Goal: Task Accomplishment & Management: Use online tool/utility

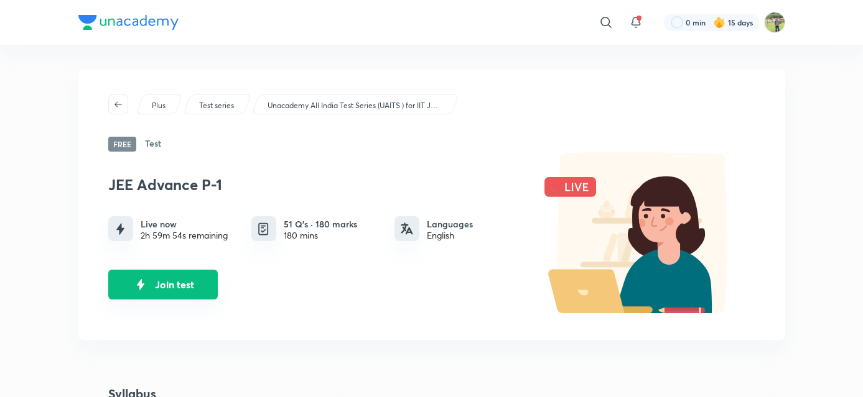
click at [170, 284] on button "Join test" at bounding box center [162, 285] width 109 height 30
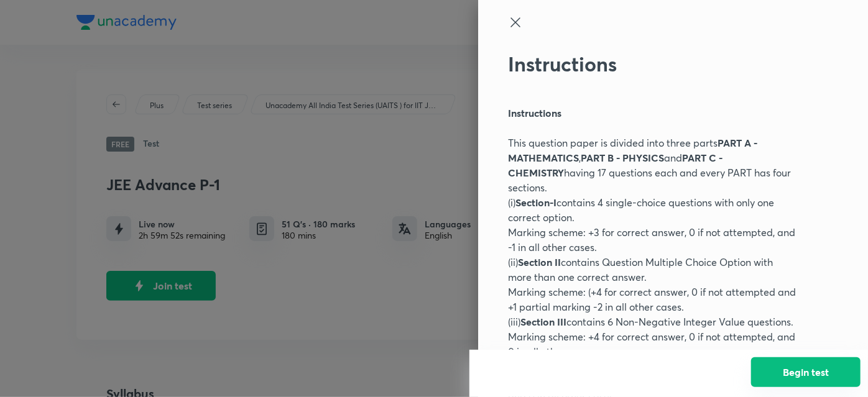
click at [833, 380] on button "Begin test" at bounding box center [805, 373] width 109 height 30
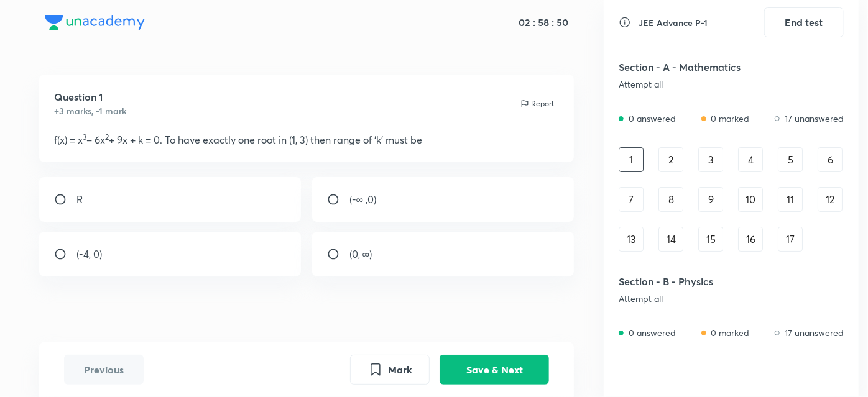
click at [76, 198] on input "radio" at bounding box center [65, 199] width 22 height 12
radio input "true"
click at [479, 363] on button "Save & Next" at bounding box center [494, 369] width 109 height 30
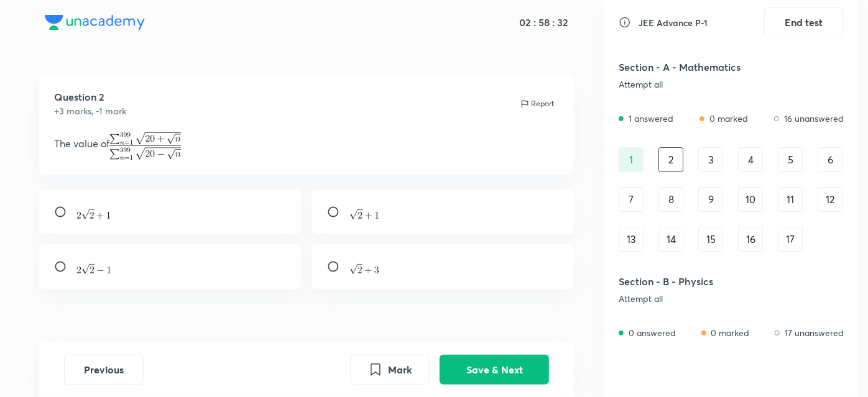
drag, startPoint x: 381, startPoint y: 259, endPoint x: 420, endPoint y: 265, distance: 39.1
click at [420, 265] on div at bounding box center [443, 266] width 262 height 45
radio input "true"
click at [404, 296] on div "Question 2 +3 marks, -1 mark Report The value of" at bounding box center [306, 219] width 595 height 289
click at [60, 275] on div at bounding box center [170, 266] width 262 height 45
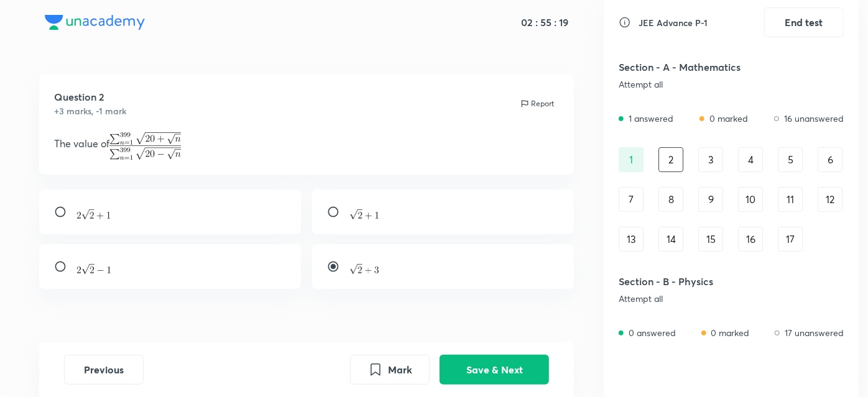
radio input "true"
radio input "false"
click at [471, 367] on button "Save & Next" at bounding box center [494, 369] width 109 height 30
click at [73, 215] on input "radio" at bounding box center [65, 215] width 22 height 12
radio input "true"
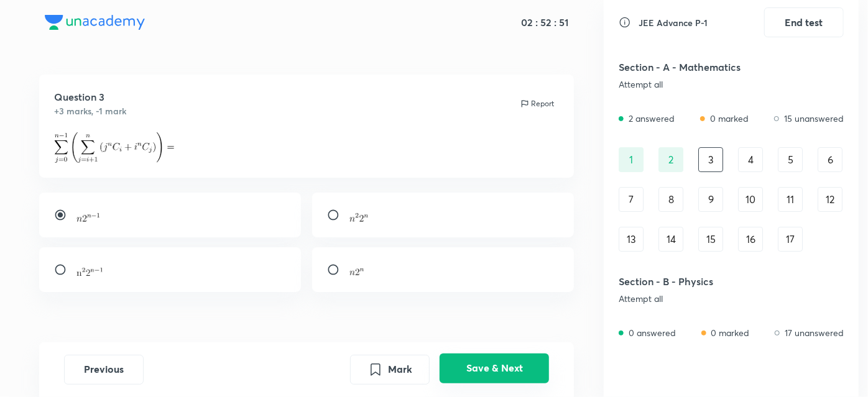
click at [489, 363] on button "Save & Next" at bounding box center [494, 369] width 109 height 30
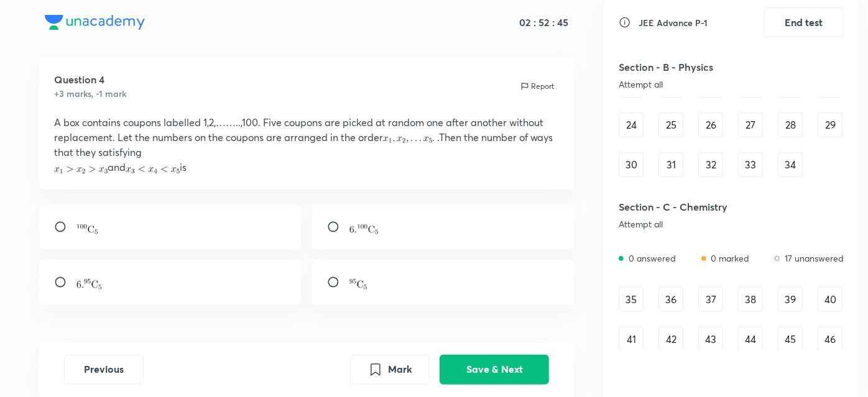
scroll to position [345, 0]
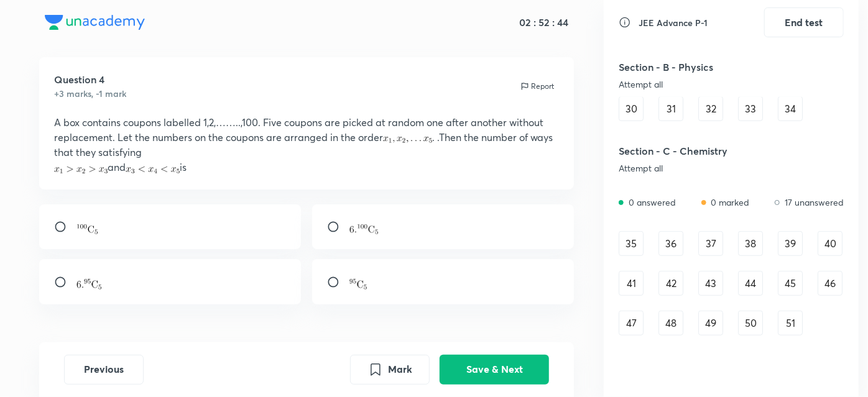
click at [630, 242] on div "35" at bounding box center [631, 243] width 25 height 25
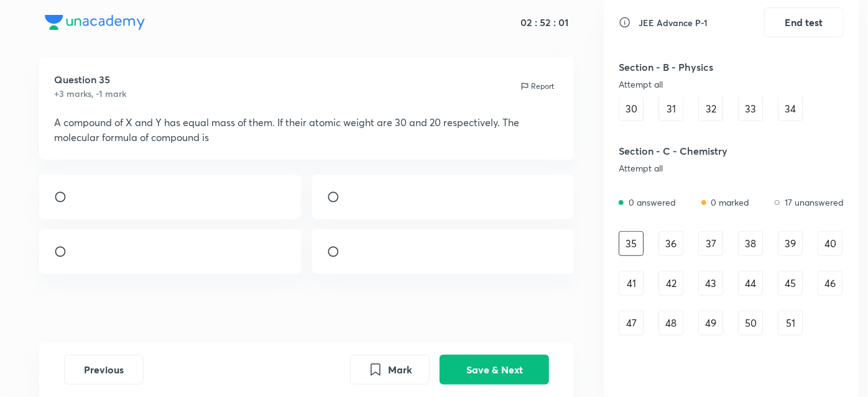
click at [55, 238] on div at bounding box center [170, 251] width 262 height 45
radio input "true"
click at [465, 376] on button "Save & Next" at bounding box center [494, 369] width 109 height 30
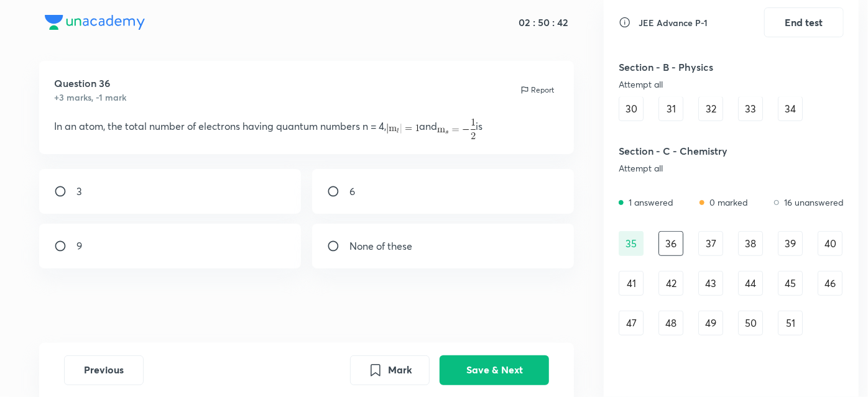
click at [312, 178] on div "6" at bounding box center [443, 191] width 262 height 45
radio input "true"
click at [489, 364] on button "Save & Next" at bounding box center [494, 369] width 109 height 30
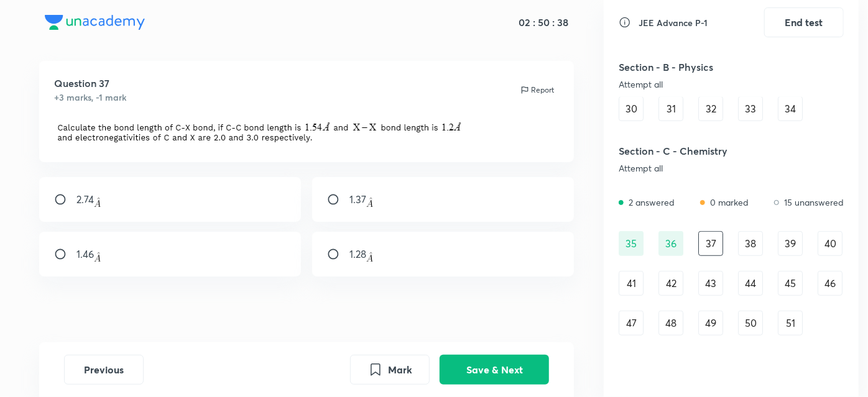
click at [680, 238] on div "36" at bounding box center [671, 243] width 25 height 25
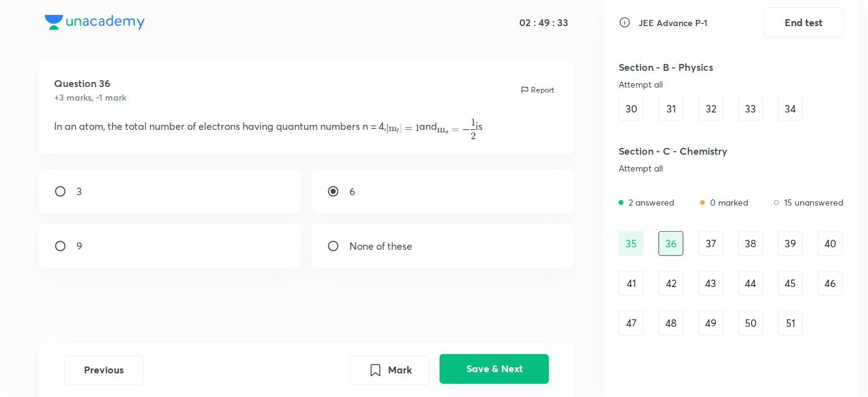
click at [458, 379] on button "Save & Next" at bounding box center [494, 369] width 109 height 30
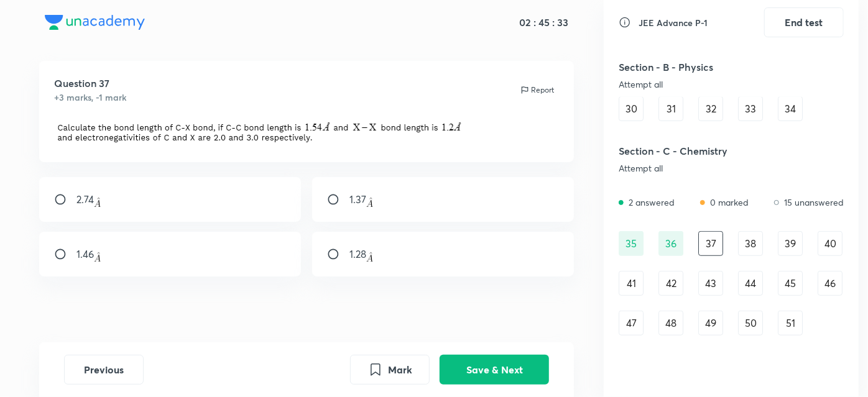
click at [57, 197] on input "radio" at bounding box center [65, 199] width 22 height 12
radio input "true"
click at [457, 376] on button "Save & Next" at bounding box center [494, 369] width 109 height 30
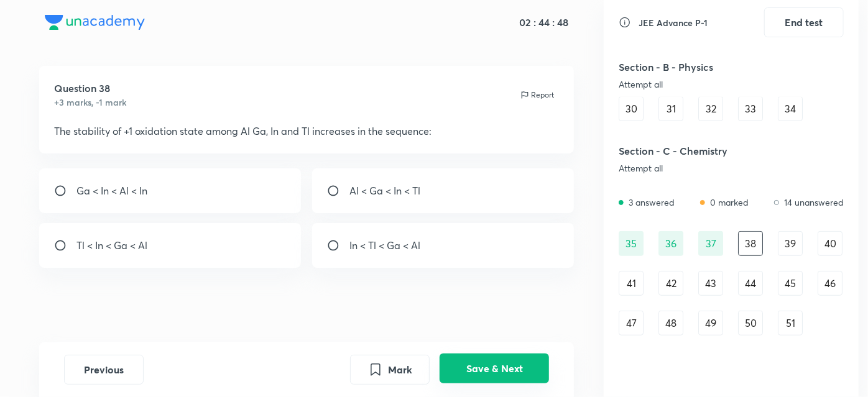
scroll to position [8, 0]
click at [331, 190] on input "radio" at bounding box center [338, 191] width 22 height 12
radio input "true"
click at [505, 381] on button "Save & Next" at bounding box center [494, 369] width 109 height 30
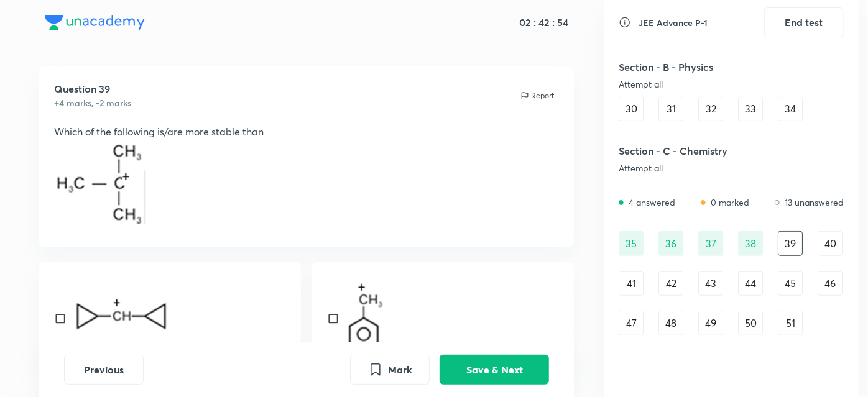
click at [736, 243] on div "35 36 37 38 39 40 41 42 43 44 45 46 47 48 49 50 51" at bounding box center [731, 283] width 225 height 104
click at [700, 244] on div "37" at bounding box center [710, 243] width 25 height 25
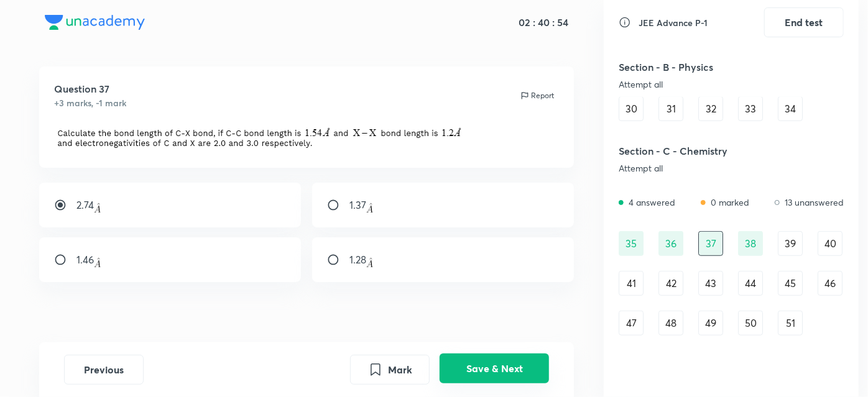
click at [510, 370] on button "Save & Next" at bounding box center [494, 369] width 109 height 30
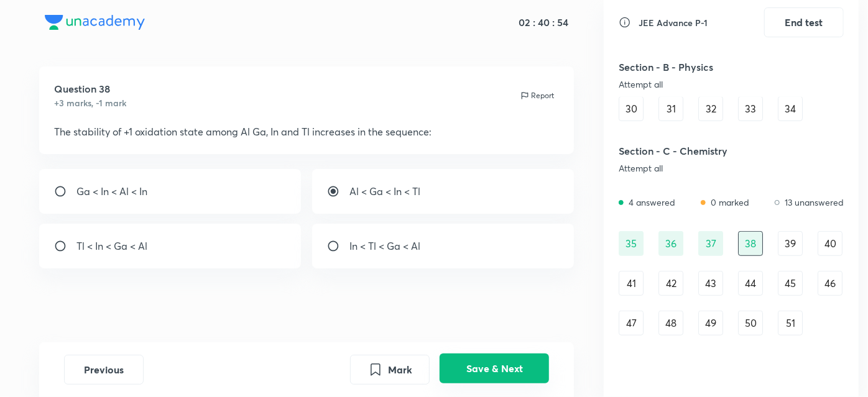
click at [510, 370] on button "Save & Next" at bounding box center [494, 369] width 109 height 30
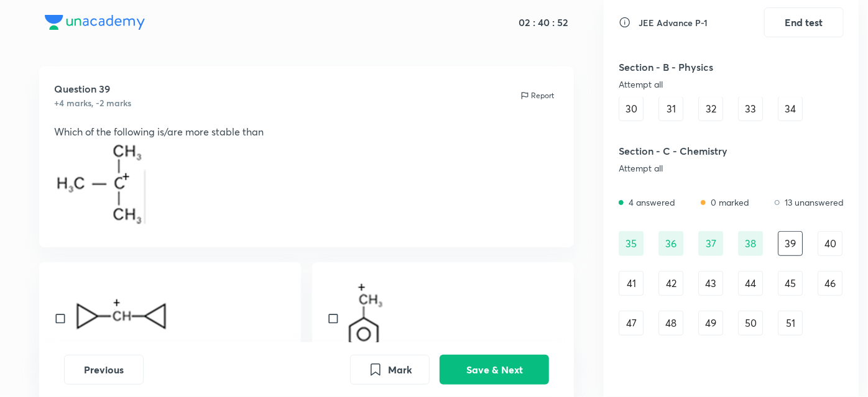
click at [752, 243] on div "38" at bounding box center [750, 243] width 25 height 25
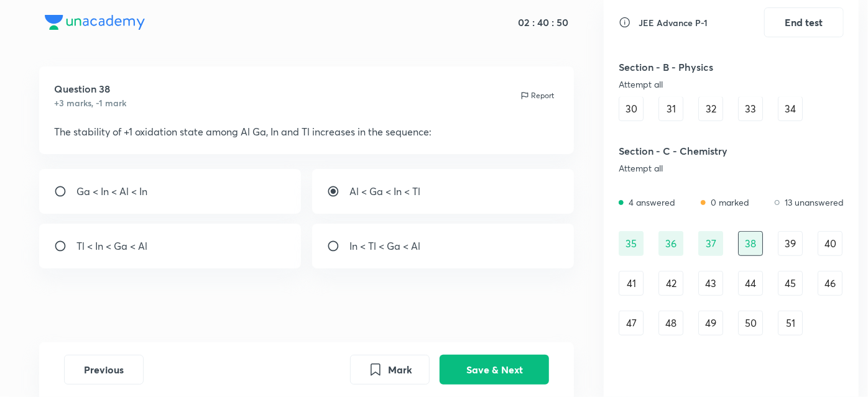
click at [708, 245] on div "37" at bounding box center [710, 243] width 25 height 25
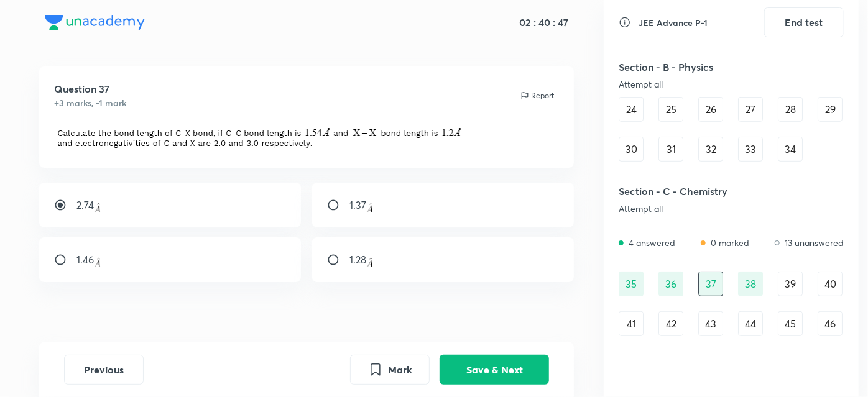
scroll to position [303, 0]
click at [331, 208] on input "radio" at bounding box center [338, 205] width 22 height 12
radio input "true"
radio input "false"
click at [791, 282] on div "39" at bounding box center [790, 285] width 25 height 25
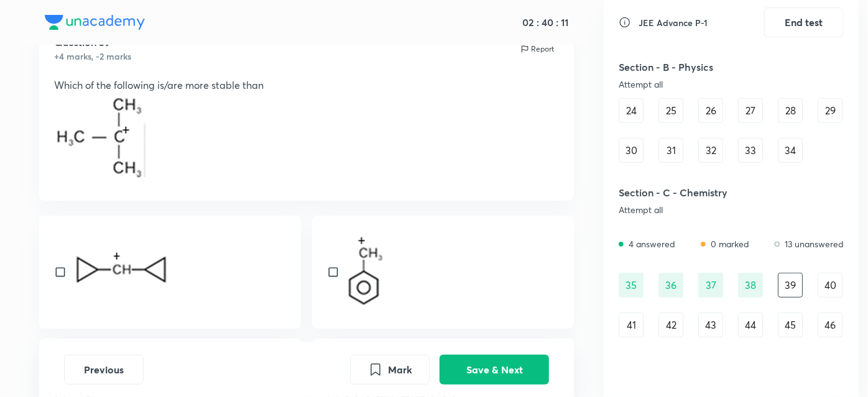
scroll to position [35, 0]
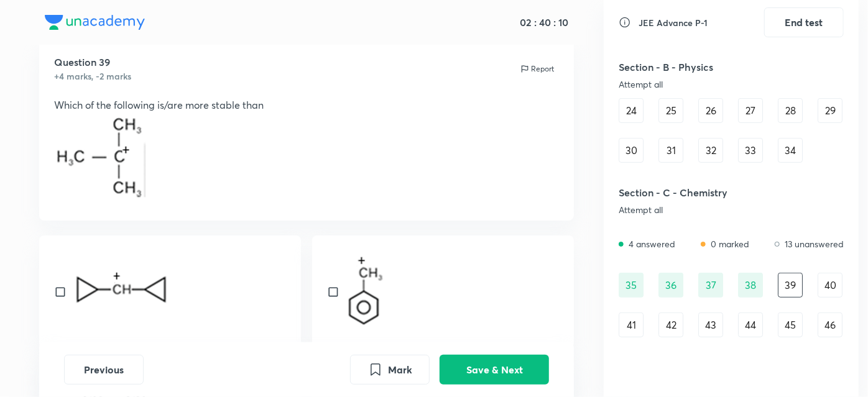
click at [705, 280] on div "37" at bounding box center [710, 285] width 25 height 25
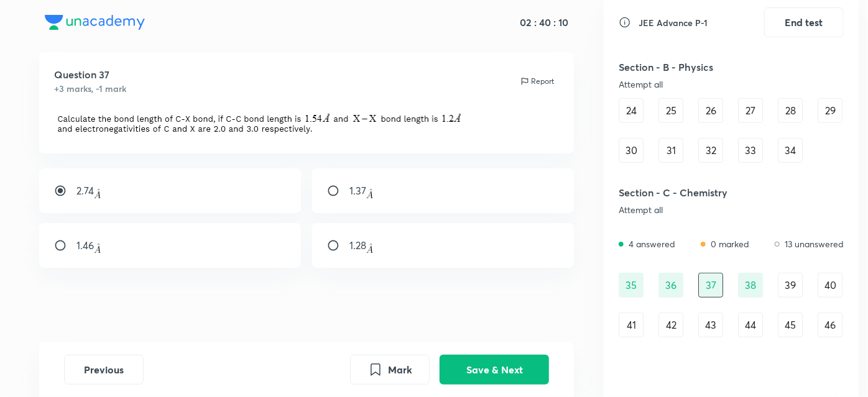
scroll to position [22, 0]
click at [331, 183] on div "1.37" at bounding box center [443, 191] width 262 height 45
radio input "false"
radio input "true"
click at [481, 354] on div "Previous Mark Save & Next" at bounding box center [306, 370] width 535 height 55
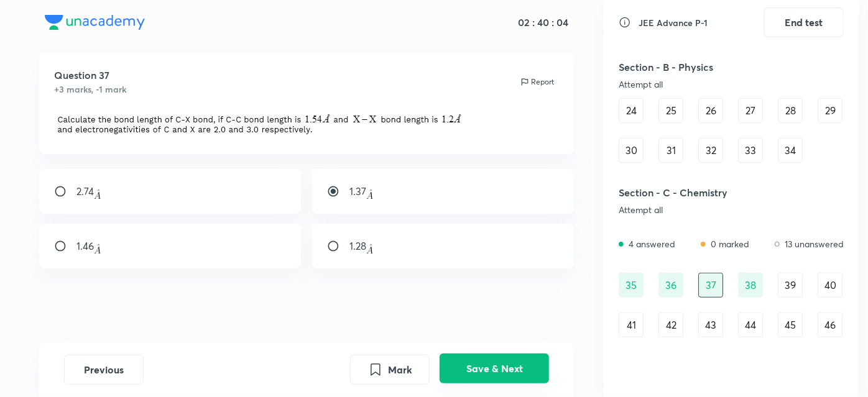
click at [481, 368] on button "Save & Next" at bounding box center [494, 369] width 109 height 30
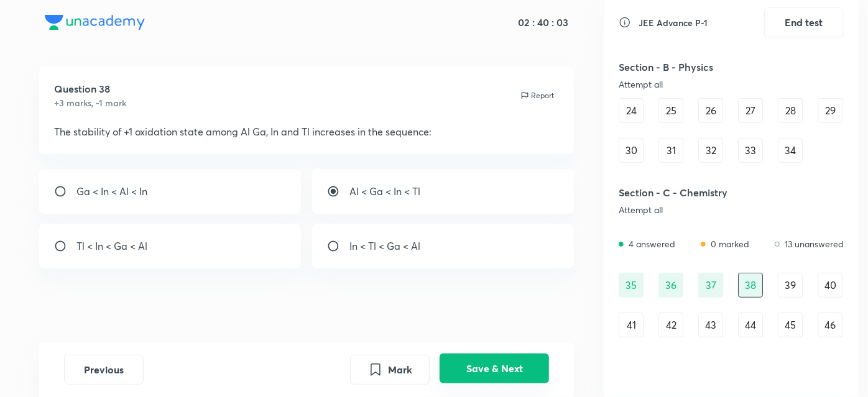
click at [481, 368] on button "Save & Next" at bounding box center [494, 369] width 109 height 30
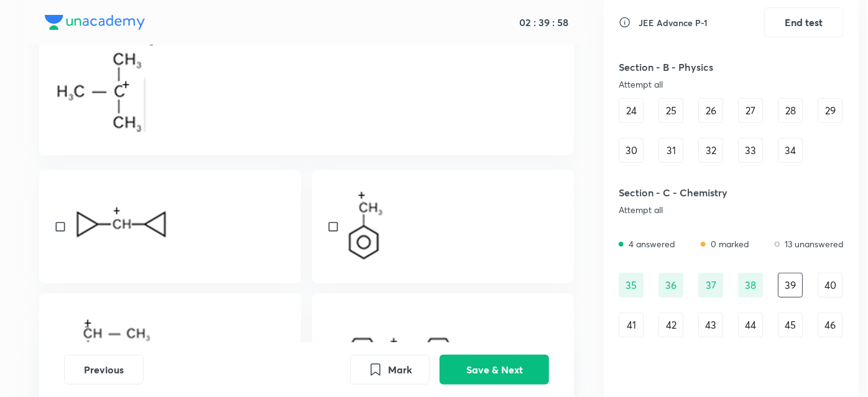
scroll to position [135, 0]
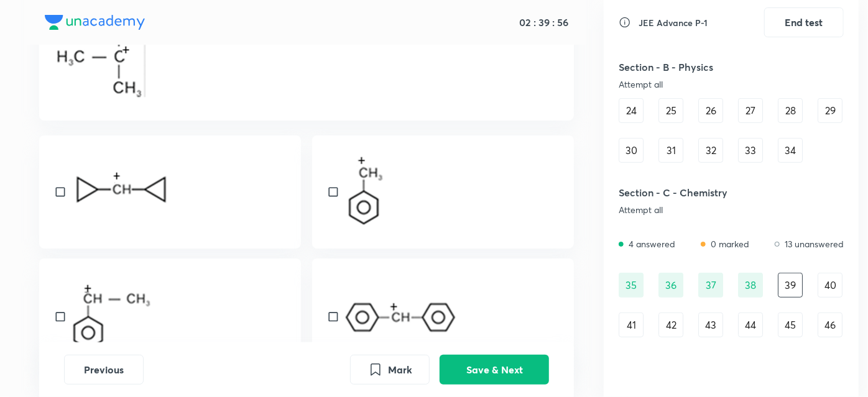
click at [62, 193] on input "checkbox" at bounding box center [62, 192] width 17 height 12
checkbox input "true"
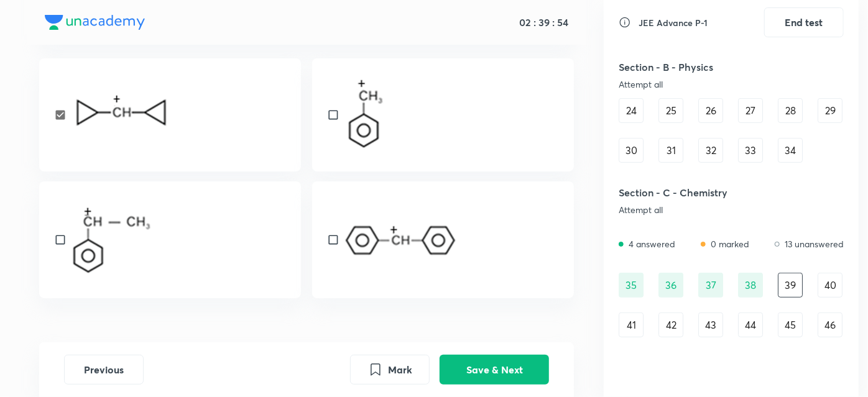
scroll to position [230, 0]
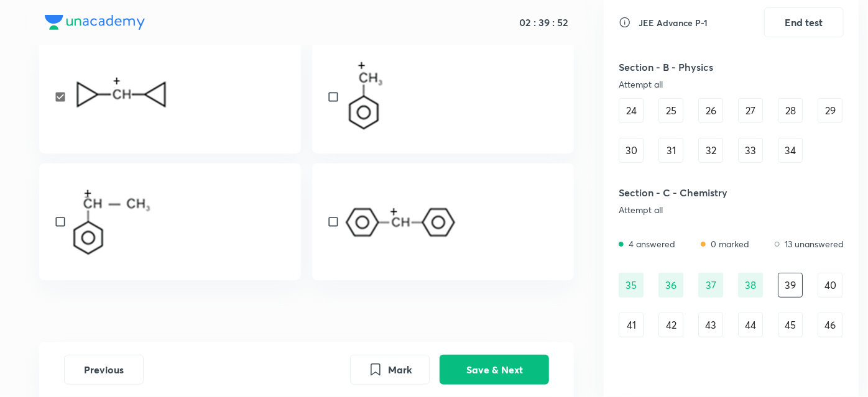
click at [330, 230] on div at bounding box center [443, 222] width 262 height 117
checkbox input "true"
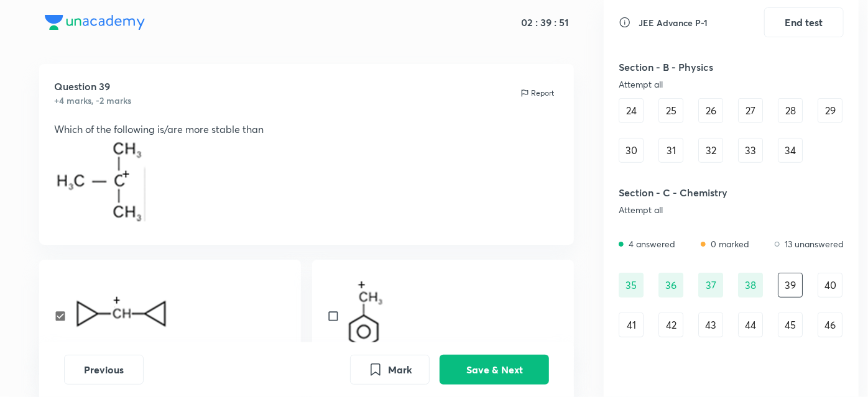
scroll to position [3, 0]
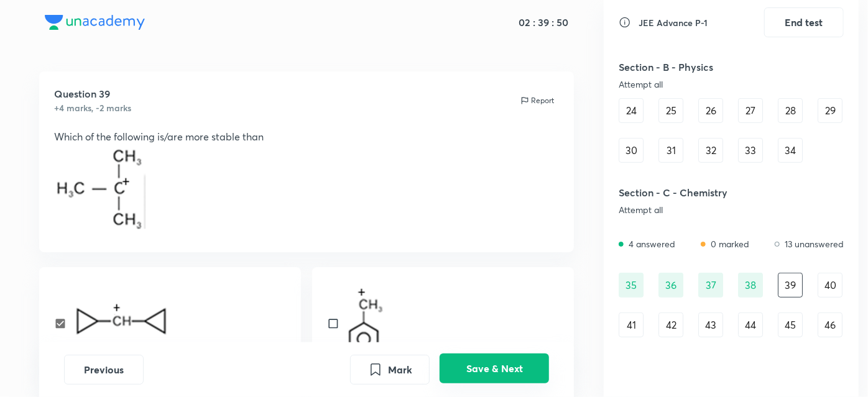
click at [505, 374] on button "Save & Next" at bounding box center [494, 369] width 109 height 30
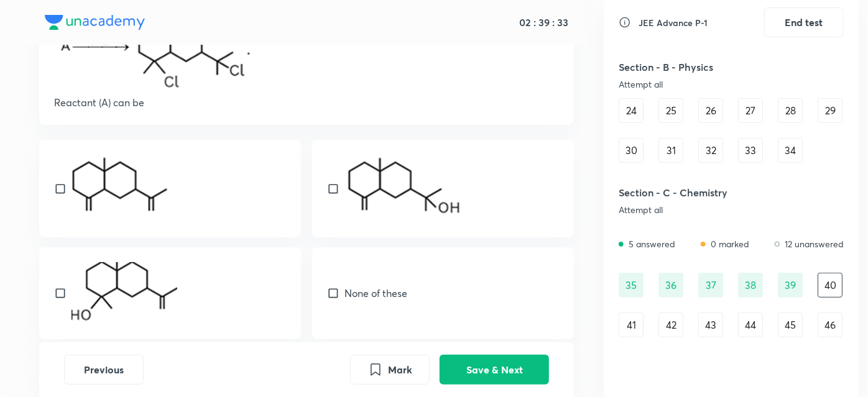
scroll to position [109, 0]
click at [44, 289] on div at bounding box center [170, 292] width 262 height 92
checkbox input "true"
click at [333, 174] on div at bounding box center [443, 188] width 262 height 98
checkbox input "true"
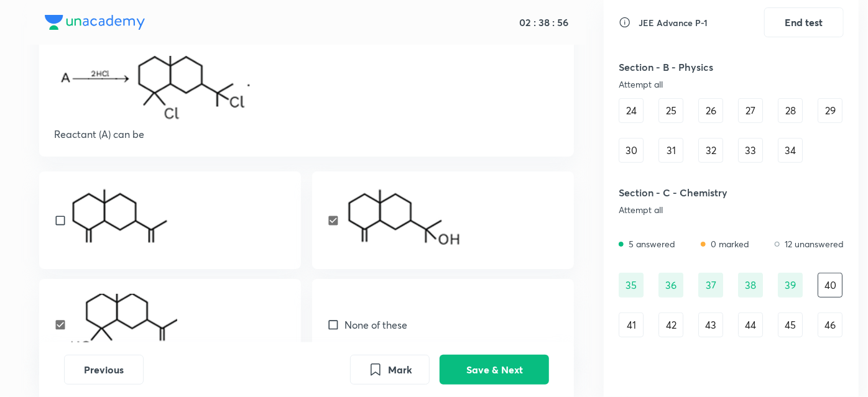
scroll to position [76, 0]
click at [65, 216] on input "checkbox" at bounding box center [62, 221] width 17 height 12
checkbox input "true"
click at [483, 371] on button "Save & Next" at bounding box center [494, 369] width 109 height 30
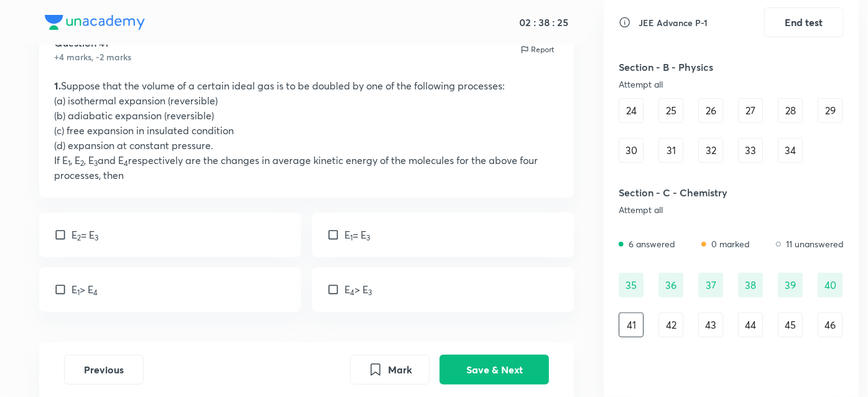
scroll to position [52, 0]
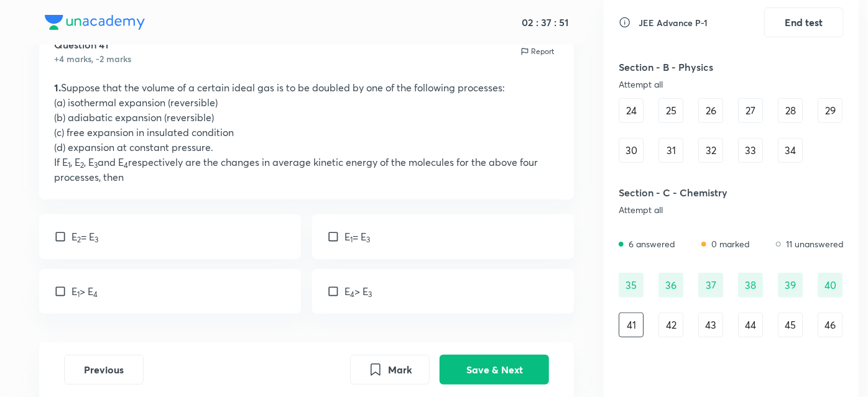
click at [331, 289] on input "checkbox" at bounding box center [335, 291] width 17 height 12
click at [334, 287] on input "checkbox" at bounding box center [335, 291] width 17 height 12
checkbox input "false"
click at [480, 358] on button "Save & Next" at bounding box center [494, 369] width 109 height 30
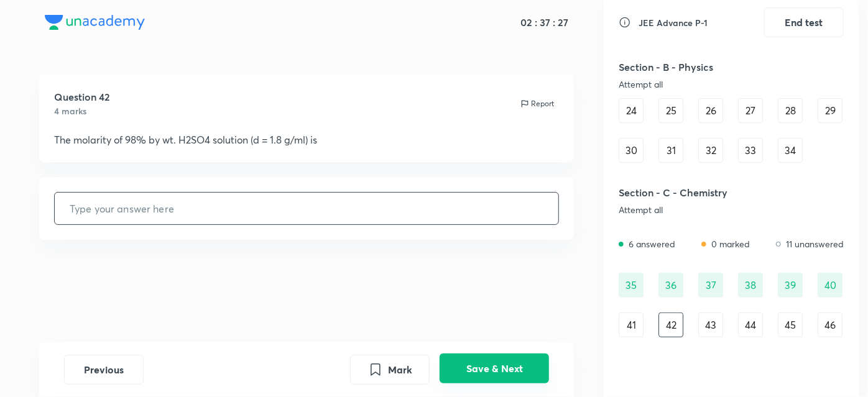
scroll to position [0, 0]
type input "18.36"
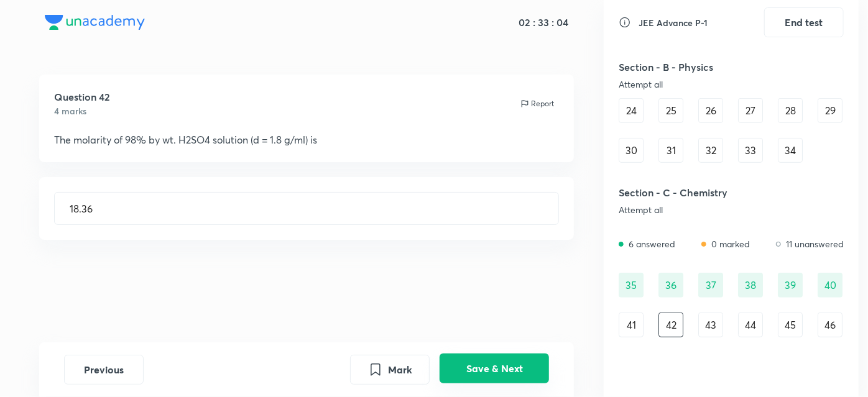
click at [480, 370] on button "Save & Next" at bounding box center [494, 369] width 109 height 30
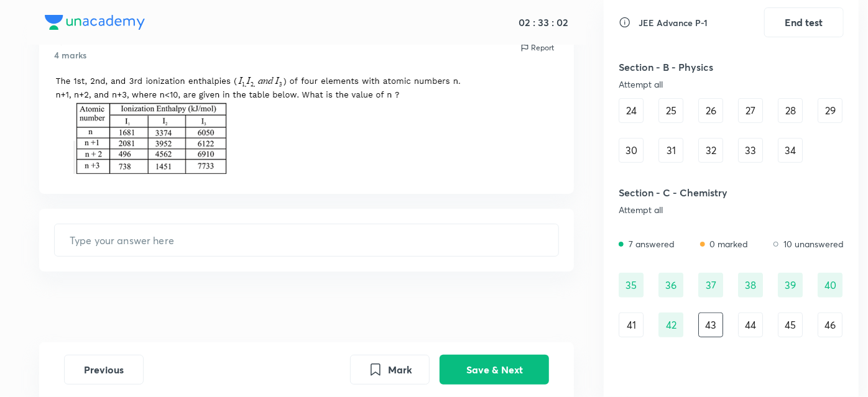
scroll to position [59, 0]
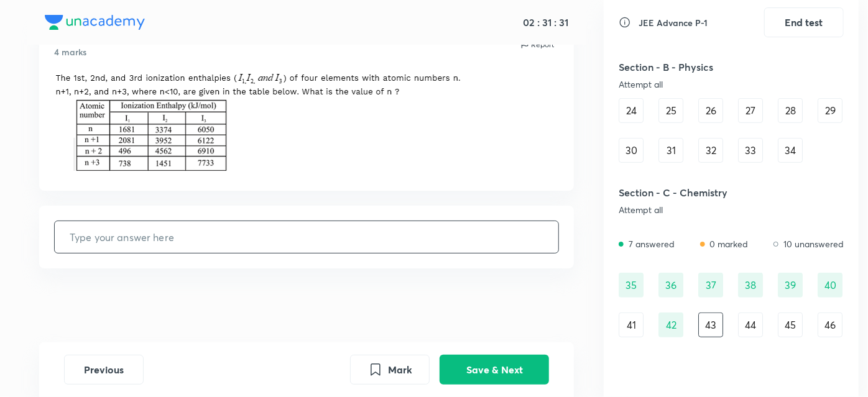
click at [194, 241] on input "text" at bounding box center [307, 237] width 504 height 32
type input "1"
type input "6"
click at [461, 367] on button "Save & Next" at bounding box center [494, 369] width 109 height 30
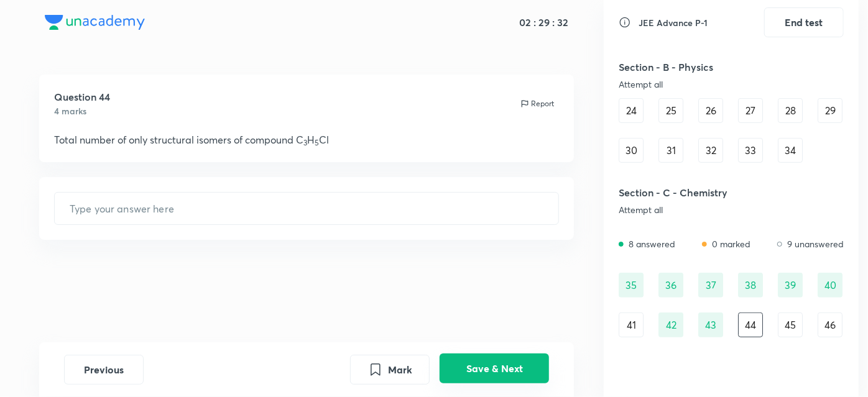
scroll to position [0, 0]
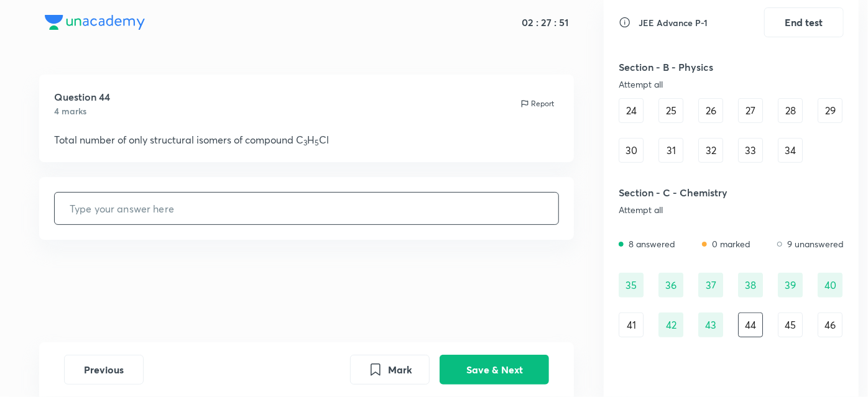
click at [342, 209] on input "text" at bounding box center [307, 209] width 504 height 32
type input "3"
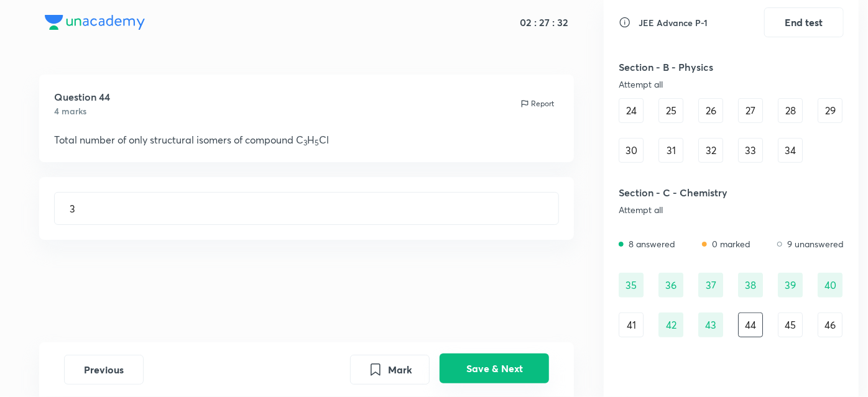
click at [479, 369] on button "Save & Next" at bounding box center [494, 369] width 109 height 30
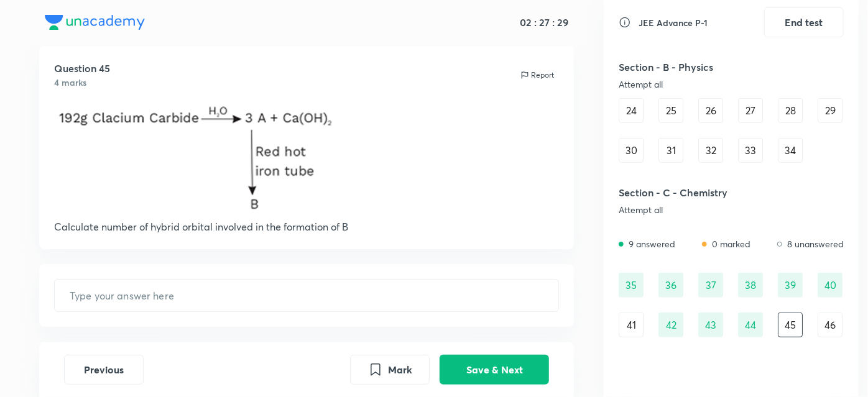
scroll to position [28, 0]
click at [389, 288] on input "text" at bounding box center [307, 296] width 504 height 32
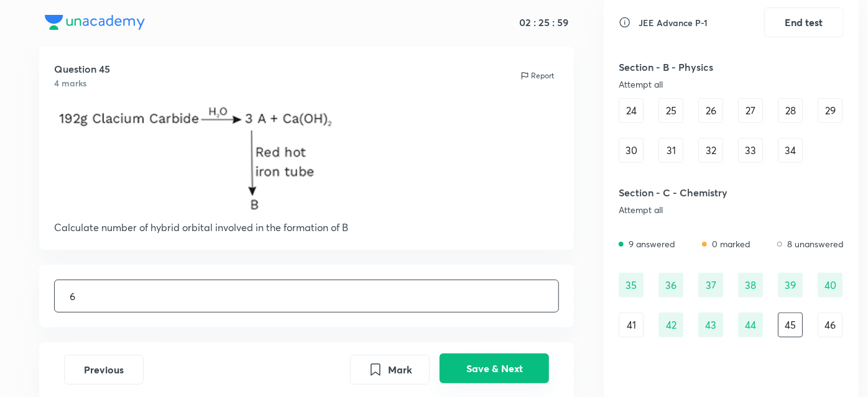
type input "6"
click at [521, 374] on button "Save & Next" at bounding box center [494, 369] width 109 height 30
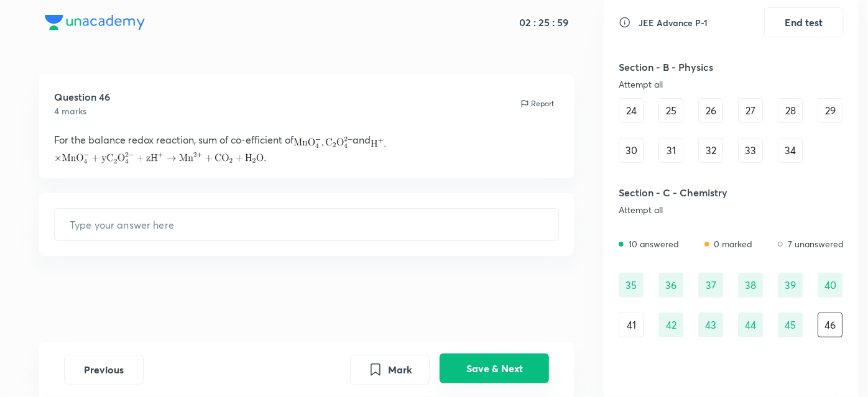
scroll to position [0, 0]
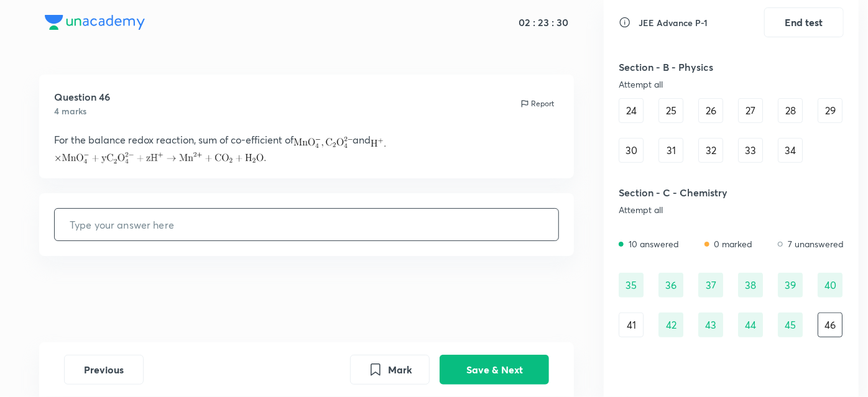
click at [308, 228] on input "text" at bounding box center [307, 225] width 504 height 32
type input "3.5"
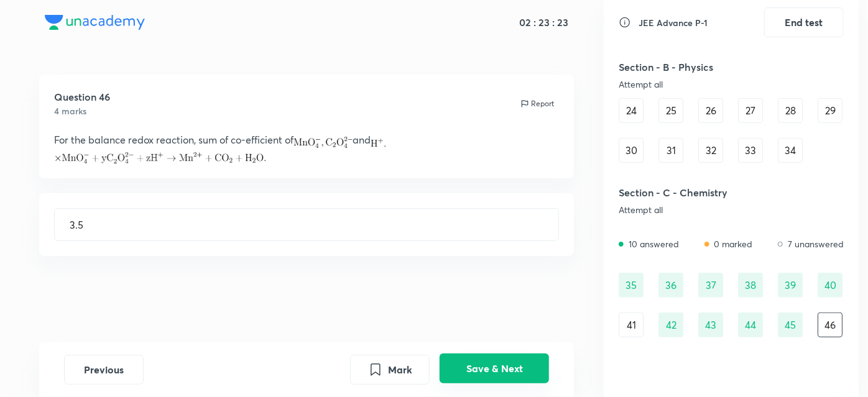
click at [454, 359] on div "Previous Mark Save & Next" at bounding box center [306, 370] width 535 height 55
click at [454, 359] on button "Save & Next" at bounding box center [494, 369] width 109 height 30
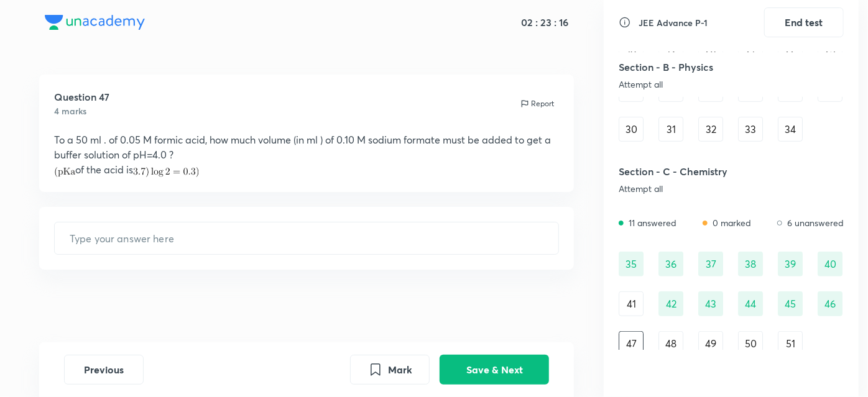
scroll to position [345, 0]
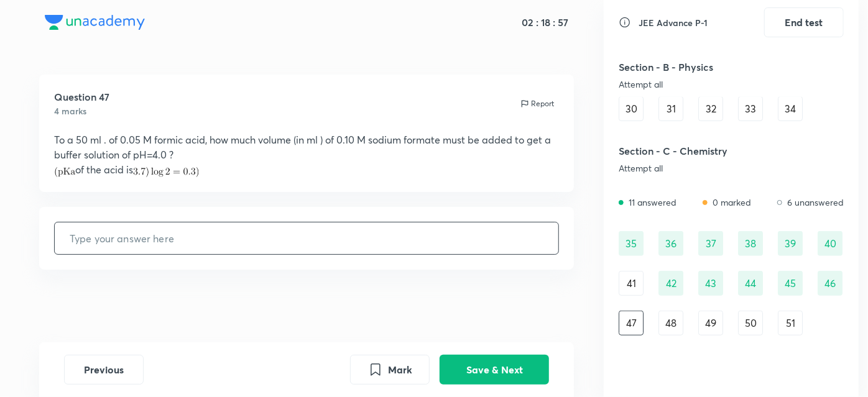
click at [264, 243] on input "text" at bounding box center [307, 239] width 504 height 32
type input "100"
click at [468, 368] on button "Save & Next" at bounding box center [494, 369] width 109 height 30
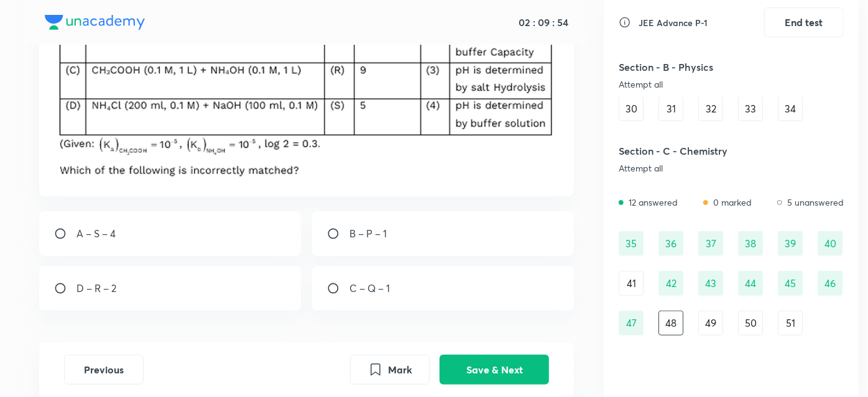
scroll to position [246, 0]
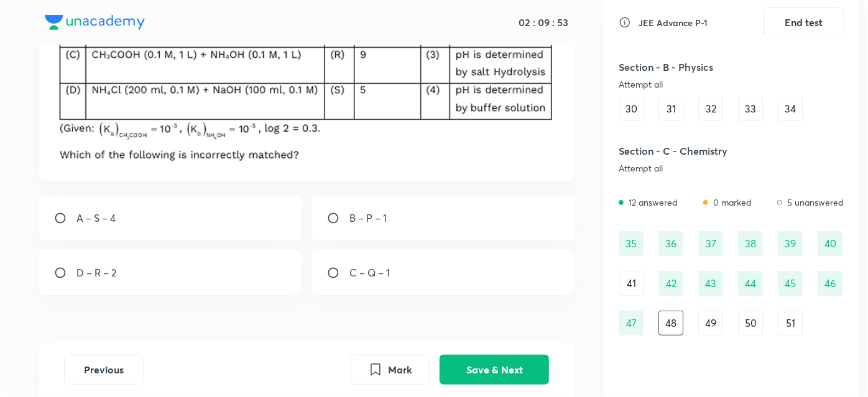
click at [325, 293] on div "C – Q – 1" at bounding box center [443, 273] width 262 height 45
radio input "true"
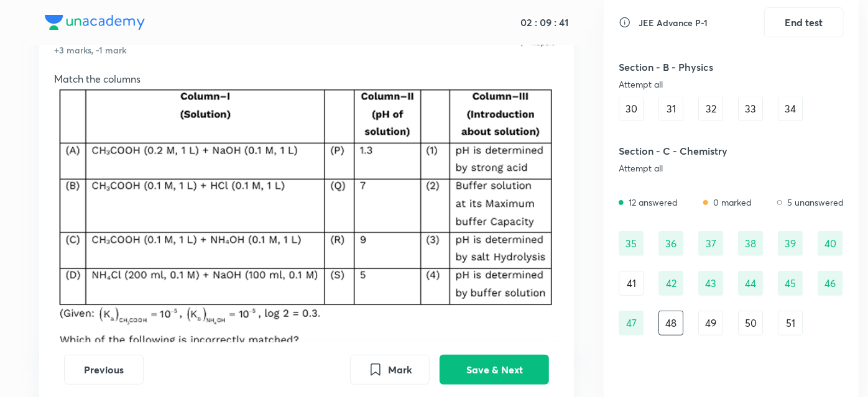
scroll to position [55, 0]
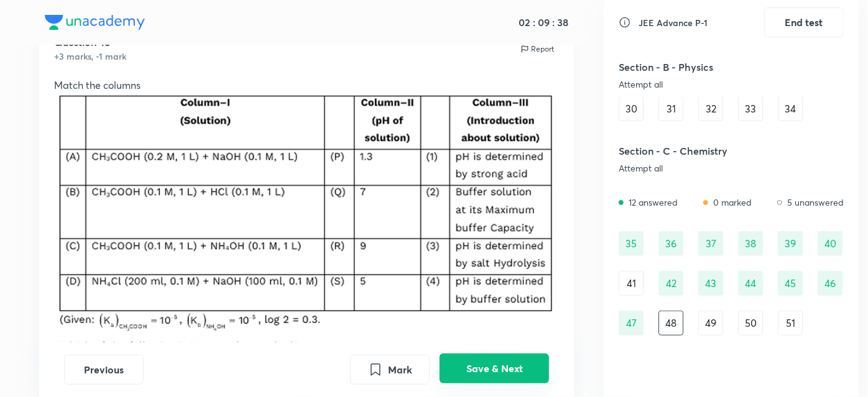
click at [488, 371] on button "Save & Next" at bounding box center [494, 369] width 109 height 30
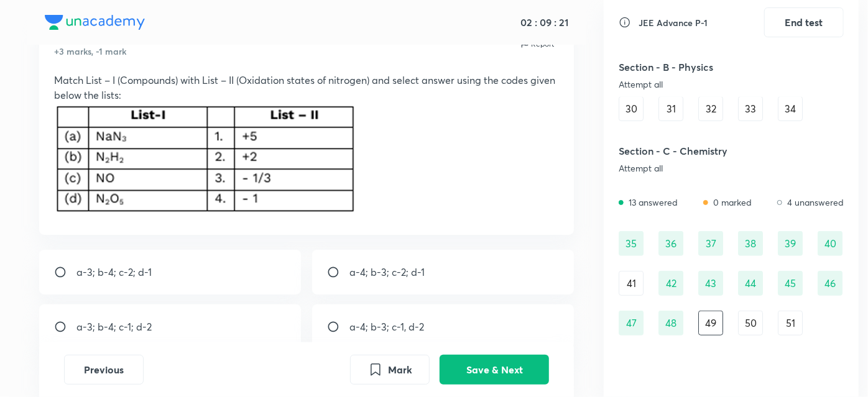
scroll to position [61, 0]
click at [64, 272] on input "radio" at bounding box center [65, 271] width 22 height 12
radio input "true"
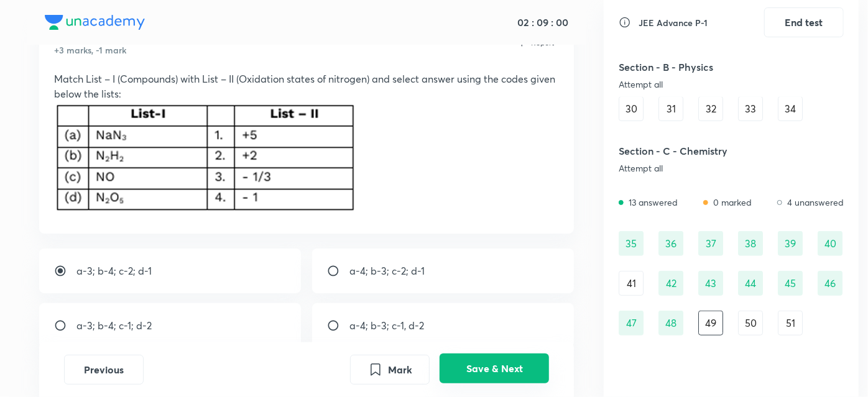
click at [461, 361] on button "Save & Next" at bounding box center [494, 369] width 109 height 30
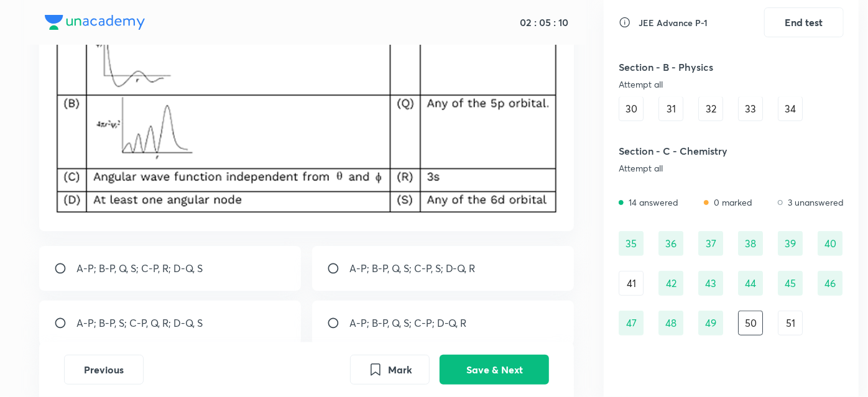
scroll to position [167, 0]
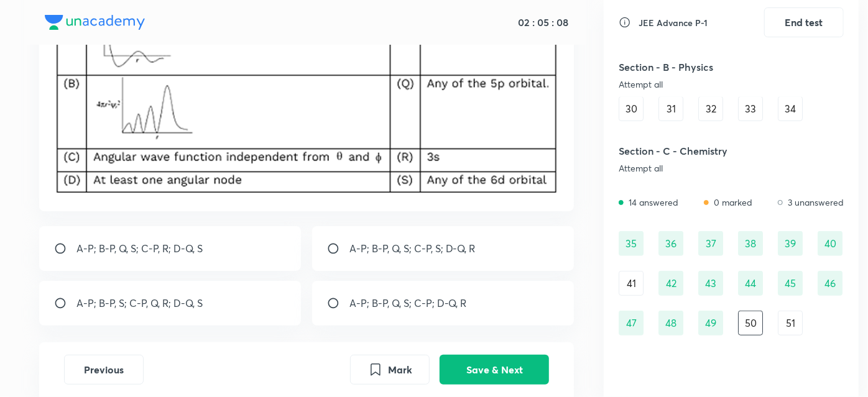
click at [53, 247] on div "A-P; B-P, Q, S; C-P, R; D-Q, S" at bounding box center [170, 248] width 262 height 45
radio input "true"
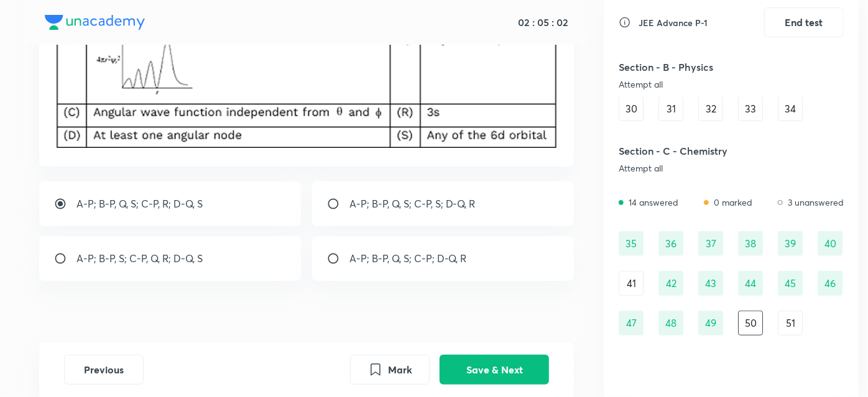
scroll to position [224, 0]
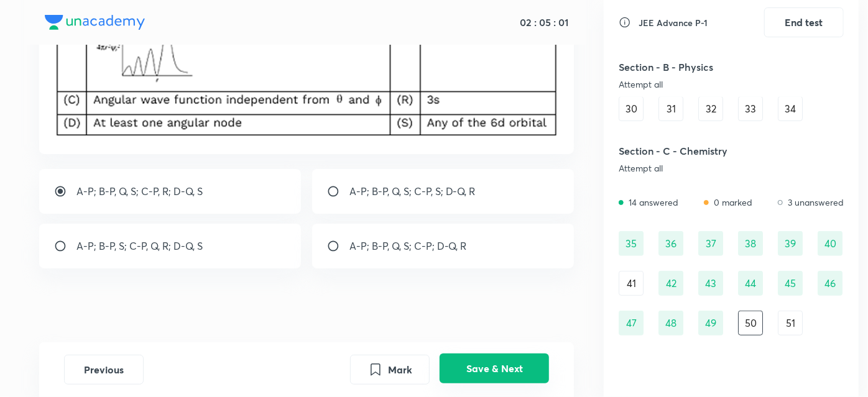
click at [476, 364] on button "Save & Next" at bounding box center [494, 369] width 109 height 30
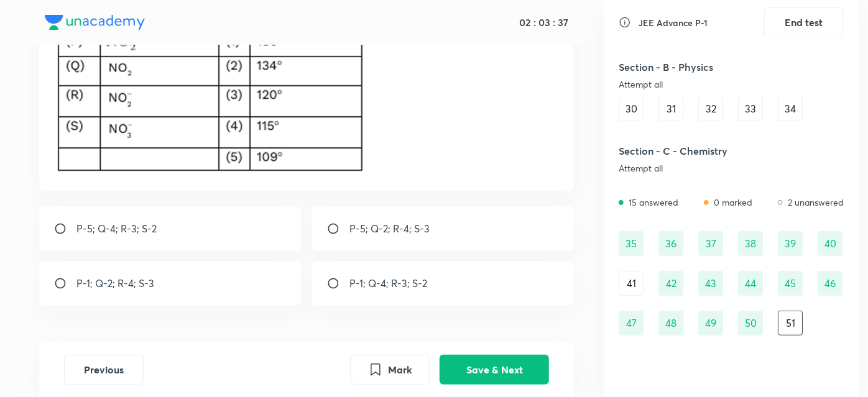
scroll to position [162, 0]
click at [66, 279] on input "radio" at bounding box center [65, 283] width 22 height 12
radio input "true"
click at [487, 376] on button "Save & Next" at bounding box center [494, 369] width 109 height 30
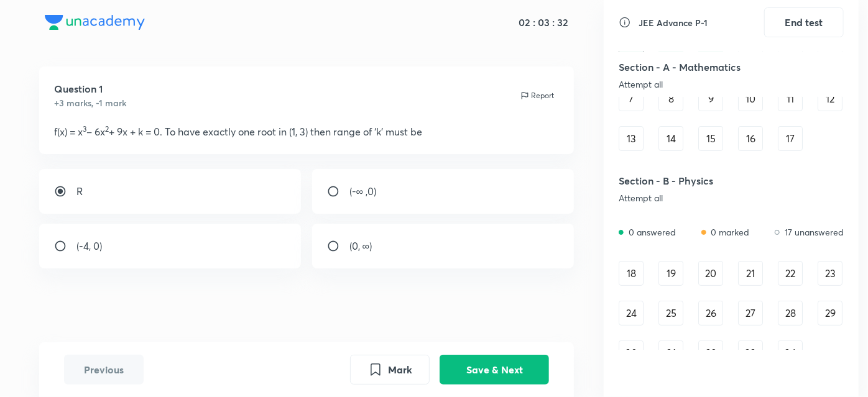
scroll to position [142, 0]
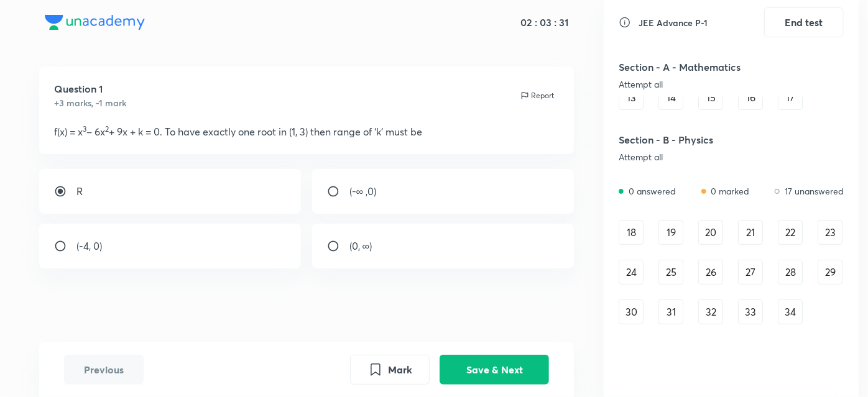
click at [618, 232] on div "JEE Advance P-1 End test Section - A - Mathematics Attempt all 3 answered 0 mar…" at bounding box center [731, 198] width 255 height 397
click at [619, 232] on div "18" at bounding box center [631, 232] width 25 height 25
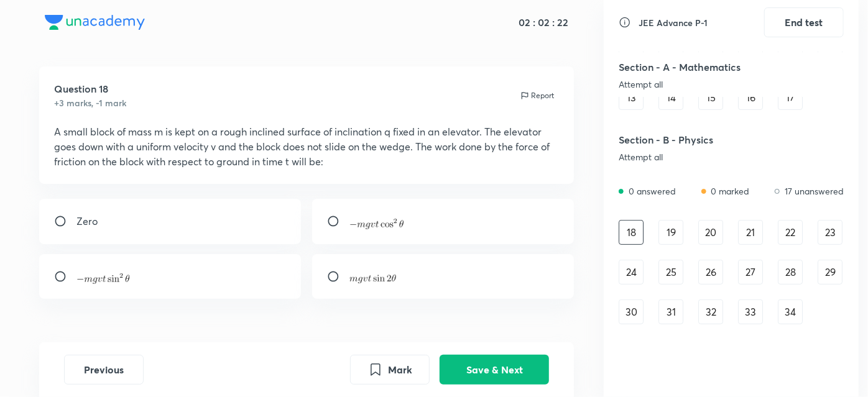
click at [331, 286] on div at bounding box center [443, 276] width 262 height 45
radio input "true"
click at [476, 366] on button "Save & Next" at bounding box center [494, 369] width 109 height 30
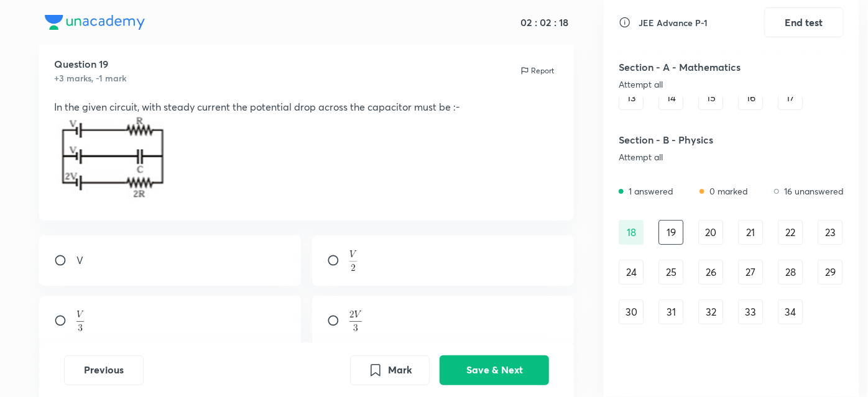
scroll to position [42, 0]
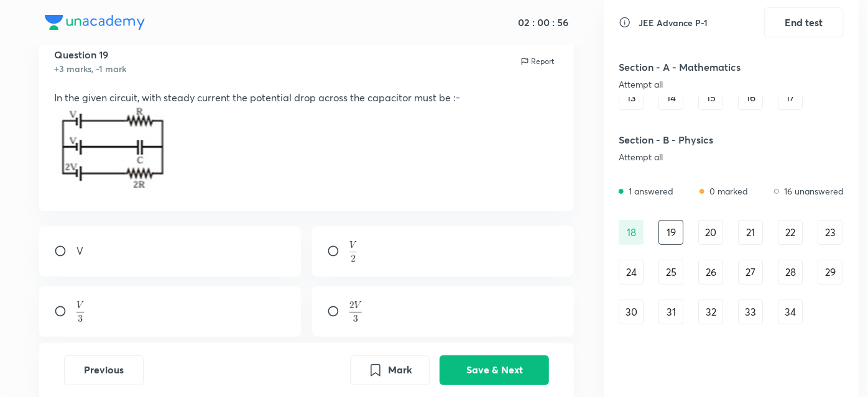
click at [67, 251] on input "radio" at bounding box center [65, 251] width 22 height 12
radio input "true"
click at [477, 368] on button "Save & Next" at bounding box center [494, 369] width 109 height 30
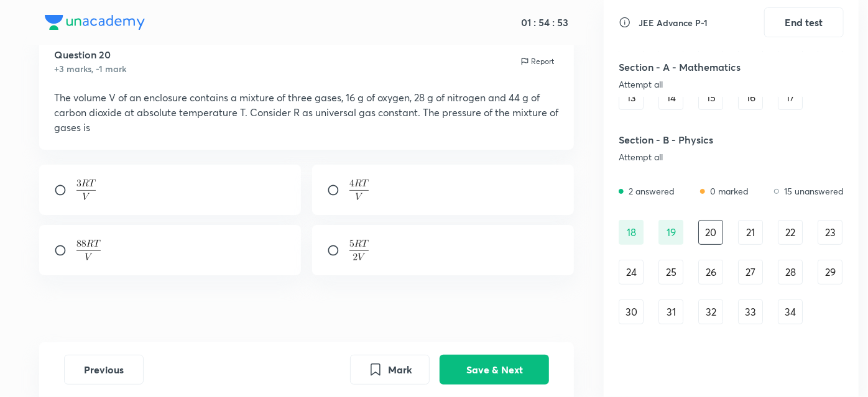
click at [72, 185] on input "radio" at bounding box center [65, 190] width 22 height 12
radio input "true"
click at [470, 365] on button "Save & Next" at bounding box center [494, 369] width 109 height 30
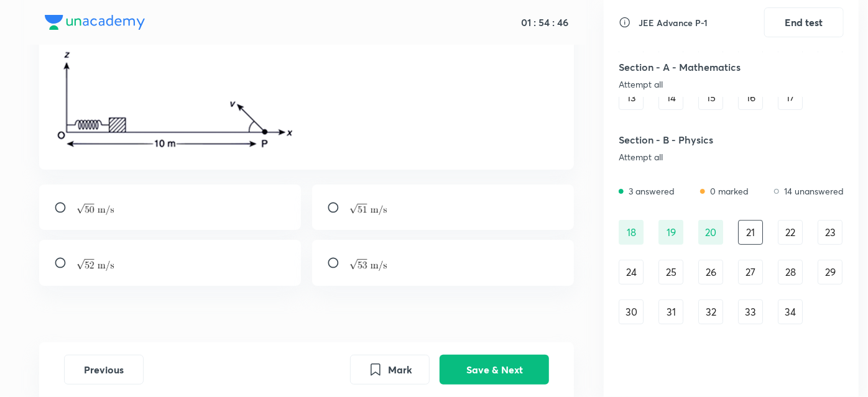
scroll to position [177, 0]
click at [326, 203] on div at bounding box center [443, 206] width 262 height 45
radio input "true"
click at [66, 216] on div at bounding box center [170, 206] width 262 height 45
radio input "true"
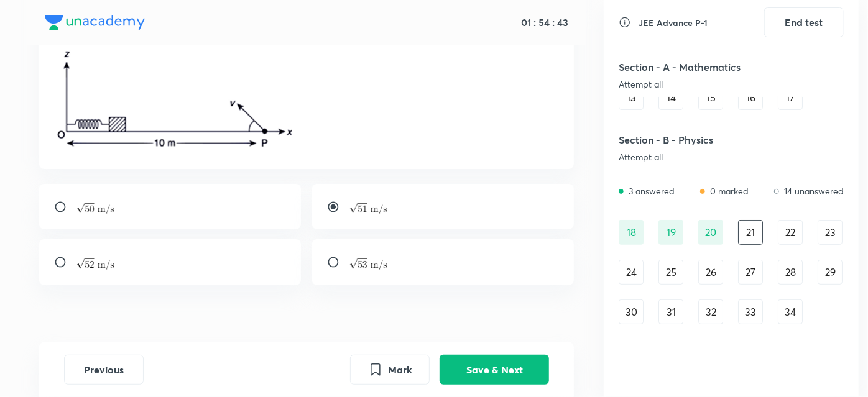
radio input "false"
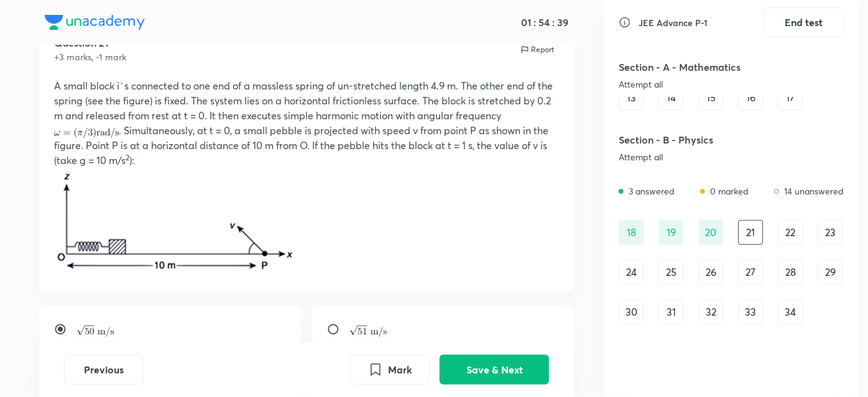
scroll to position [55, 0]
click at [280, 245] on img at bounding box center [173, 219] width 238 height 105
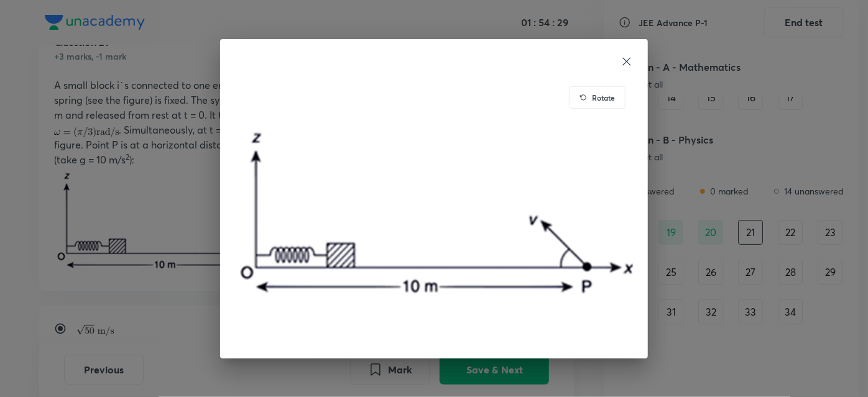
click at [139, 193] on div "Rotate" at bounding box center [434, 198] width 868 height 397
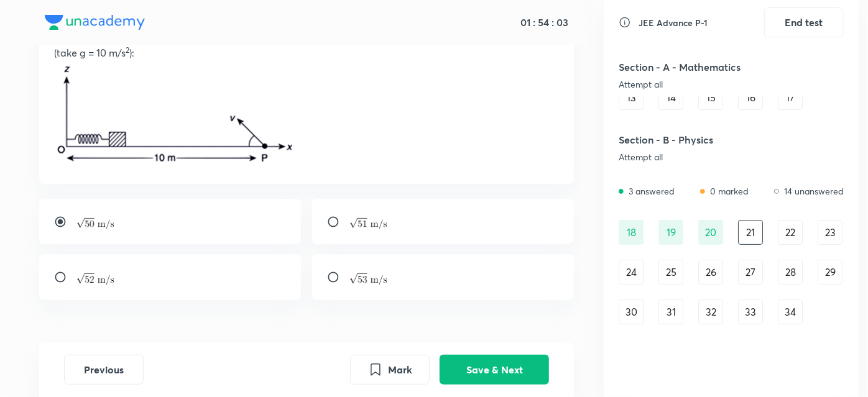
scroll to position [159, 0]
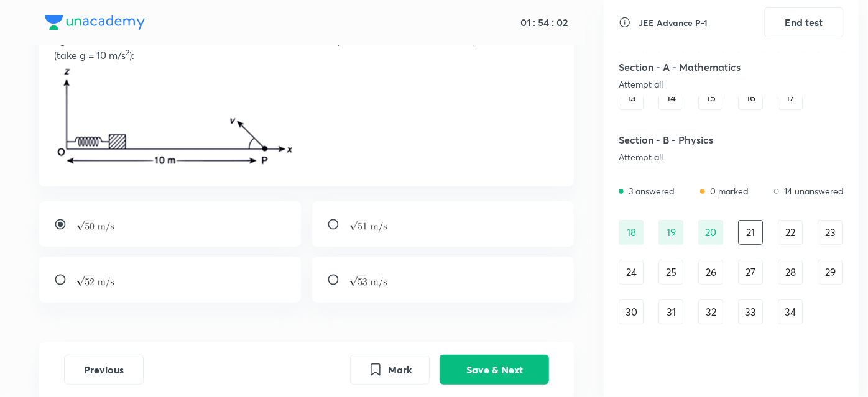
click at [341, 231] on div at bounding box center [443, 223] width 262 height 45
radio input "false"
radio input "true"
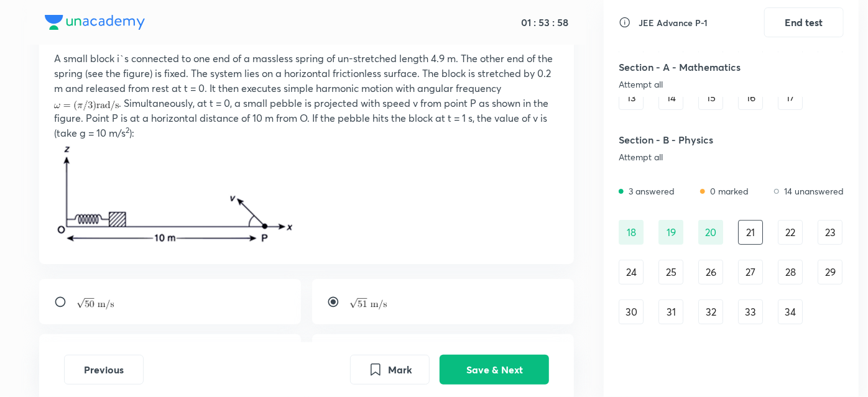
scroll to position [97, 0]
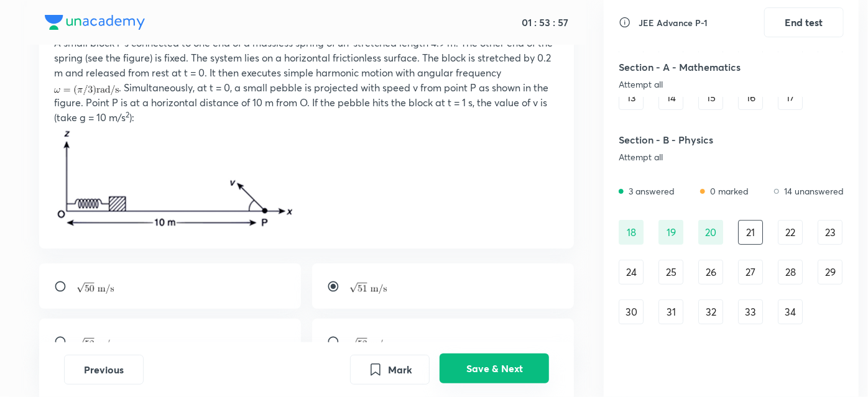
click at [464, 369] on button "Save & Next" at bounding box center [494, 369] width 109 height 30
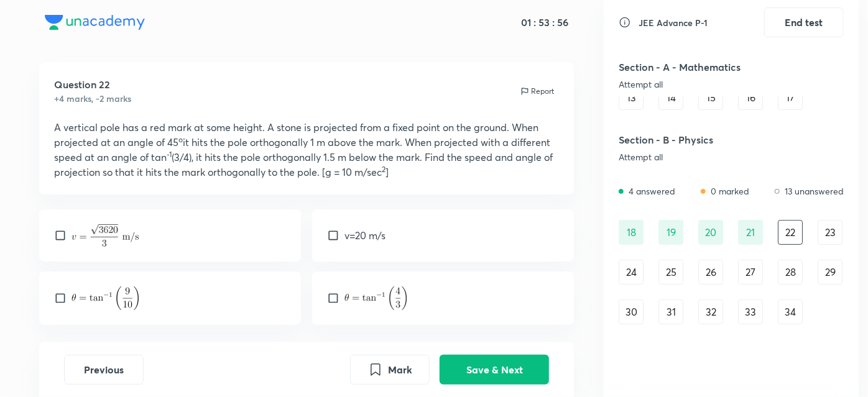
scroll to position [0, 0]
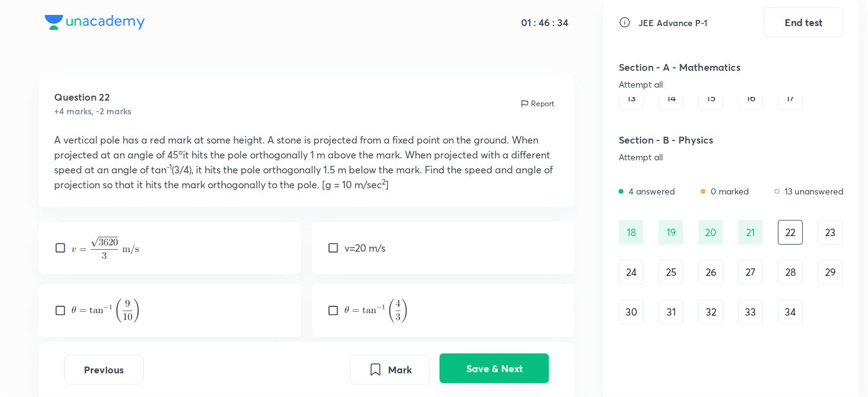
click at [511, 369] on button "Save & Next" at bounding box center [494, 369] width 109 height 30
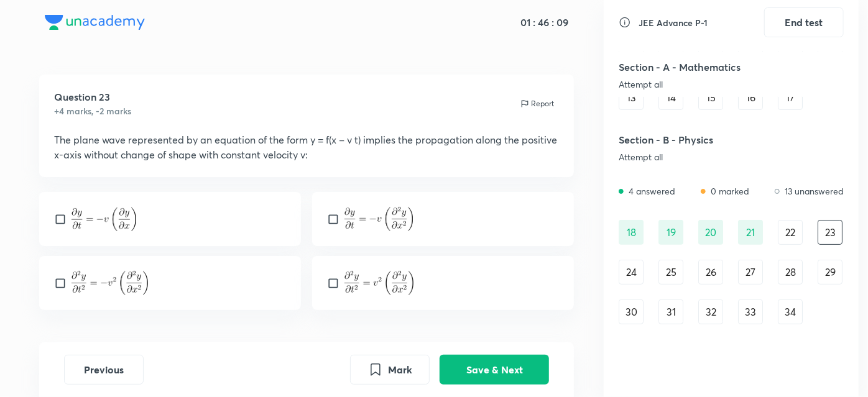
click at [66, 218] on input "checkbox" at bounding box center [62, 219] width 17 height 12
checkbox input "true"
click at [58, 280] on input "checkbox" at bounding box center [62, 283] width 17 height 12
checkbox input "true"
click at [465, 375] on button "Save & Next" at bounding box center [494, 369] width 109 height 30
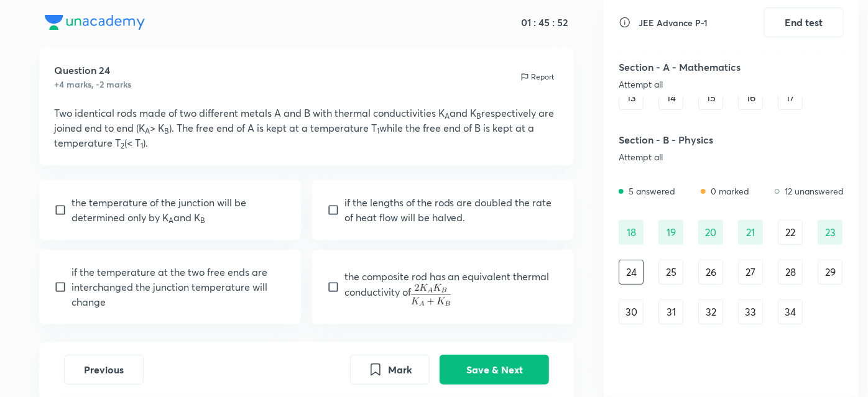
scroll to position [27, 0]
click at [340, 280] on input "checkbox" at bounding box center [335, 286] width 17 height 12
checkbox input "true"
click at [330, 200] on div "if the lengths of the rods are doubled the rate of heat flow will be halved." at bounding box center [443, 210] width 262 height 60
checkbox input "true"
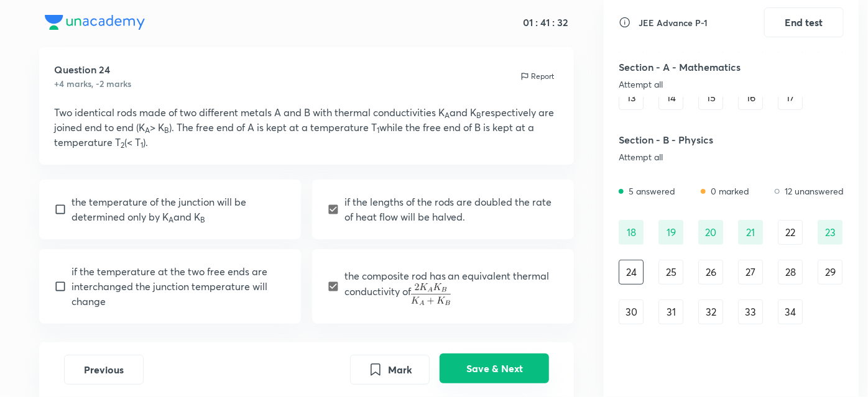
click at [486, 362] on button "Save & Next" at bounding box center [494, 369] width 109 height 30
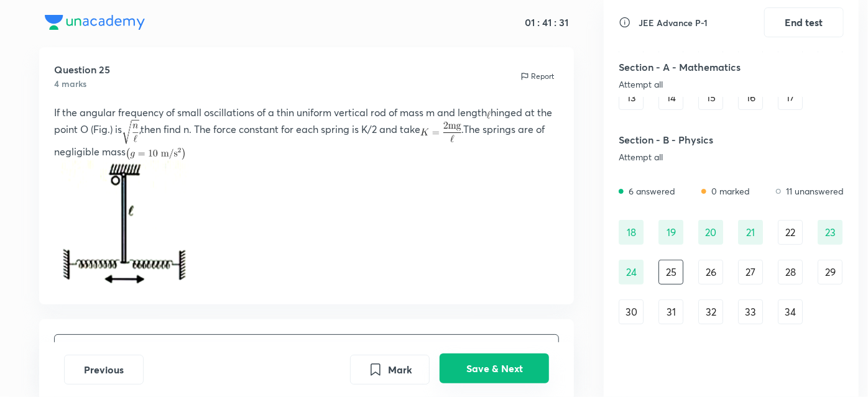
scroll to position [26, 0]
click at [488, 374] on button "Save & Next" at bounding box center [494, 369] width 109 height 30
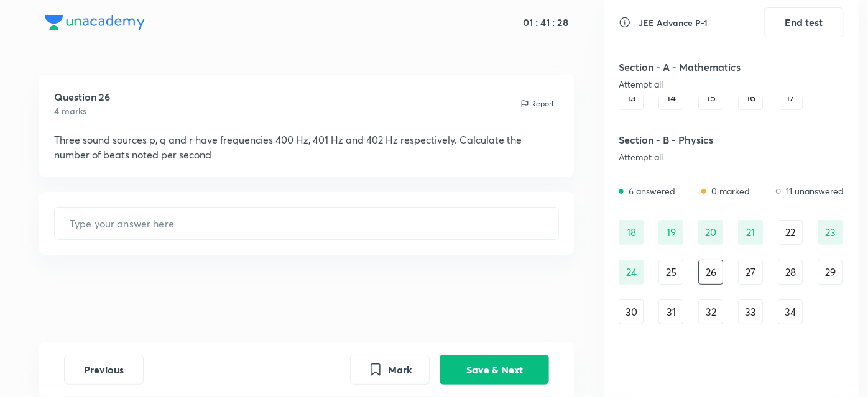
click at [660, 272] on div "25" at bounding box center [671, 272] width 25 height 25
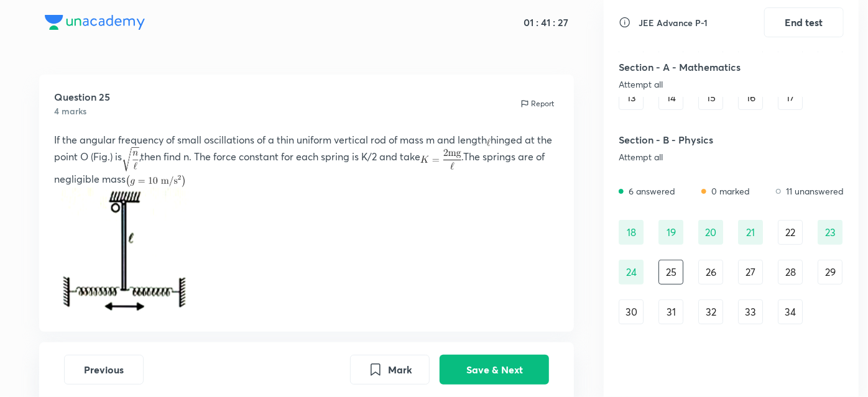
click at [525, 233] on p "﻿" at bounding box center [307, 252] width 506 height 130
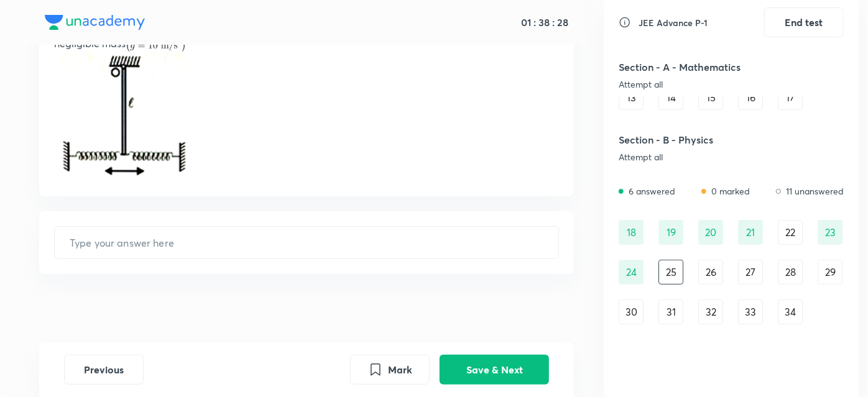
scroll to position [141, 0]
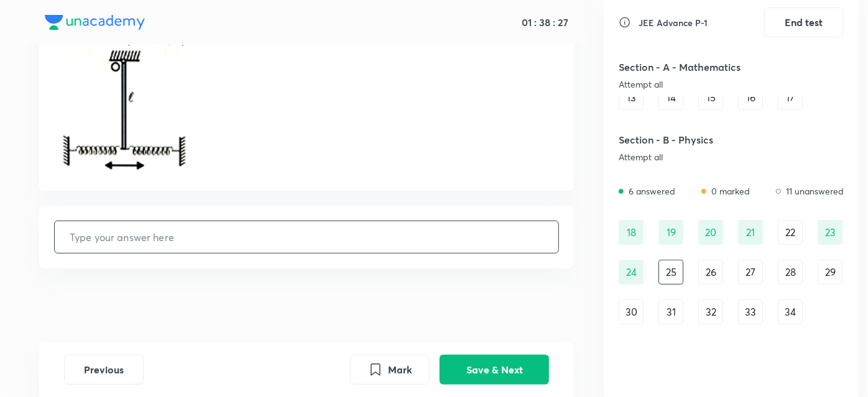
click at [289, 234] on input "text" at bounding box center [307, 237] width 504 height 32
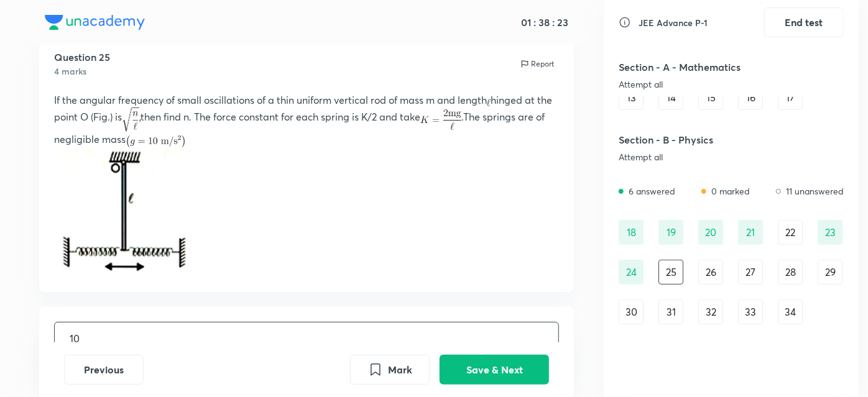
scroll to position [0, 0]
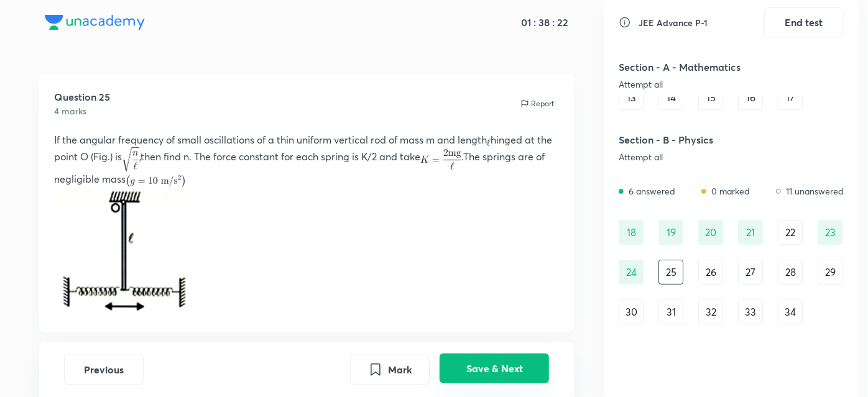
type input "10"
click at [488, 364] on button "Save & Next" at bounding box center [494, 369] width 109 height 30
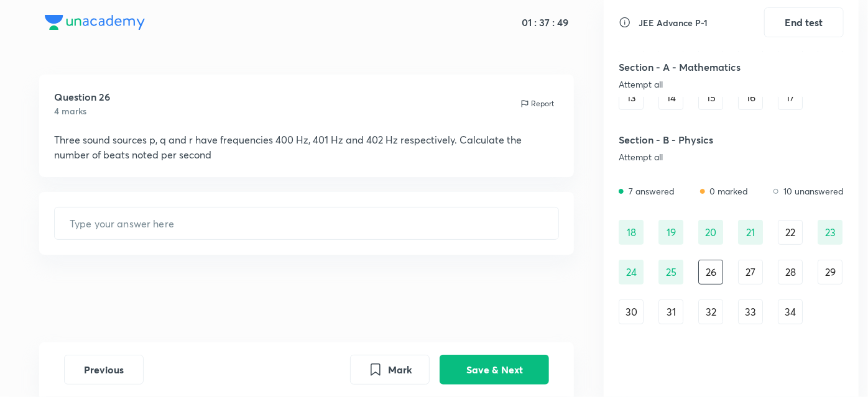
click at [678, 235] on div "19" at bounding box center [671, 232] width 25 height 25
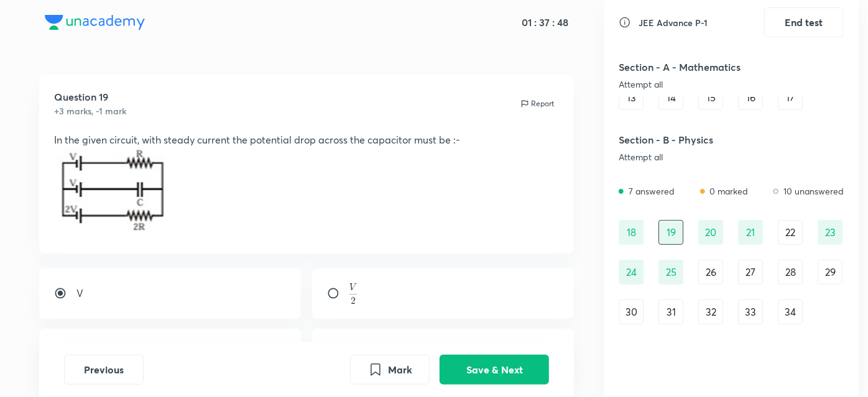
click at [696, 235] on div "18 19 20 21 22 23 24 25 26 27 28 29 30 31 32 33 34" at bounding box center [731, 272] width 225 height 104
click at [713, 235] on div "20" at bounding box center [710, 232] width 25 height 25
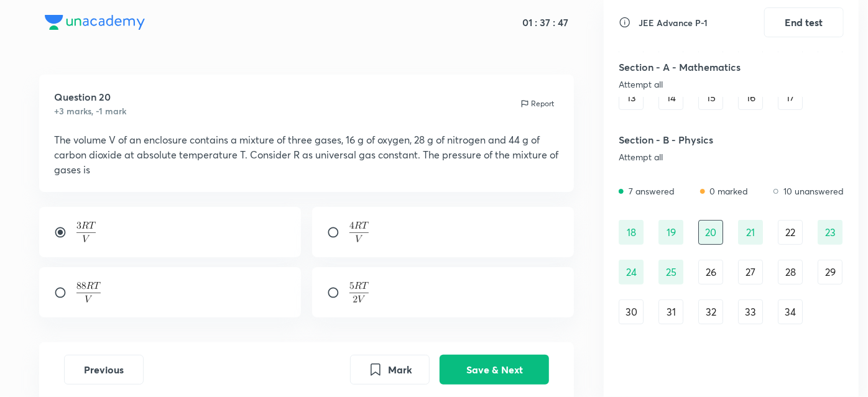
click at [761, 233] on div "21" at bounding box center [750, 232] width 25 height 25
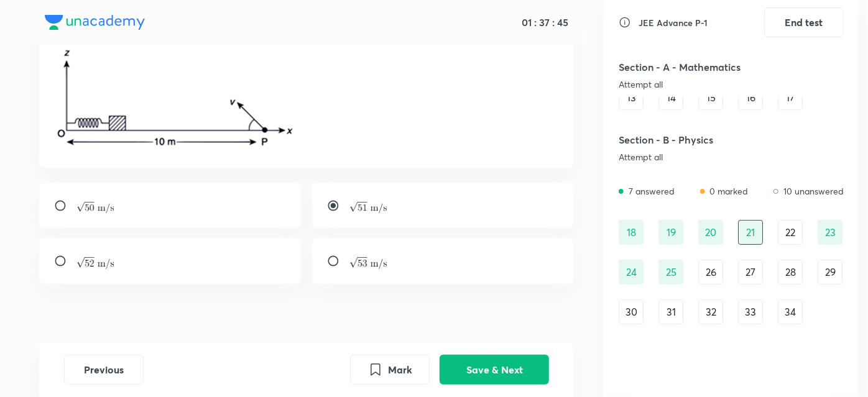
scroll to position [194, 0]
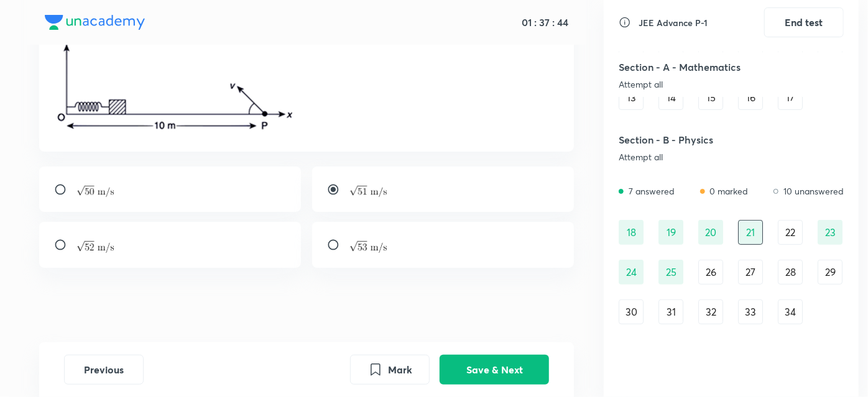
click at [59, 183] on input "radio" at bounding box center [65, 189] width 22 height 12
radio input "true"
radio input "false"
click at [481, 368] on button "Save & Next" at bounding box center [494, 369] width 109 height 30
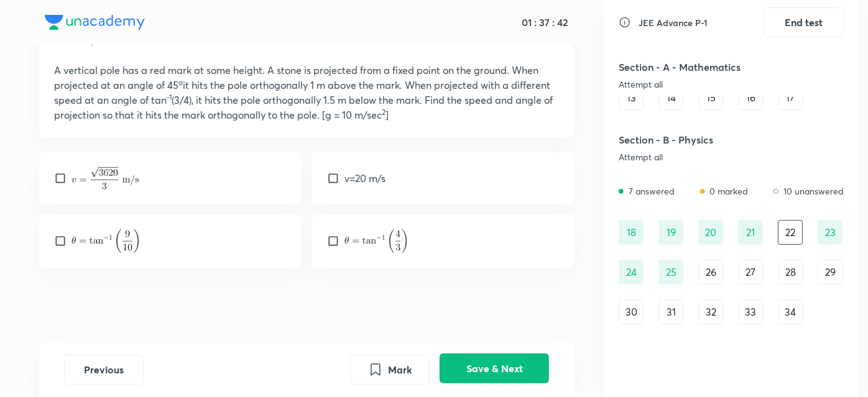
scroll to position [70, 0]
click at [708, 271] on div "26" at bounding box center [710, 272] width 25 height 25
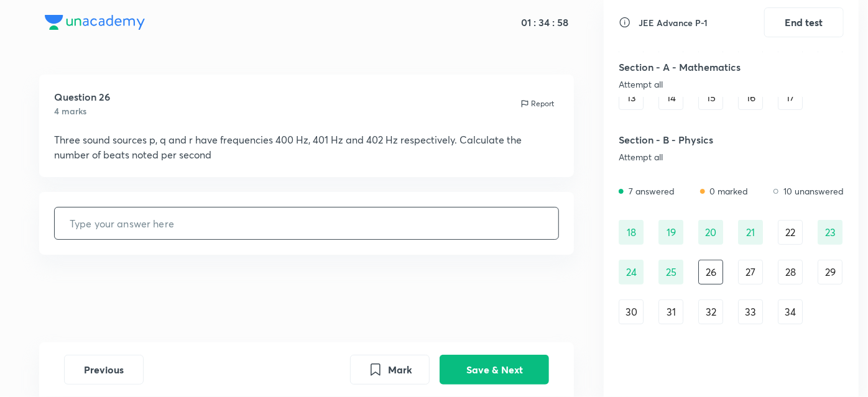
click at [323, 231] on input "text" at bounding box center [307, 224] width 504 height 32
type input "3"
click at [323, 231] on input "text" at bounding box center [307, 224] width 504 height 32
type input "2"
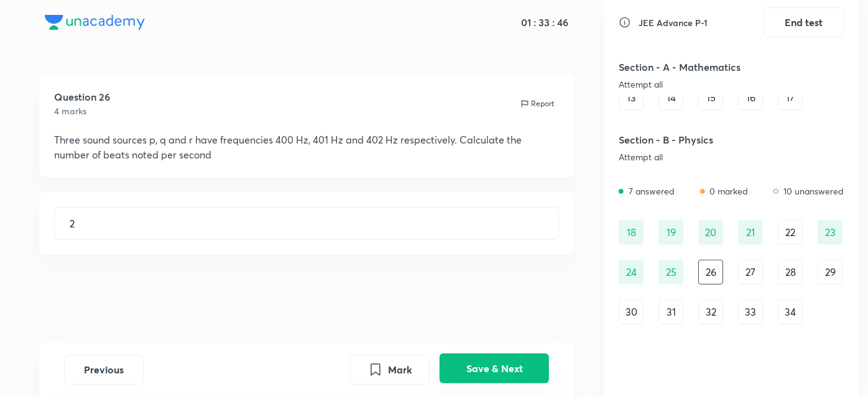
click at [517, 366] on button "Save & Next" at bounding box center [494, 369] width 109 height 30
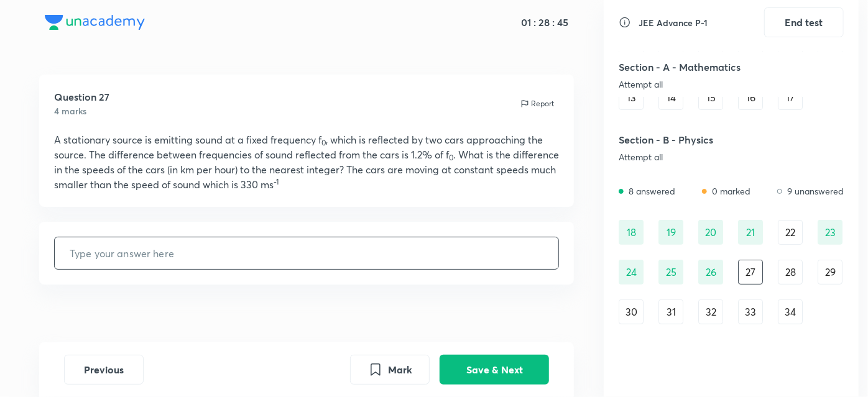
click at [345, 241] on input "text" at bounding box center [307, 254] width 504 height 32
type input "4"
click at [466, 379] on button "Save & Next" at bounding box center [494, 369] width 109 height 30
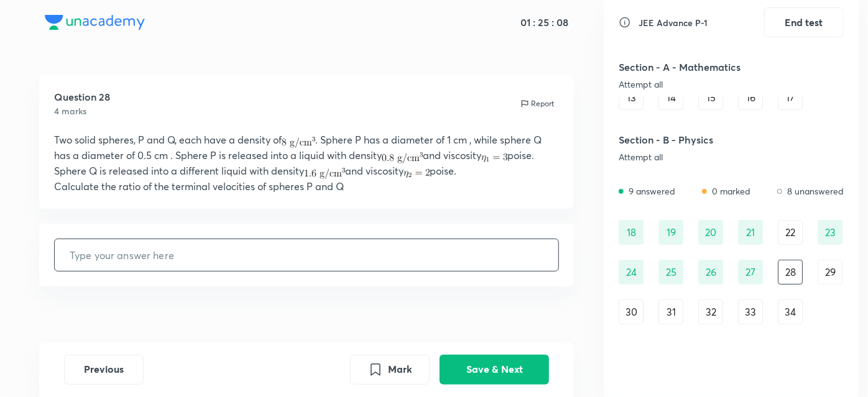
click at [333, 256] on input "text" at bounding box center [307, 255] width 504 height 32
type input "3"
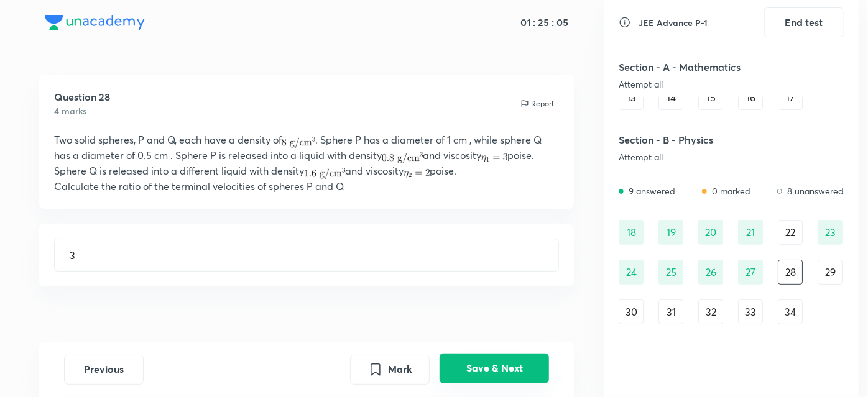
click at [504, 368] on button "Save & Next" at bounding box center [494, 369] width 109 height 30
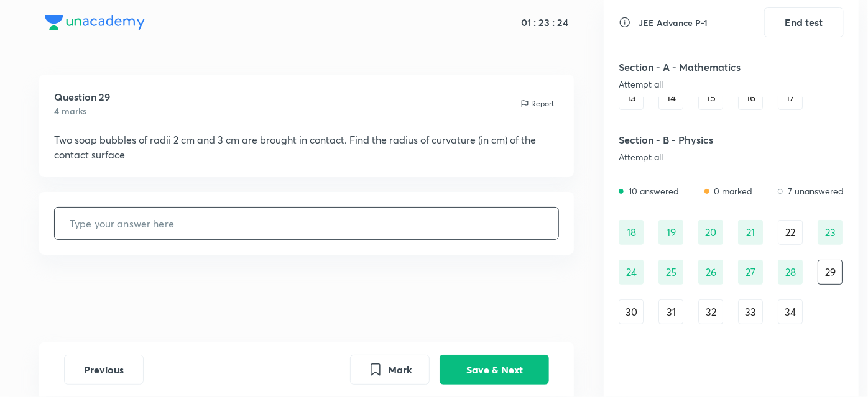
click at [342, 207] on div "​" at bounding box center [307, 223] width 506 height 33
click at [342, 215] on input "text" at bounding box center [307, 224] width 504 height 32
type input "6"
click at [474, 372] on button "Save & Next" at bounding box center [494, 369] width 109 height 30
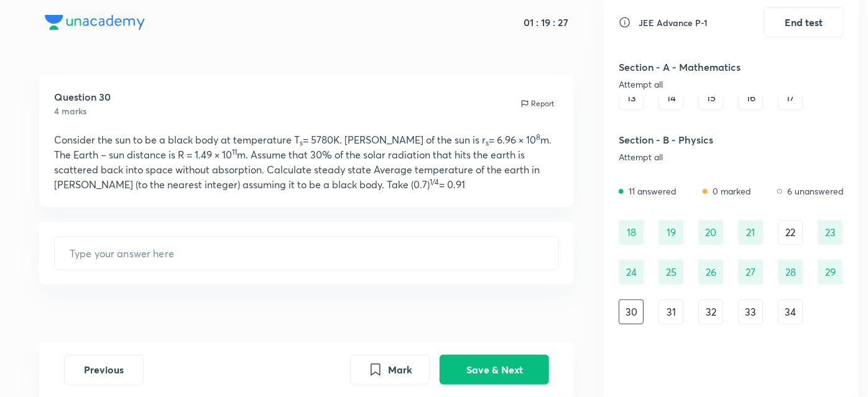
click at [506, 385] on div "Previous Mark Save & Next" at bounding box center [306, 370] width 535 height 55
click at [506, 376] on button "Save & Next" at bounding box center [494, 369] width 109 height 30
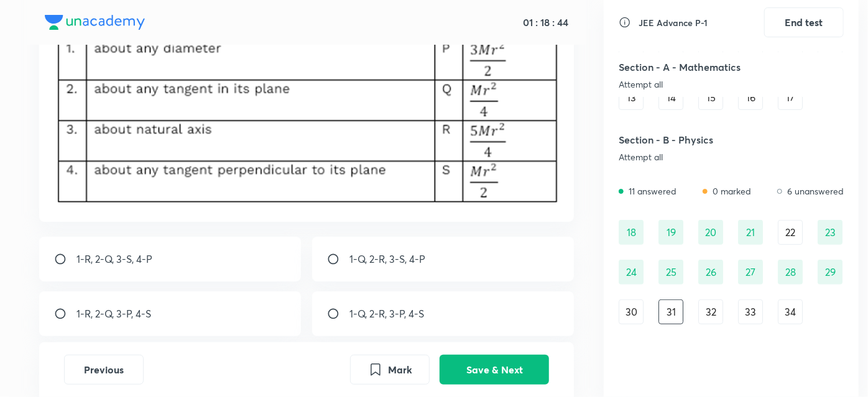
scroll to position [132, 0]
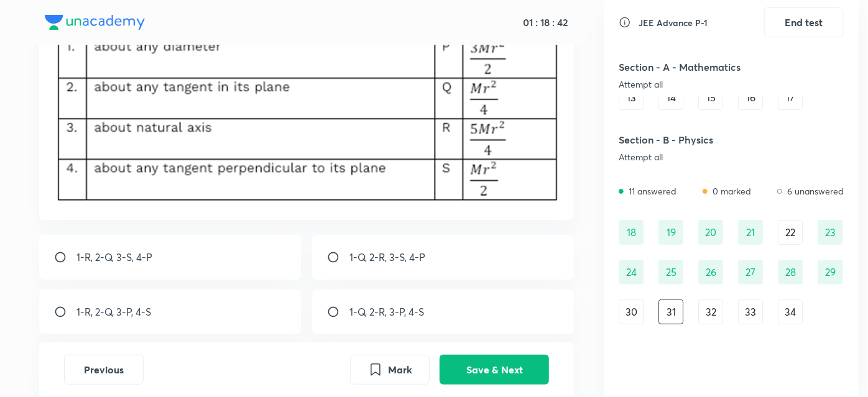
click at [65, 258] on input "radio" at bounding box center [65, 257] width 22 height 12
radio input "true"
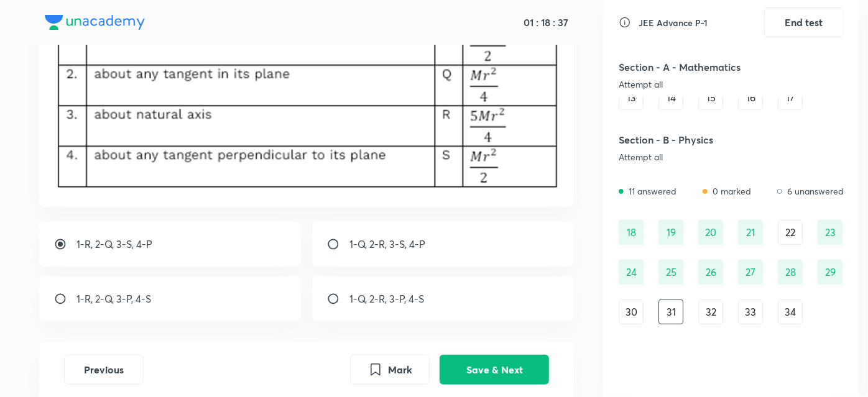
scroll to position [145, 0]
click at [463, 367] on button "Save & Next" at bounding box center [494, 369] width 109 height 30
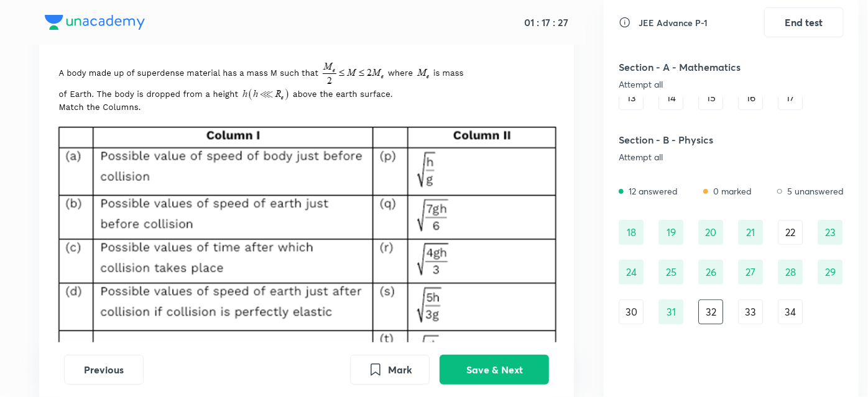
scroll to position [99, 0]
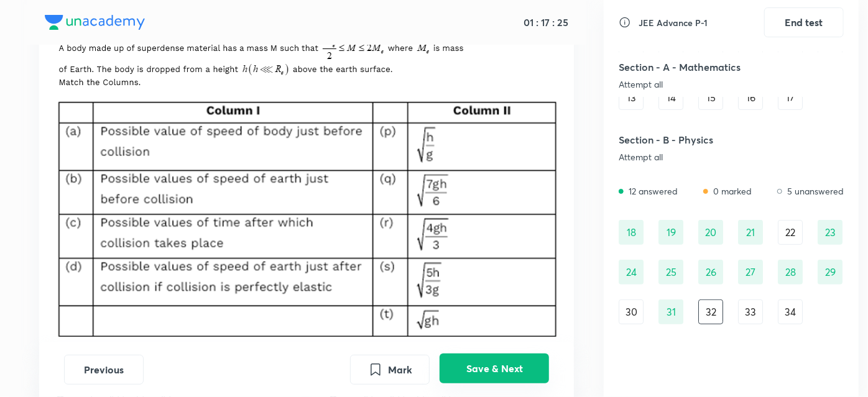
click at [487, 369] on button "Save & Next" at bounding box center [494, 369] width 109 height 30
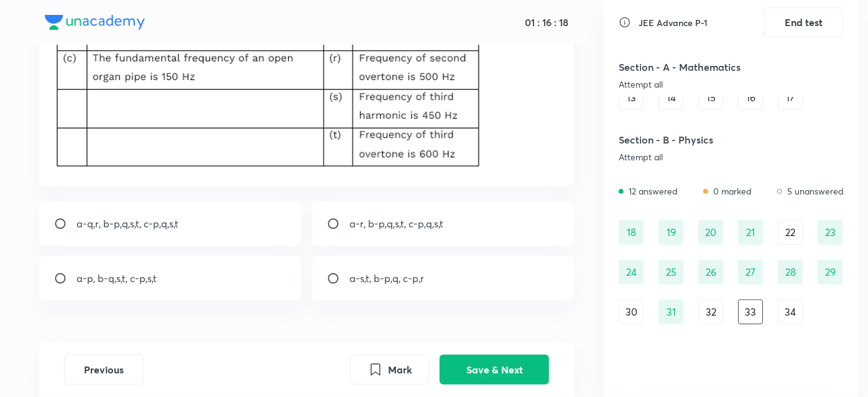
scroll to position [229, 0]
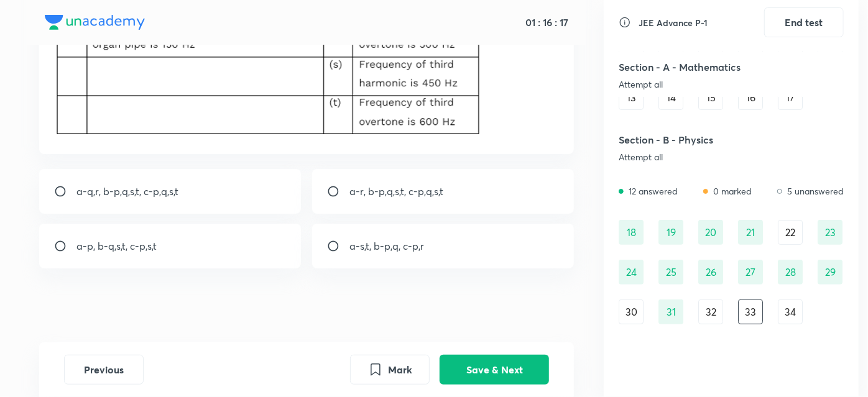
click at [61, 189] on input "radio" at bounding box center [65, 191] width 22 height 12
radio input "true"
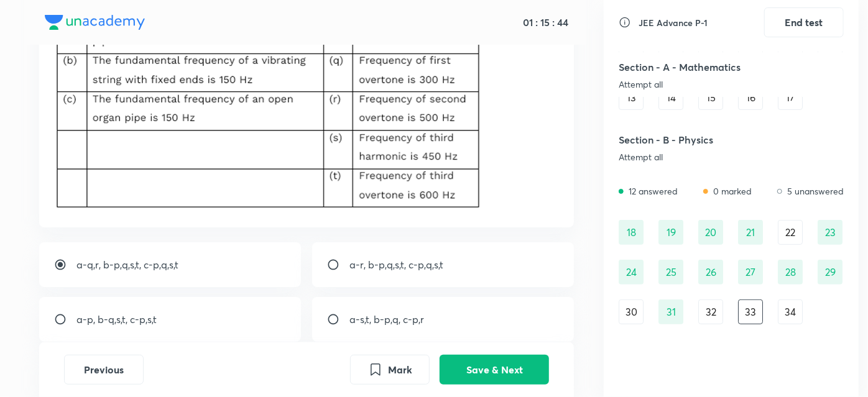
scroll to position [155, 0]
click at [471, 360] on button "Save & Next" at bounding box center [494, 369] width 109 height 30
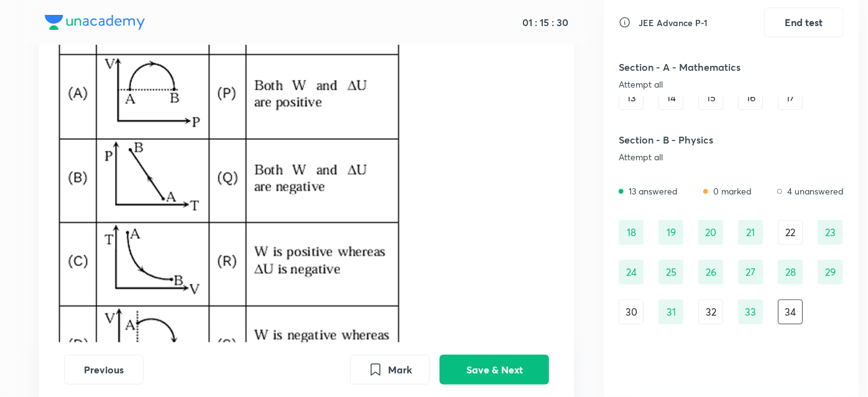
scroll to position [164, 0]
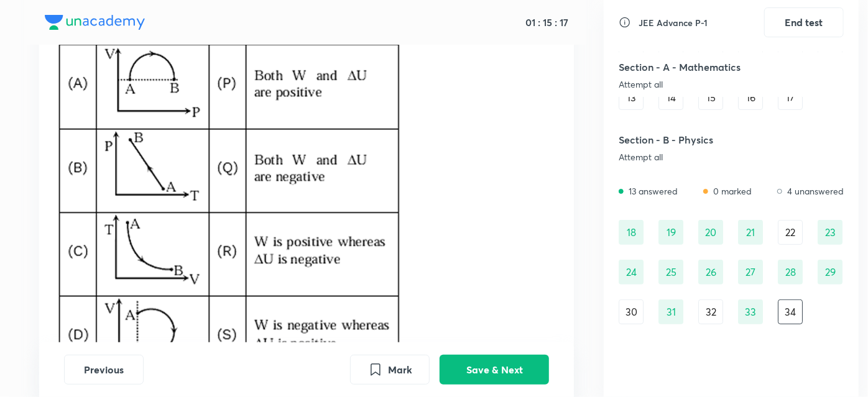
click at [121, 139] on img at bounding box center [227, 198] width 347 height 371
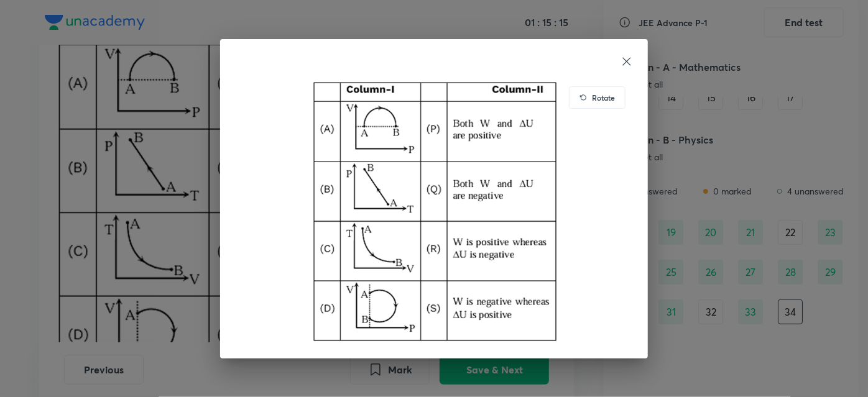
click at [189, 185] on div "Rotate" at bounding box center [434, 198] width 868 height 397
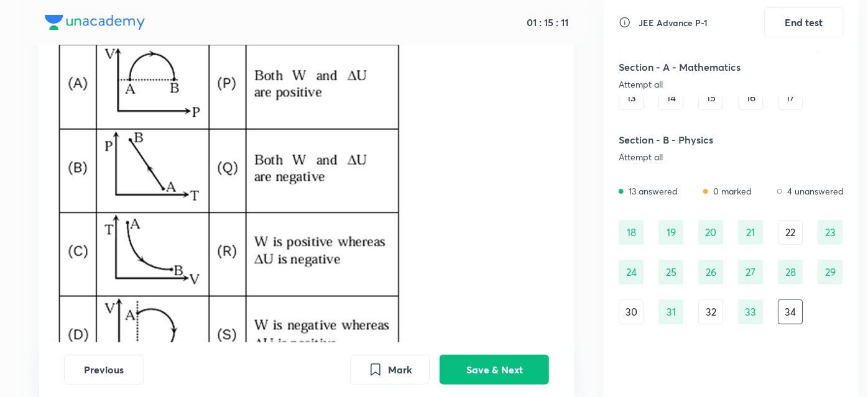
click at [744, 309] on div "33" at bounding box center [750, 312] width 25 height 25
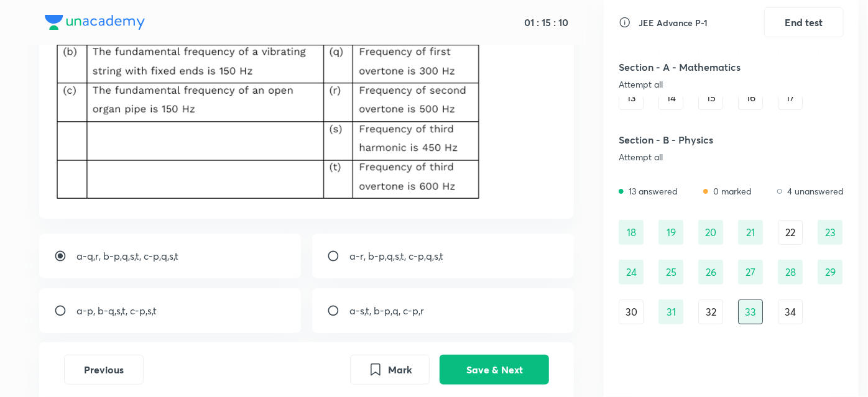
click at [792, 318] on div "34" at bounding box center [790, 312] width 25 height 25
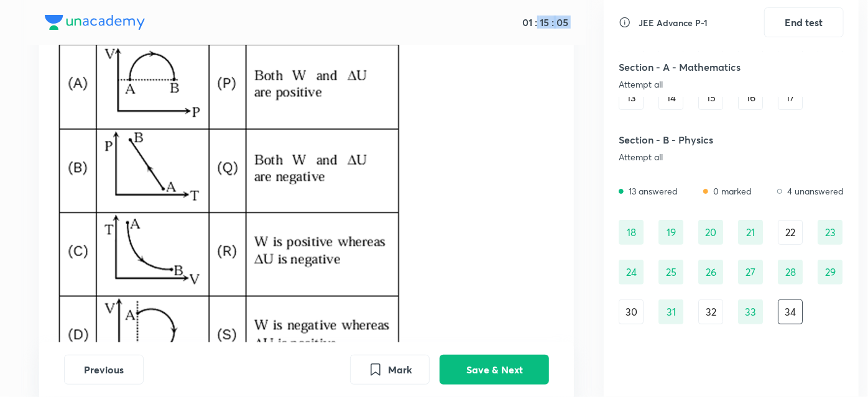
click at [375, 96] on img at bounding box center [227, 198] width 347 height 371
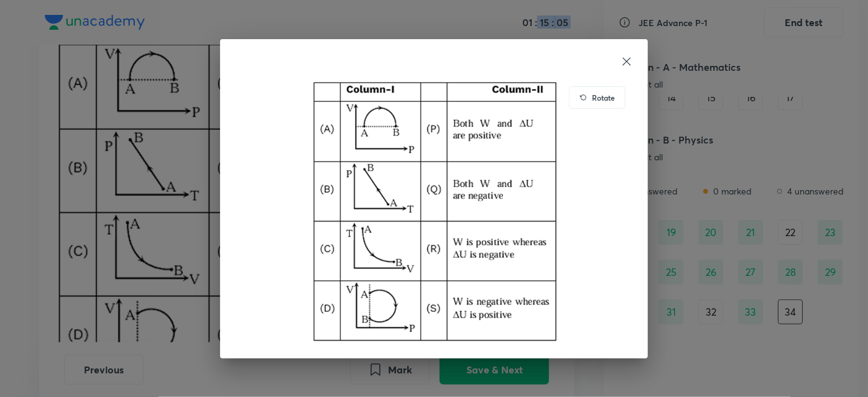
click at [375, 96] on div "Rotate" at bounding box center [434, 198] width 868 height 397
click at [375, 96] on img at bounding box center [434, 211] width 398 height 265
click at [626, 58] on icon at bounding box center [627, 61] width 12 height 12
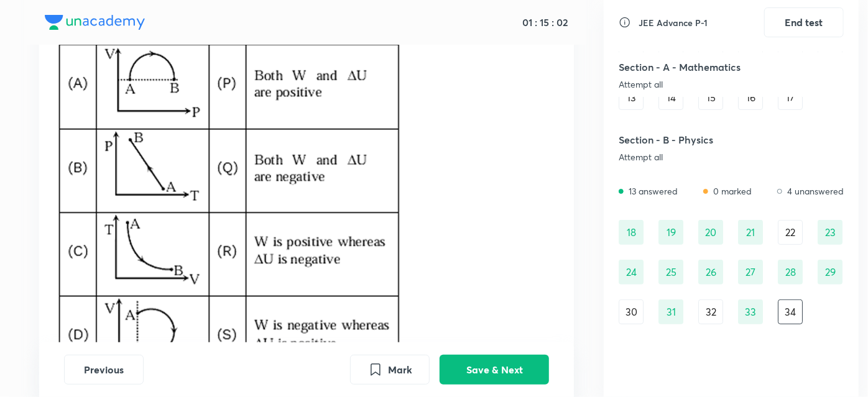
click at [510, 104] on p at bounding box center [307, 200] width 506 height 375
click at [367, 319] on img at bounding box center [227, 198] width 347 height 371
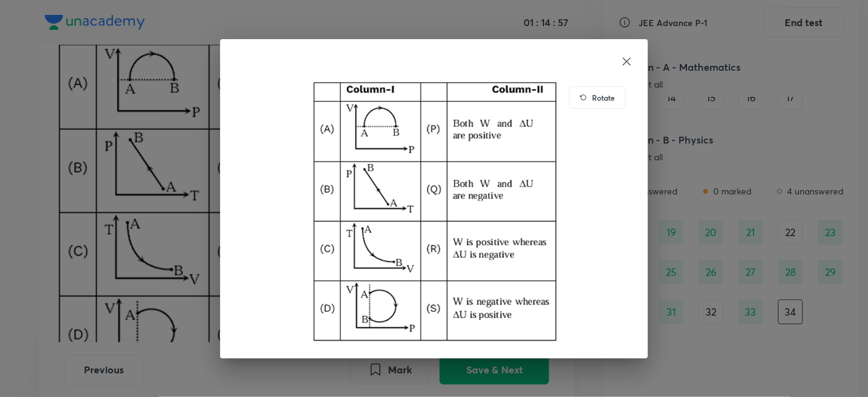
click at [189, 241] on div "Rotate" at bounding box center [434, 198] width 868 height 397
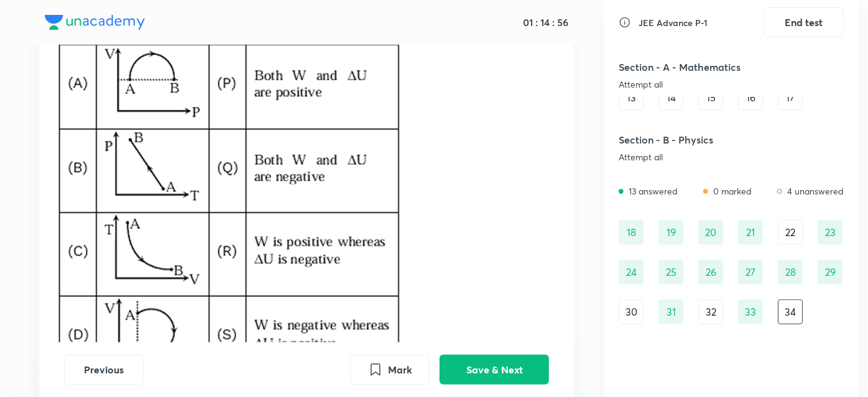
drag, startPoint x: 50, startPoint y: 226, endPoint x: 90, endPoint y: 73, distance: 158.7
click at [90, 73] on div "Question 34 +3 marks, -1 mark Report A sample of gas goes from state A to state…" at bounding box center [306, 156] width 535 height 493
click at [456, 366] on button "Save & Next" at bounding box center [494, 369] width 109 height 30
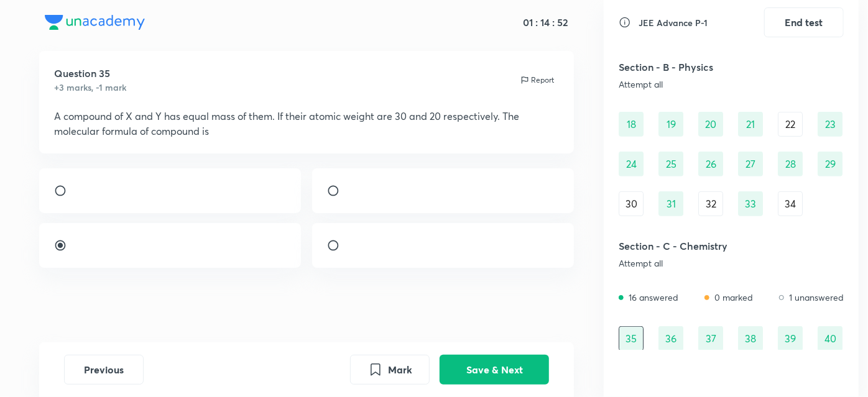
scroll to position [251, 0]
click at [861, 220] on div "01 : 14 : 47 Question 35 +3 marks, -1 mark Report A compound of X and Y has equ…" at bounding box center [434, 198] width 868 height 397
click at [187, 348] on div "Previous Mark Save & Next" at bounding box center [306, 370] width 535 height 55
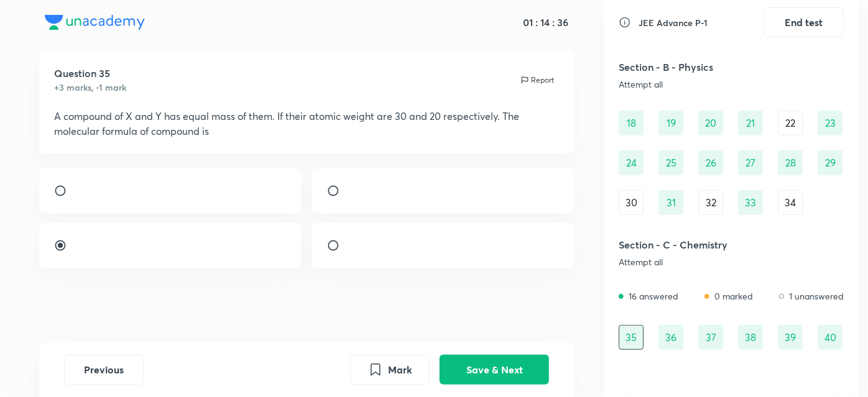
click at [777, 261] on div "Section - C - Chemistry Attempt all" at bounding box center [731, 252] width 225 height 45
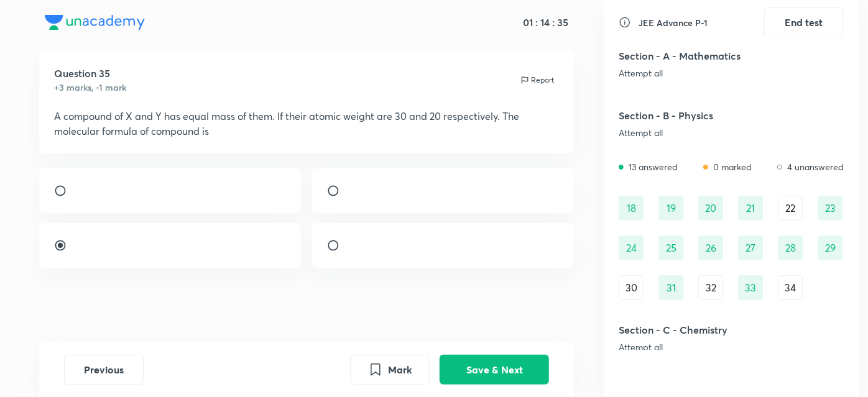
scroll to position [146, 0]
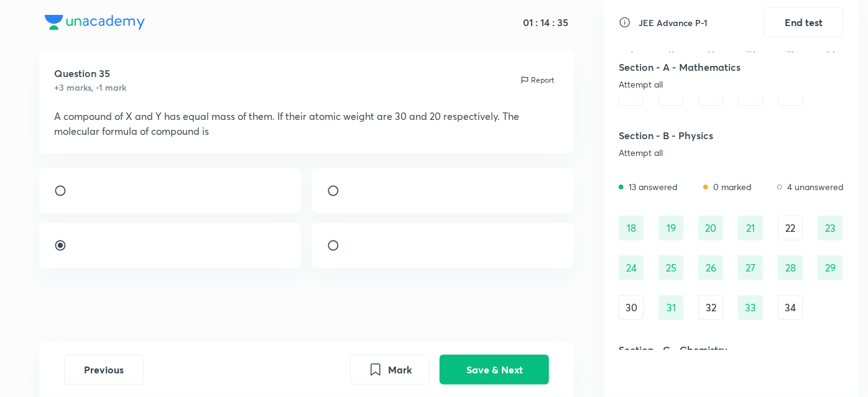
drag, startPoint x: 665, startPoint y: 101, endPoint x: 532, endPoint y: 108, distance: 132.7
click at [560, 103] on div "01 : 14 : 35 Question 35 +3 marks, -1 mark Report A compound of X and Y has equ…" at bounding box center [433, 198] width 849 height 397
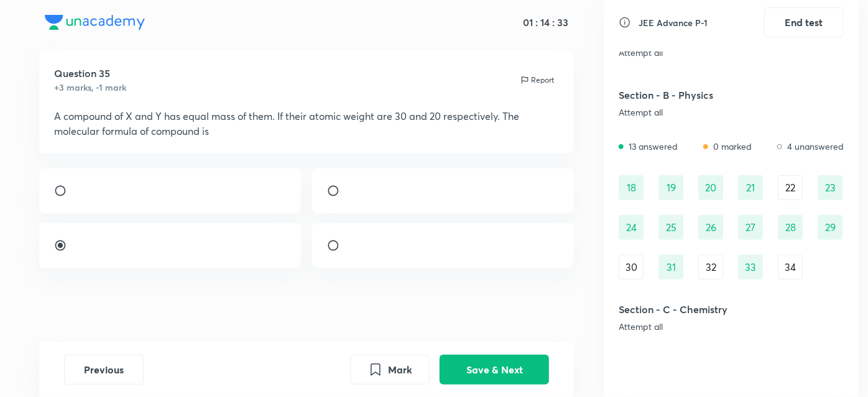
scroll to position [200, 0]
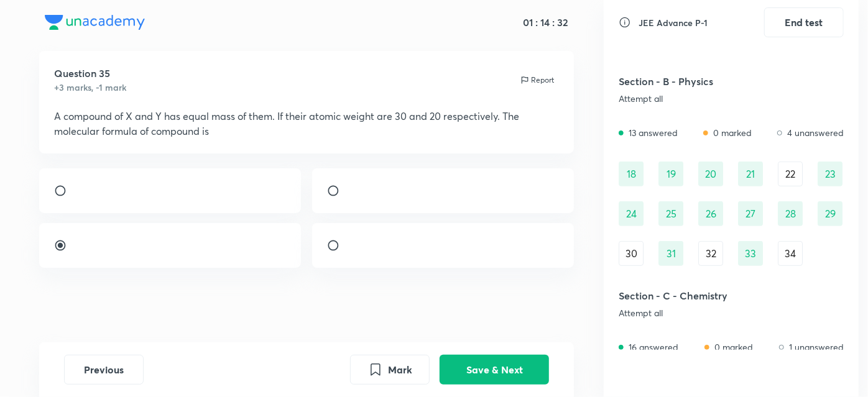
click at [788, 263] on div "34" at bounding box center [790, 253] width 25 height 25
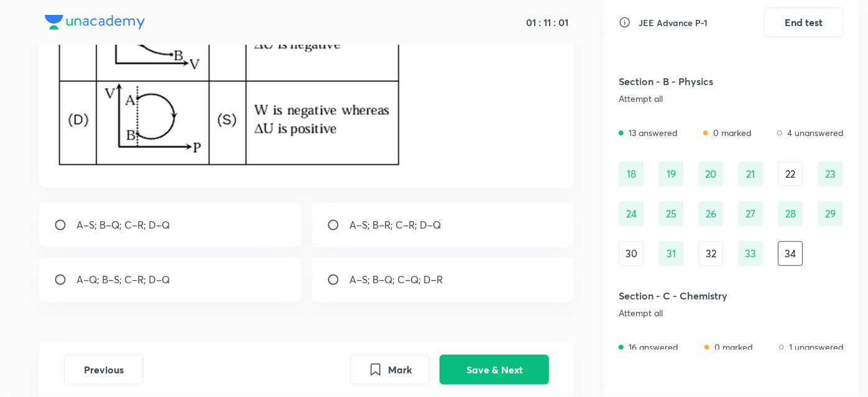
scroll to position [394, 0]
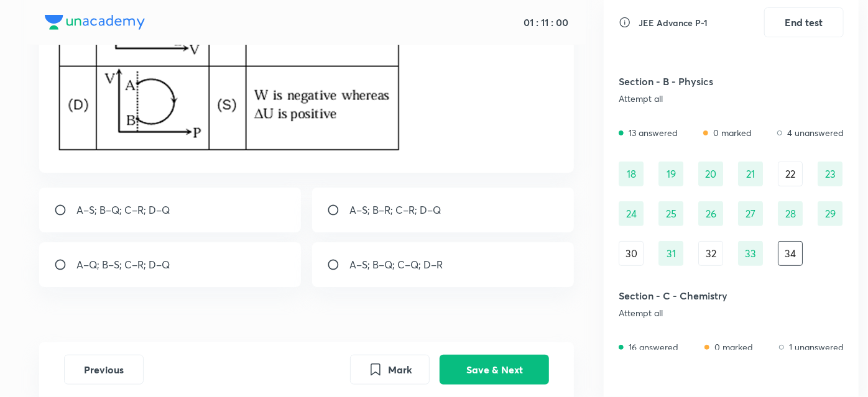
click at [56, 271] on div "A–Q; B–S; C–R; D–Q" at bounding box center [170, 265] width 262 height 45
radio input "true"
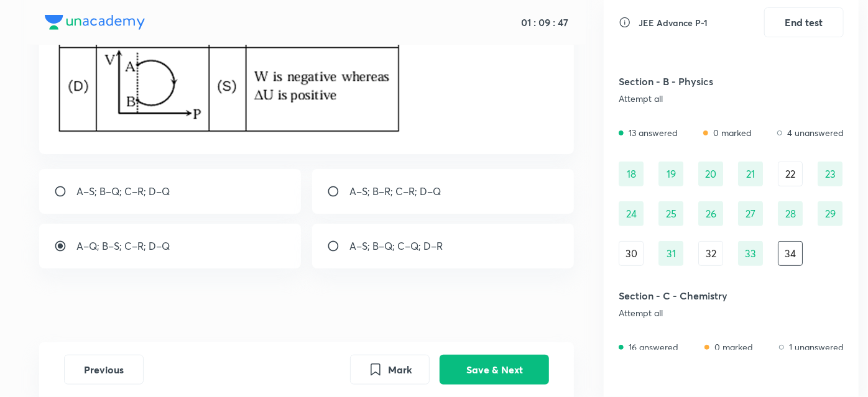
scroll to position [412, 0]
click at [490, 381] on button "Save & Next" at bounding box center [494, 369] width 109 height 30
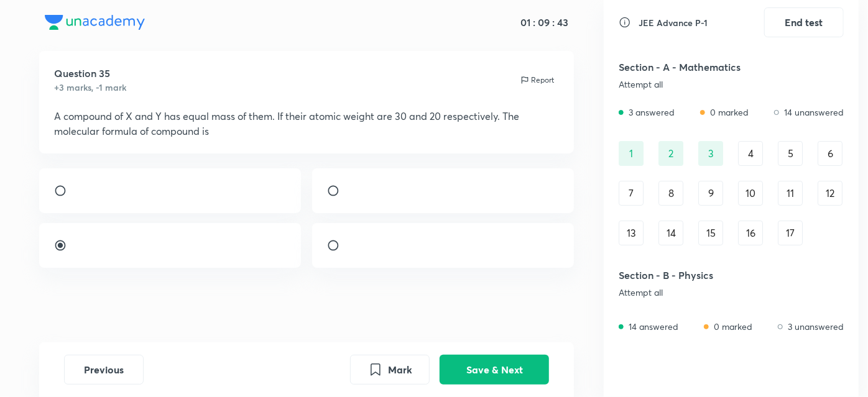
scroll to position [0, 0]
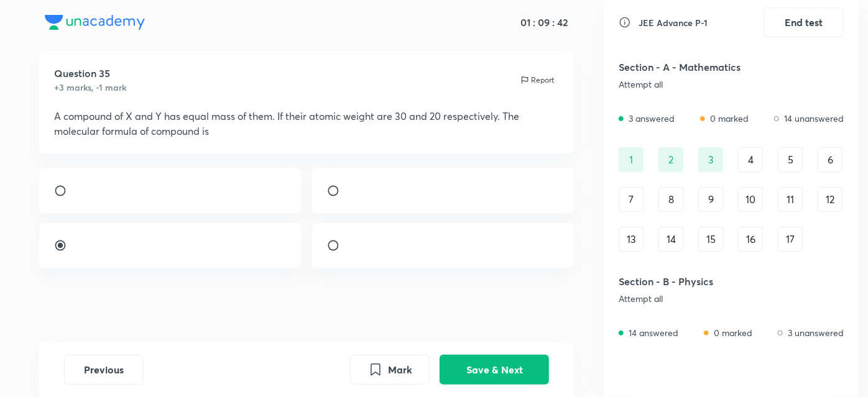
click at [749, 155] on div "4" at bounding box center [750, 159] width 25 height 25
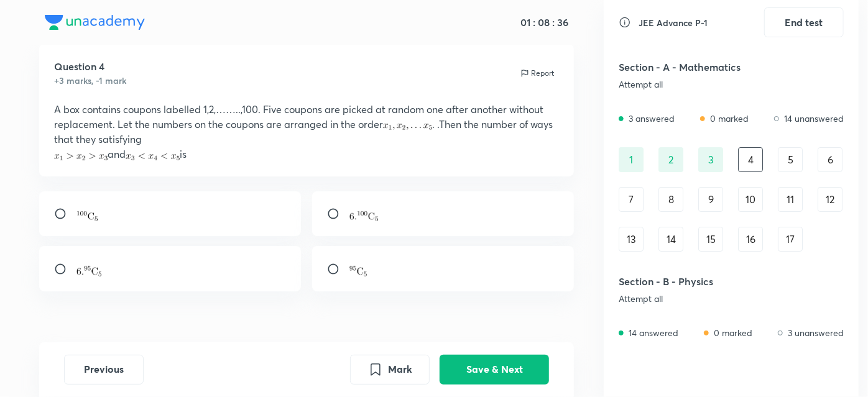
click at [330, 201] on div at bounding box center [443, 214] width 262 height 45
radio input "true"
click at [490, 361] on button "Save & Next" at bounding box center [494, 369] width 109 height 30
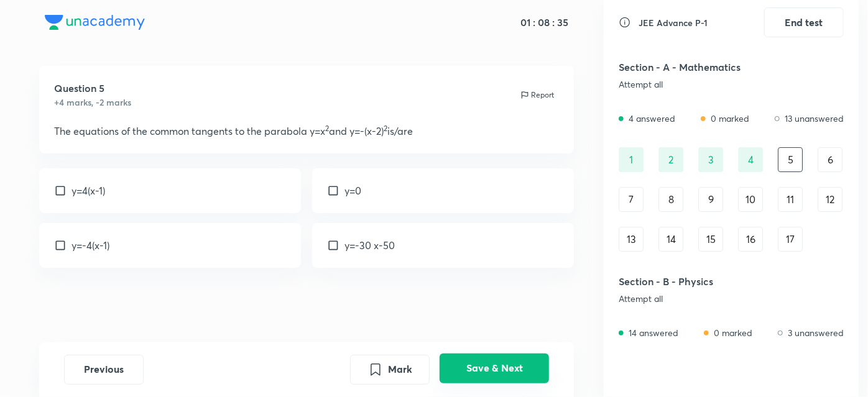
scroll to position [8, 0]
click at [65, 198] on div "y=4(x-1)" at bounding box center [170, 191] width 262 height 45
checkbox input "true"
click at [56, 245] on input "checkbox" at bounding box center [62, 246] width 17 height 12
checkbox input "true"
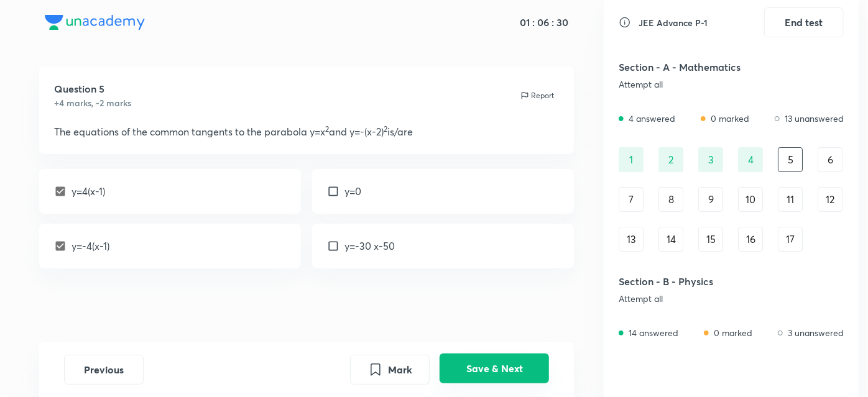
click at [509, 374] on button "Save & Next" at bounding box center [494, 369] width 109 height 30
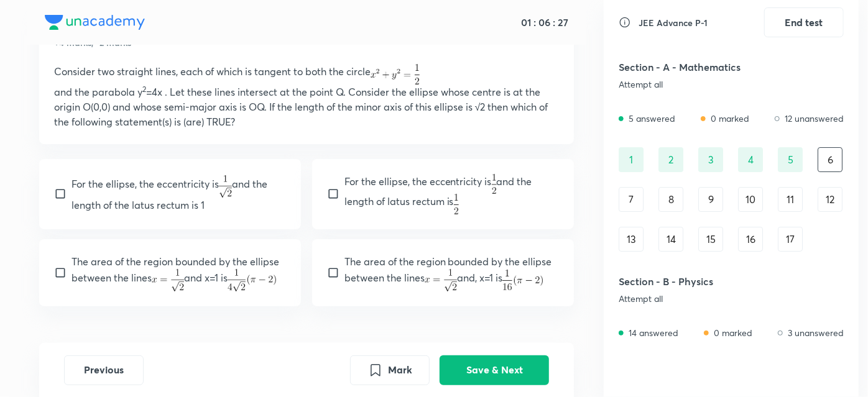
scroll to position [68, 0]
click at [67, 190] on input "checkbox" at bounding box center [62, 194] width 17 height 12
checkbox input "true"
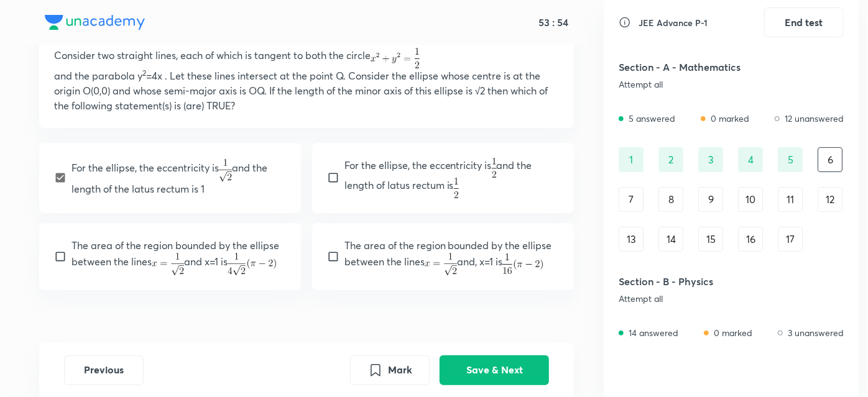
scroll to position [85, 0]
click at [76, 253] on p "The area of the region bounded by the ellipse between the lines and x=1 is" at bounding box center [179, 256] width 215 height 37
checkbox input "true"
click at [483, 367] on button "Save & Next" at bounding box center [494, 369] width 109 height 30
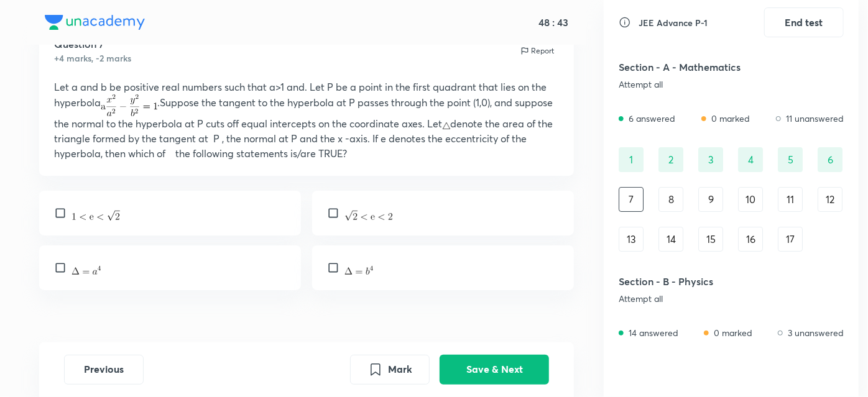
scroll to position [0, 0]
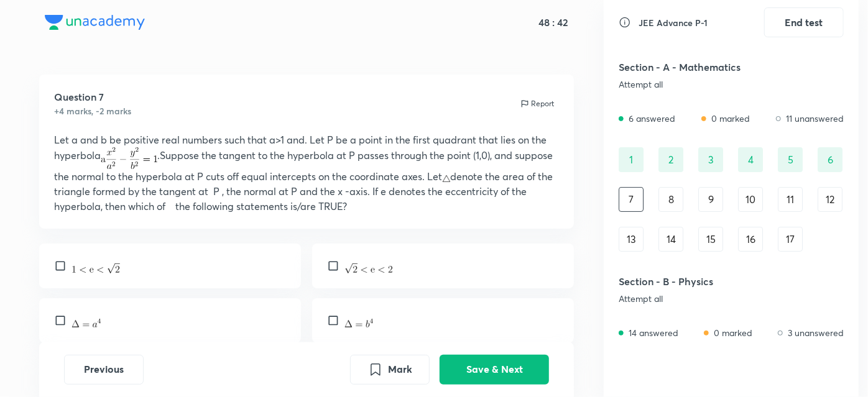
click at [60, 273] on div at bounding box center [170, 266] width 262 height 45
checkbox input "true"
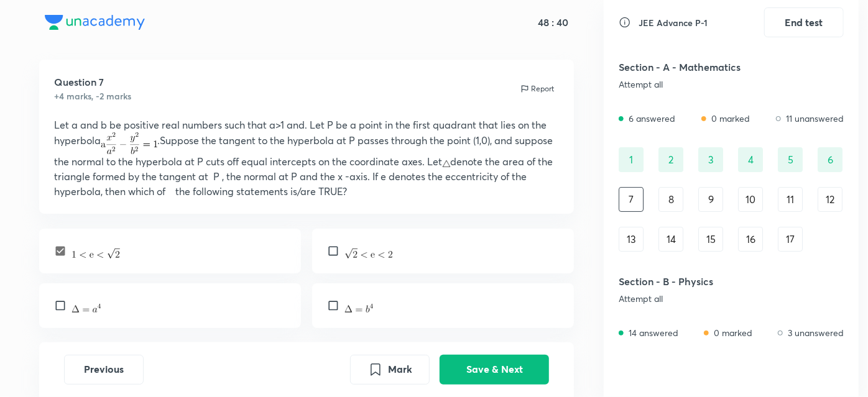
scroll to position [5, 0]
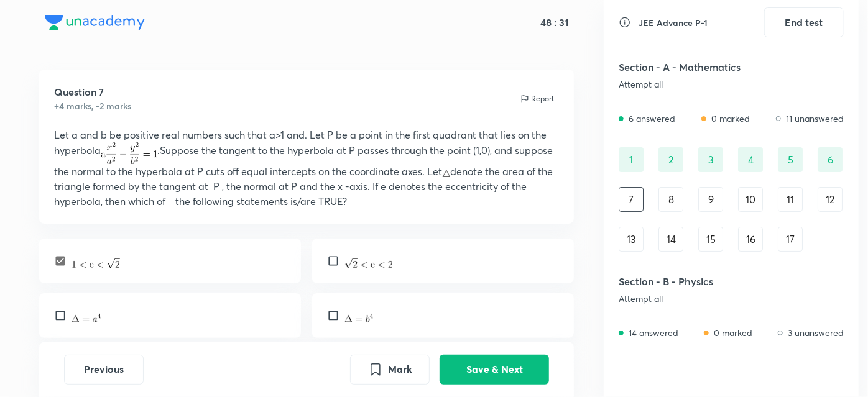
click at [70, 318] on input "checkbox" at bounding box center [62, 316] width 17 height 12
checkbox input "true"
click at [471, 371] on button "Save & Next" at bounding box center [494, 369] width 109 height 30
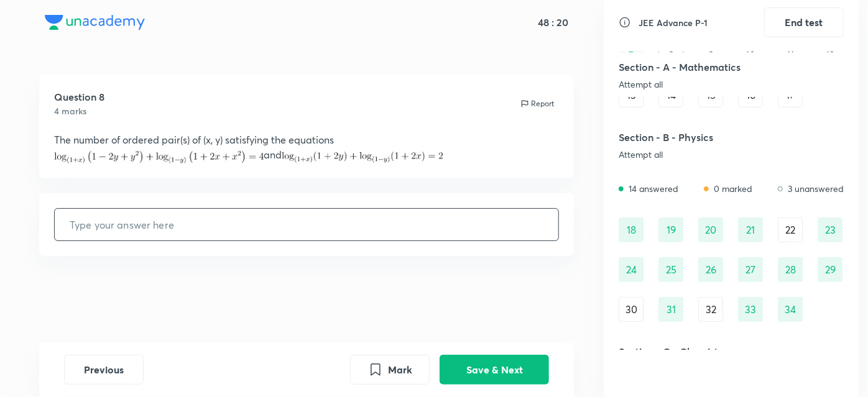
scroll to position [190, 0]
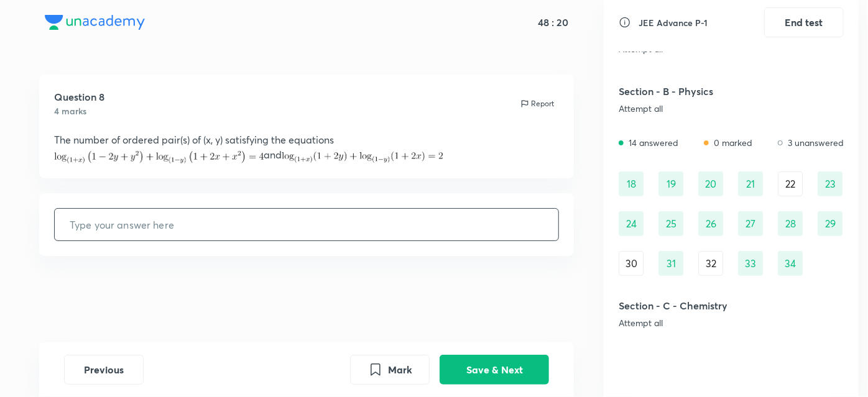
click at [668, 251] on div "31" at bounding box center [671, 263] width 25 height 25
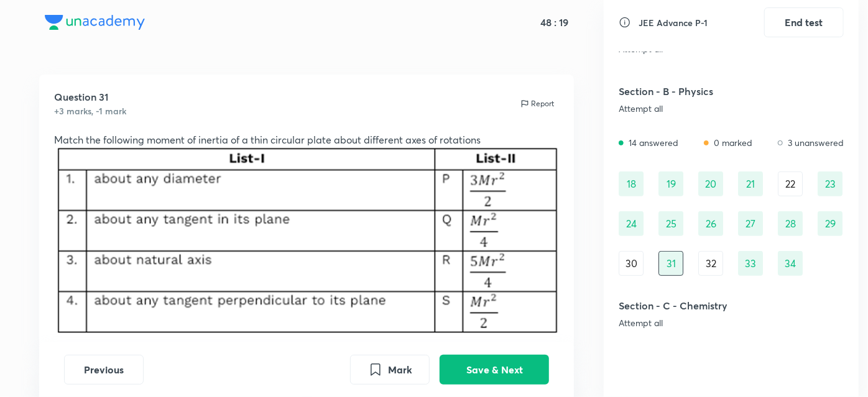
click at [742, 223] on div "27" at bounding box center [750, 223] width 25 height 25
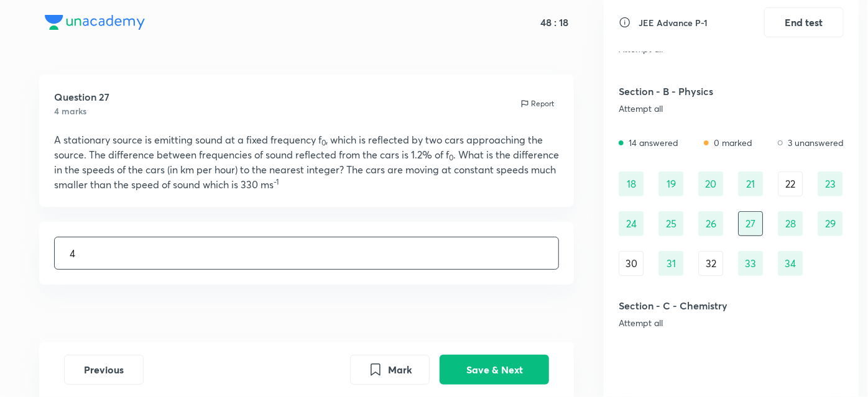
click at [685, 213] on div "18 19 20 21 22 23 24 25 26 27 28 29 30 31 32 33 34" at bounding box center [731, 224] width 225 height 104
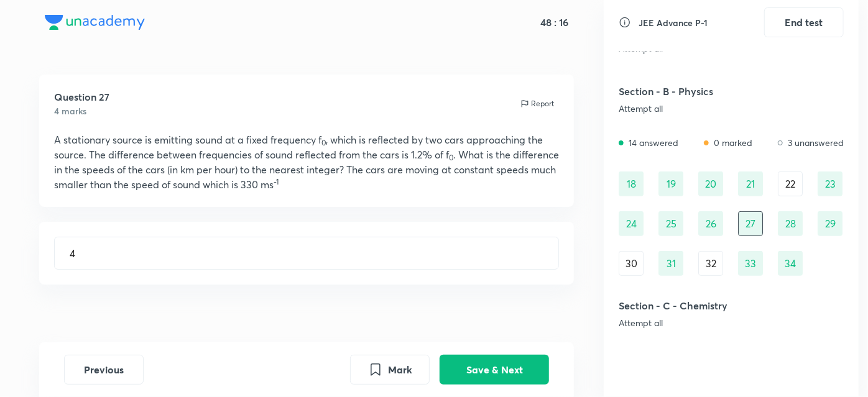
click at [677, 221] on div "25" at bounding box center [671, 223] width 25 height 25
type input "10"
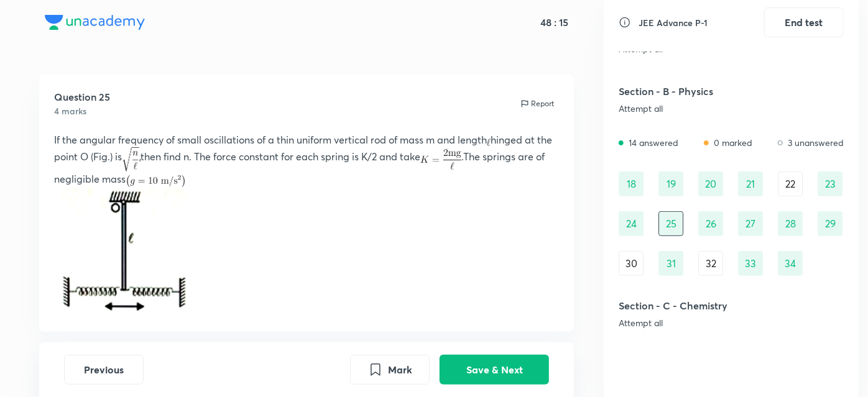
click at [741, 185] on div "21" at bounding box center [750, 184] width 25 height 25
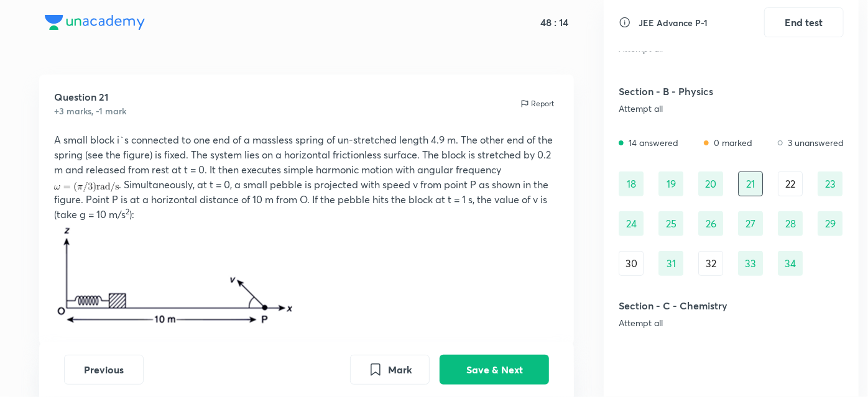
click at [693, 188] on div "18 19 20 21 22 23 24 25 26 27 28 29 30 31 32 33 34" at bounding box center [731, 224] width 225 height 104
click at [677, 182] on div "19" at bounding box center [671, 184] width 25 height 25
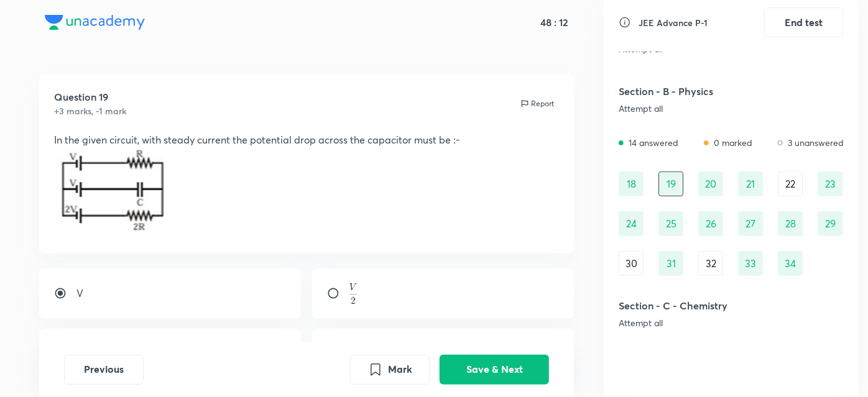
click at [826, 220] on div "29" at bounding box center [830, 223] width 25 height 25
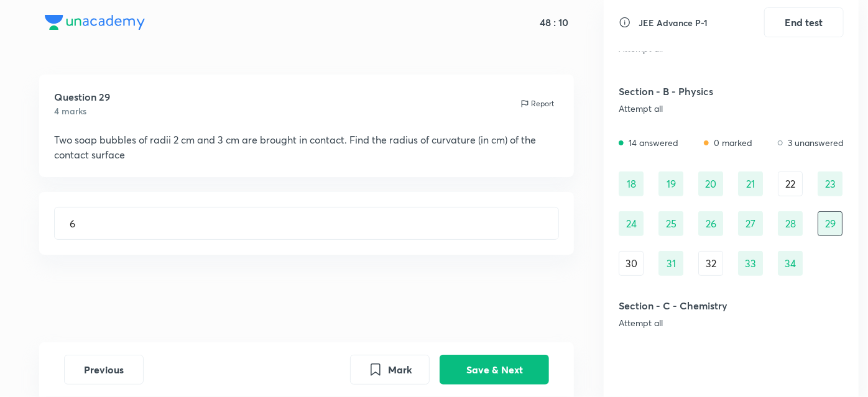
click at [789, 270] on div "34" at bounding box center [790, 263] width 25 height 25
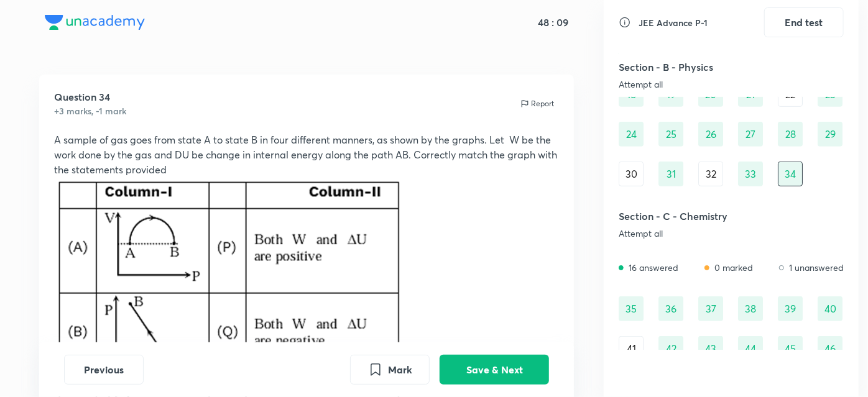
scroll to position [345, 0]
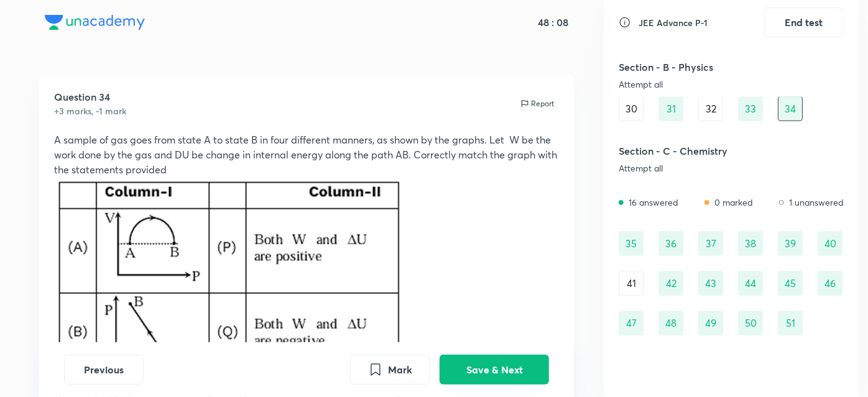
click at [672, 238] on div "36" at bounding box center [671, 243] width 25 height 25
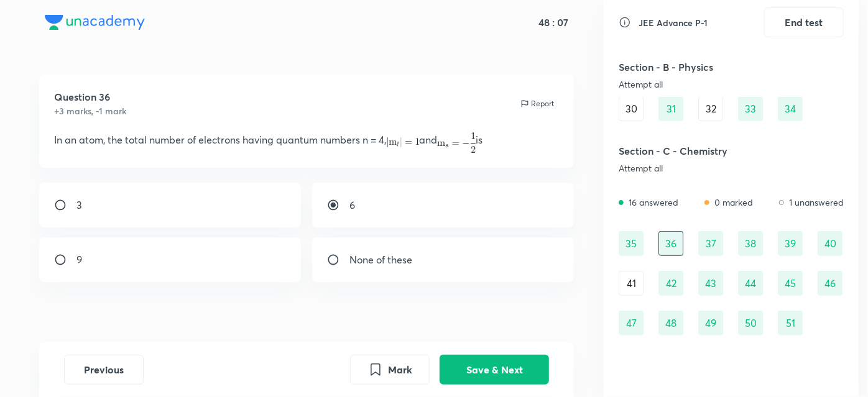
click at [743, 268] on div "35 36 37 38 39 40 41 42 43 44 45 46 47 48 49 50 51" at bounding box center [731, 283] width 225 height 104
click at [746, 277] on div "44" at bounding box center [750, 283] width 25 height 25
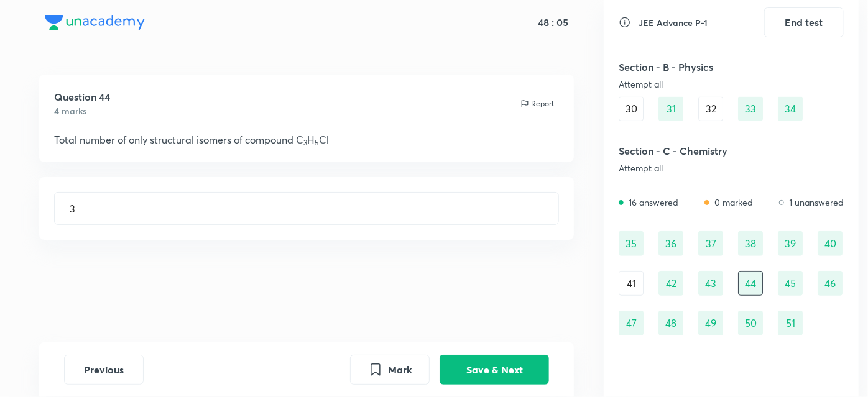
click at [744, 252] on div "38" at bounding box center [750, 243] width 25 height 25
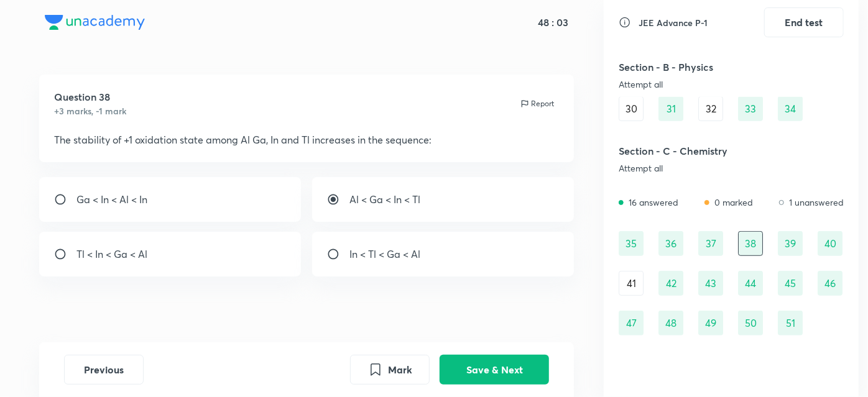
click at [788, 317] on div "51" at bounding box center [790, 323] width 25 height 25
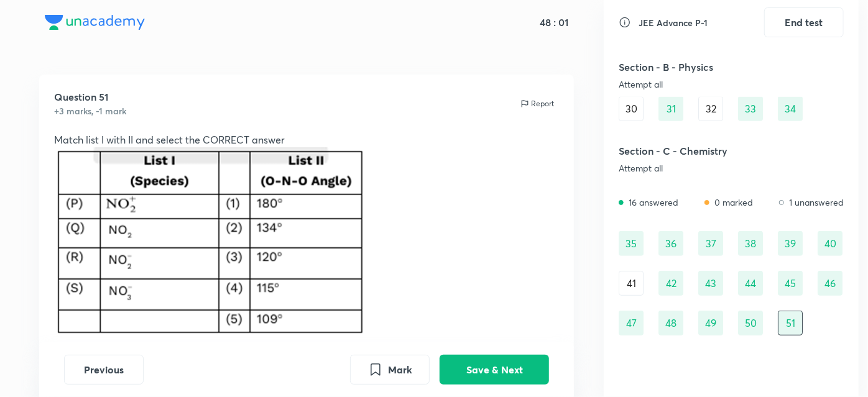
click at [675, 318] on div "48" at bounding box center [671, 323] width 25 height 25
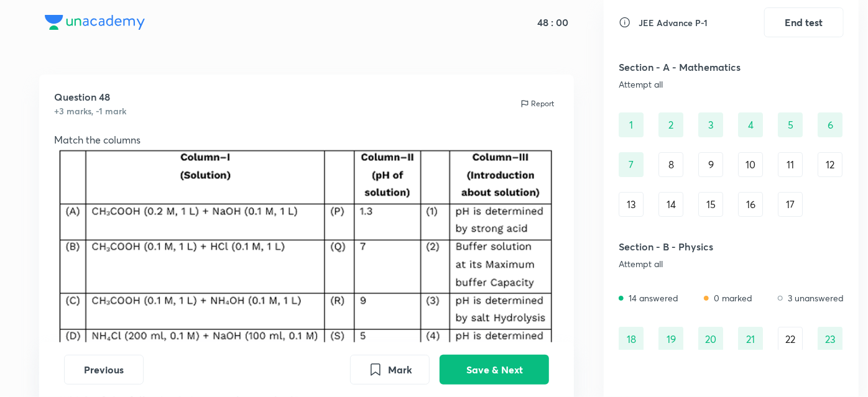
scroll to position [0, 0]
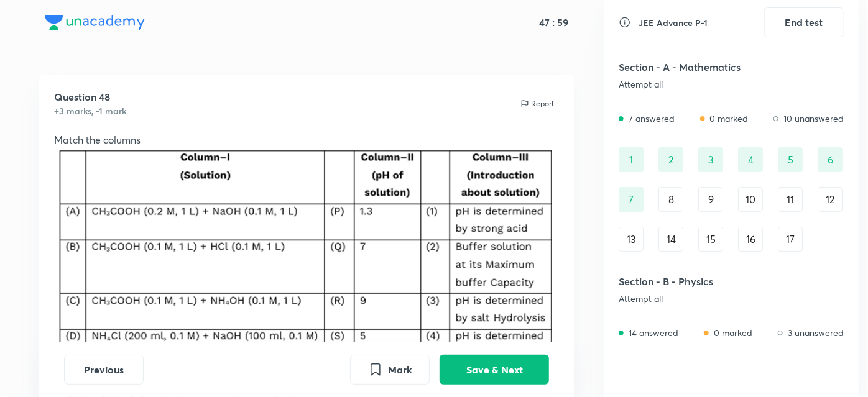
click at [667, 198] on div "8" at bounding box center [671, 199] width 25 height 25
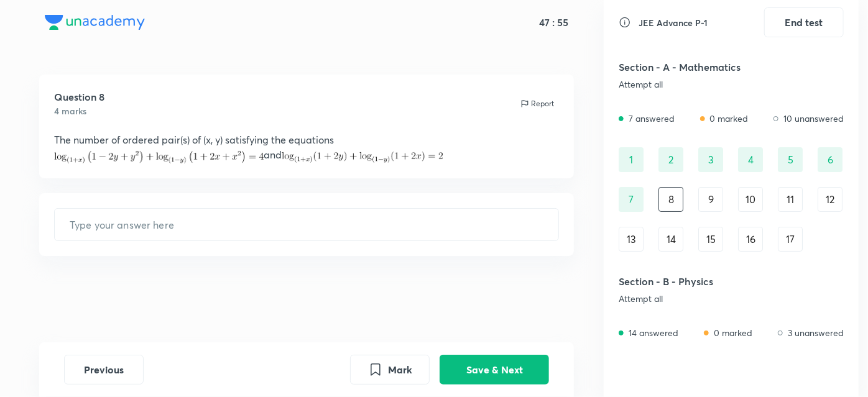
click at [698, 200] on div "9" at bounding box center [710, 199] width 25 height 25
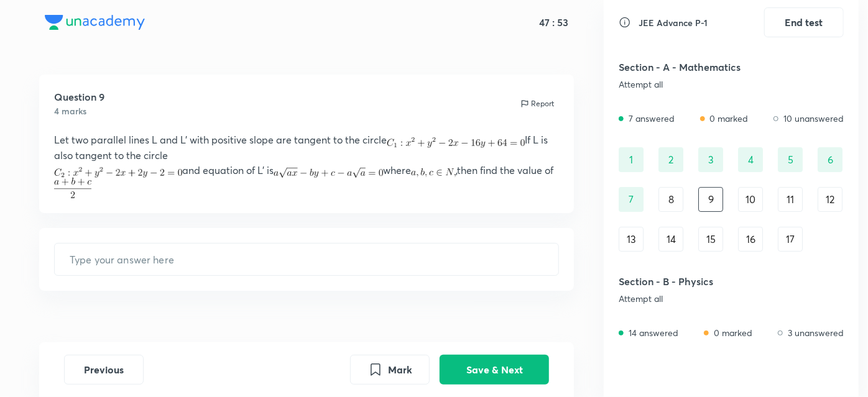
click at [790, 236] on div "17" at bounding box center [790, 239] width 25 height 25
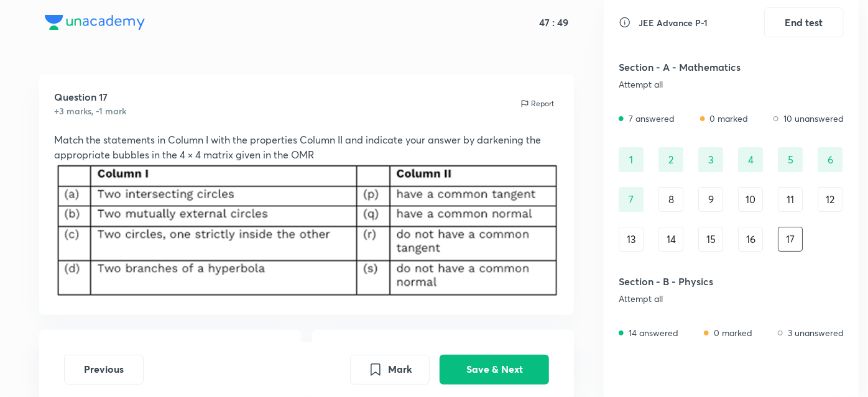
click at [736, 234] on div "1 2 3 4 5 6 7 8 9 10 11 12 13 14 15 16 17" at bounding box center [731, 199] width 225 height 104
click at [742, 234] on div "16" at bounding box center [750, 239] width 25 height 25
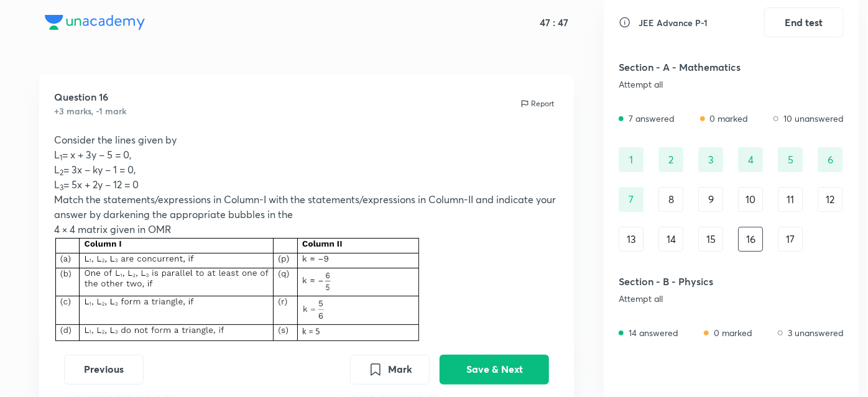
click at [742, 234] on div "16" at bounding box center [750, 239] width 25 height 25
click at [710, 238] on div "15" at bounding box center [710, 239] width 25 height 25
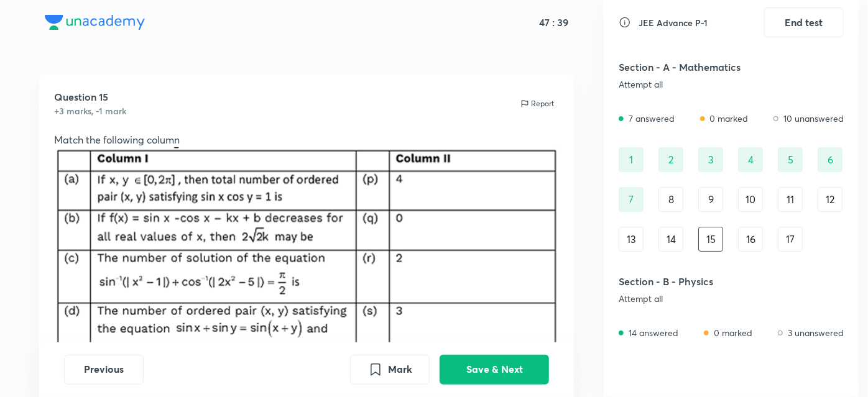
click at [672, 235] on div "14" at bounding box center [671, 239] width 25 height 25
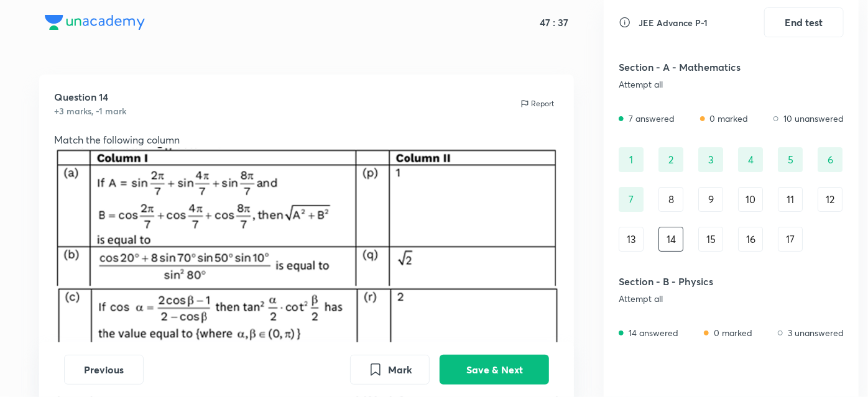
click at [631, 228] on div "13" at bounding box center [631, 239] width 25 height 25
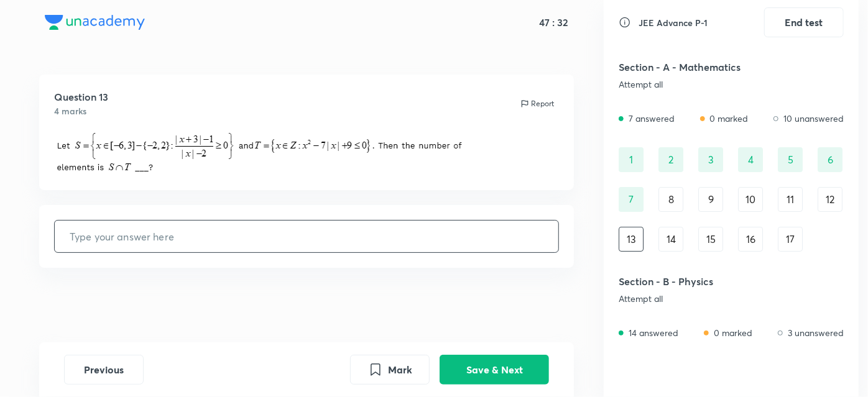
click at [833, 203] on div "12" at bounding box center [830, 199] width 25 height 25
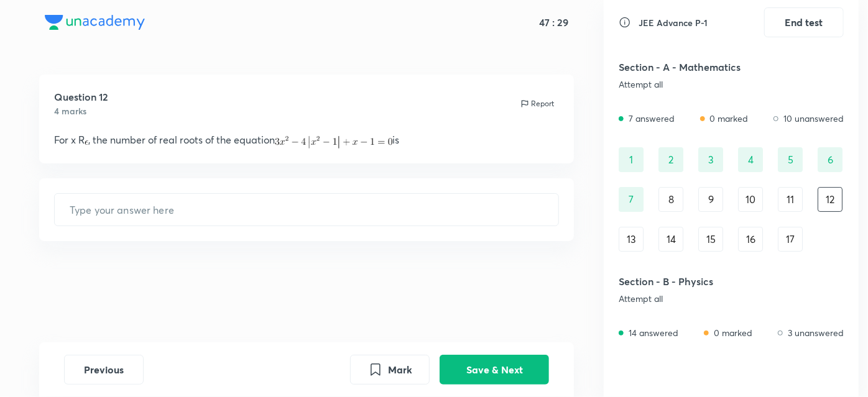
click at [670, 197] on div "8" at bounding box center [671, 199] width 25 height 25
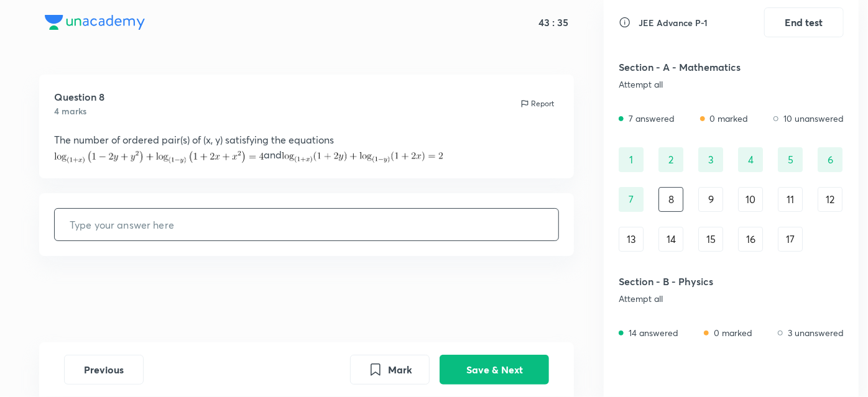
click at [345, 232] on input "text" at bounding box center [307, 225] width 504 height 32
type input "0"
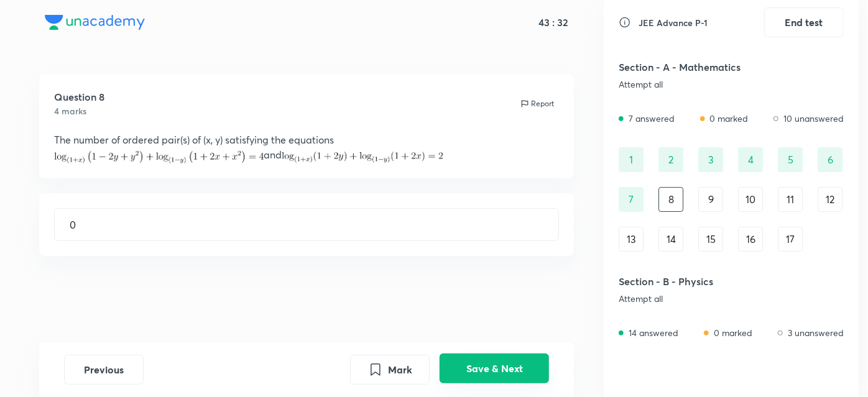
click at [478, 358] on button "Save & Next" at bounding box center [494, 369] width 109 height 30
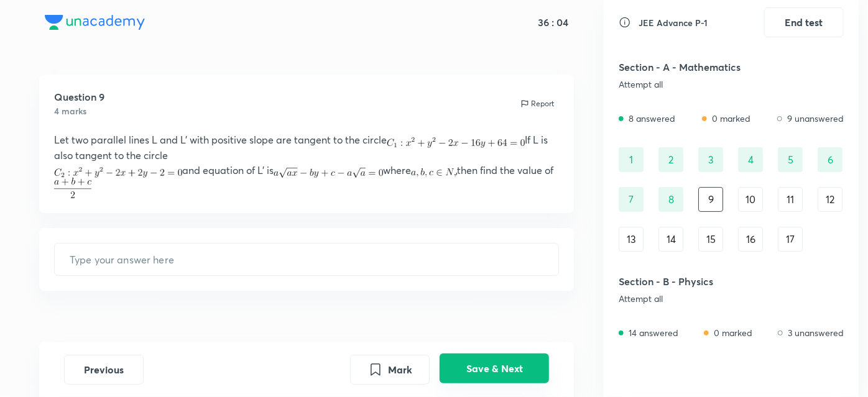
click at [456, 369] on button "Save & Next" at bounding box center [494, 369] width 109 height 30
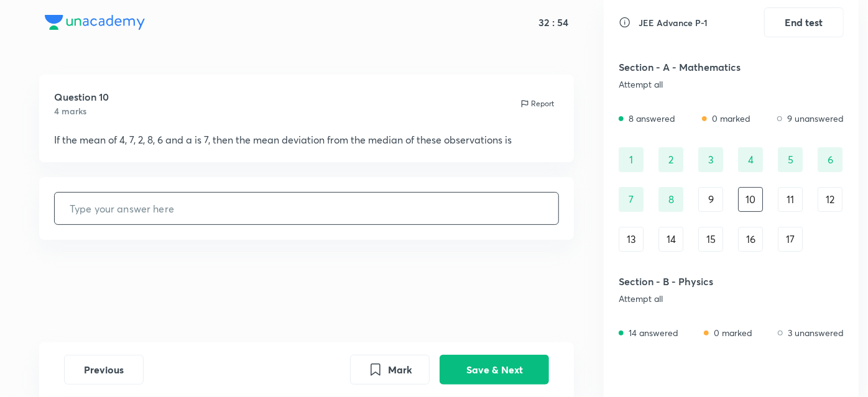
click at [310, 220] on input "text" at bounding box center [307, 209] width 504 height 32
click at [292, 220] on input "text" at bounding box center [307, 209] width 504 height 32
type input "3"
click at [521, 368] on button "Save & Next" at bounding box center [494, 369] width 109 height 30
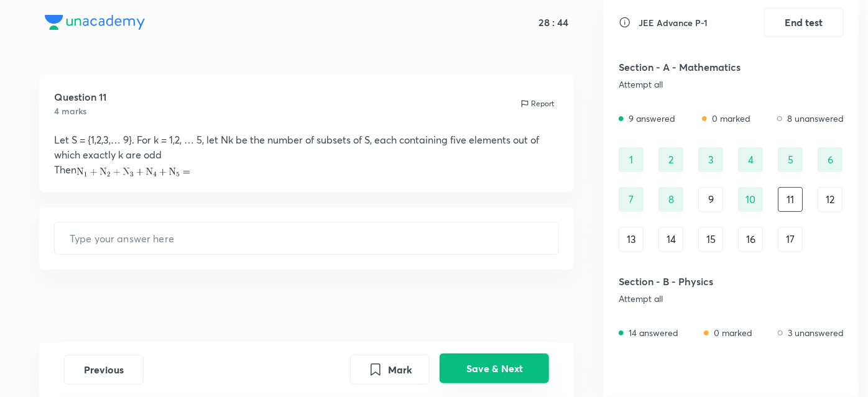
click at [521, 368] on button "Save & Next" at bounding box center [494, 369] width 109 height 30
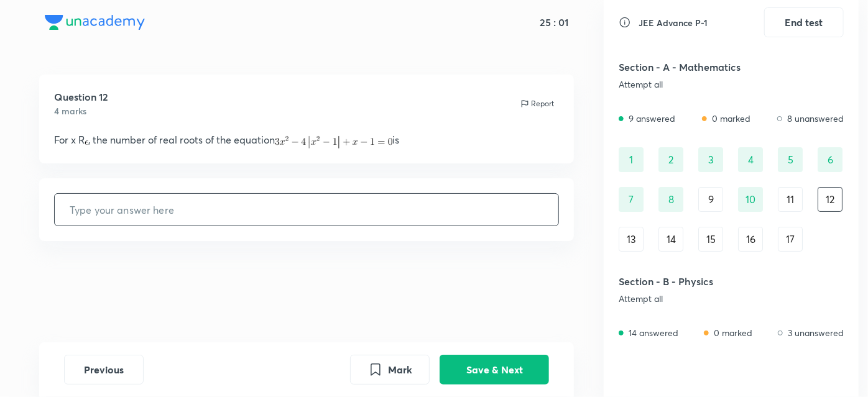
click at [405, 203] on input "text" at bounding box center [307, 210] width 504 height 32
type input "0"
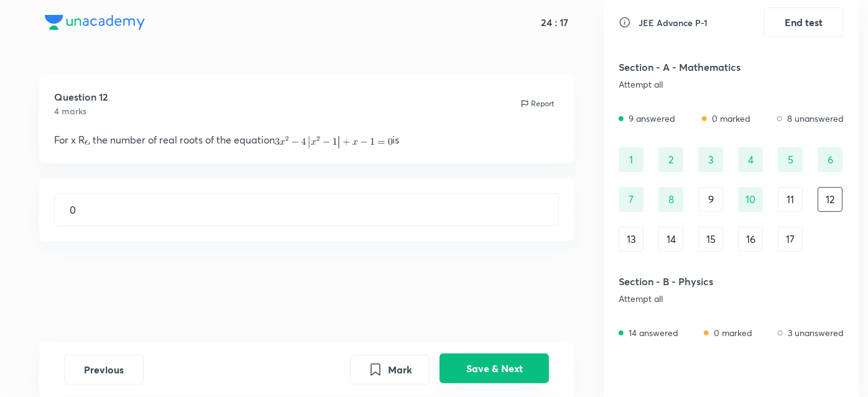
click at [471, 363] on button "Save & Next" at bounding box center [494, 369] width 109 height 30
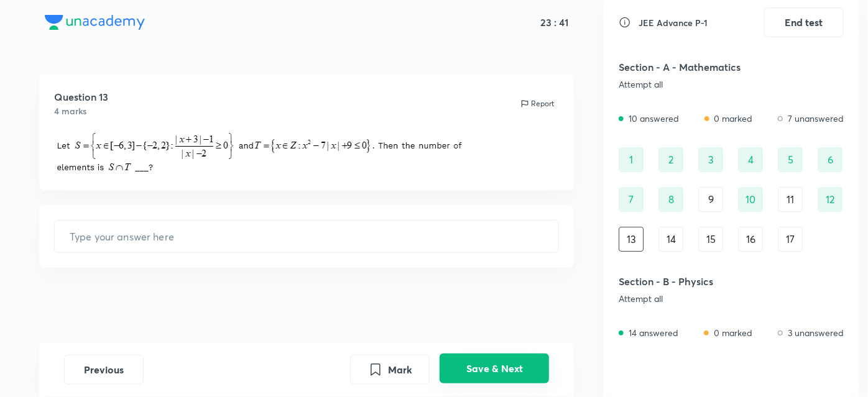
click at [453, 361] on button "Save & Next" at bounding box center [494, 369] width 109 height 30
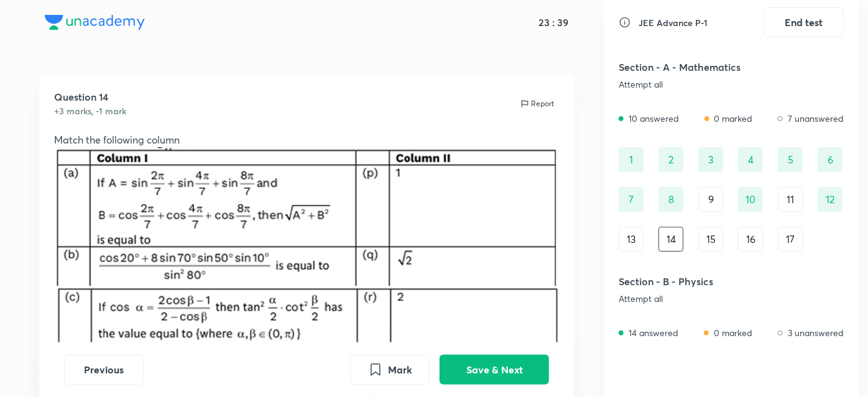
click at [622, 239] on div "13" at bounding box center [631, 239] width 25 height 25
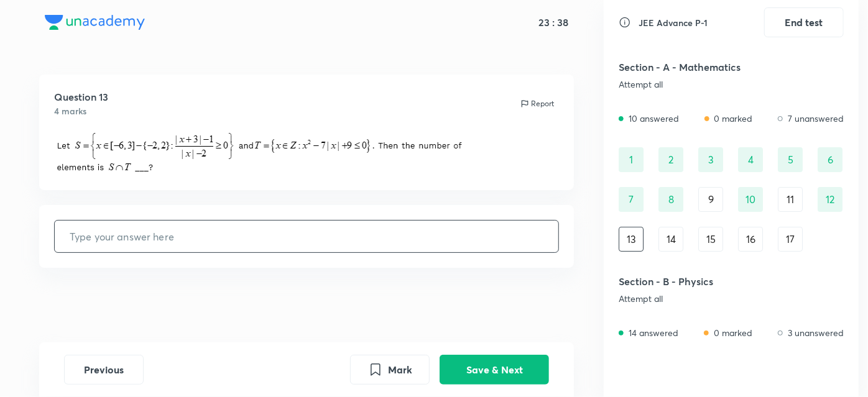
click at [168, 236] on input "text" at bounding box center [307, 237] width 504 height 32
type input "3"
click at [507, 372] on button "Save & Next" at bounding box center [494, 369] width 109 height 30
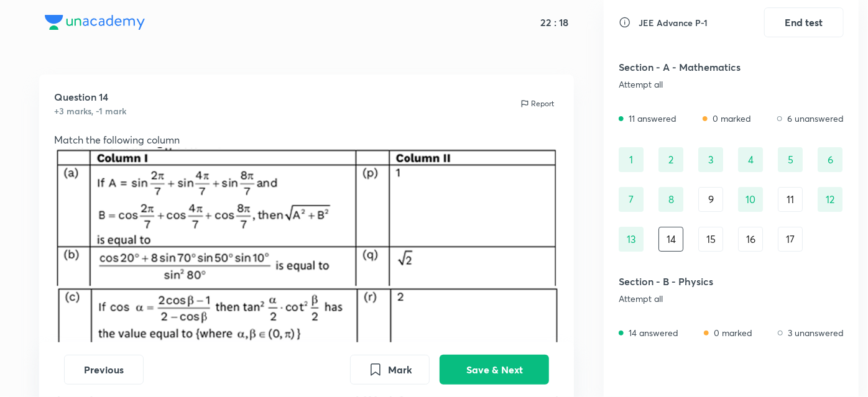
click at [624, 233] on div "13" at bounding box center [631, 239] width 25 height 25
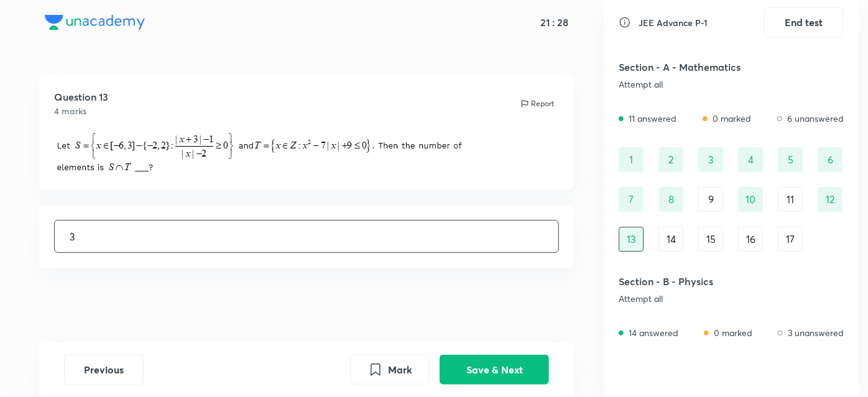
click at [447, 342] on div "Question 13 4 marks Report 3 ​" at bounding box center [306, 209] width 595 height 268
click at [336, 241] on input "3" at bounding box center [307, 237] width 504 height 32
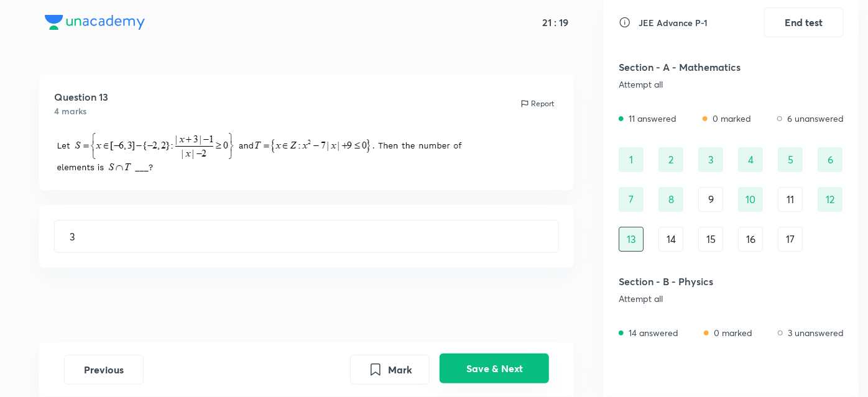
click at [472, 364] on button "Save & Next" at bounding box center [494, 369] width 109 height 30
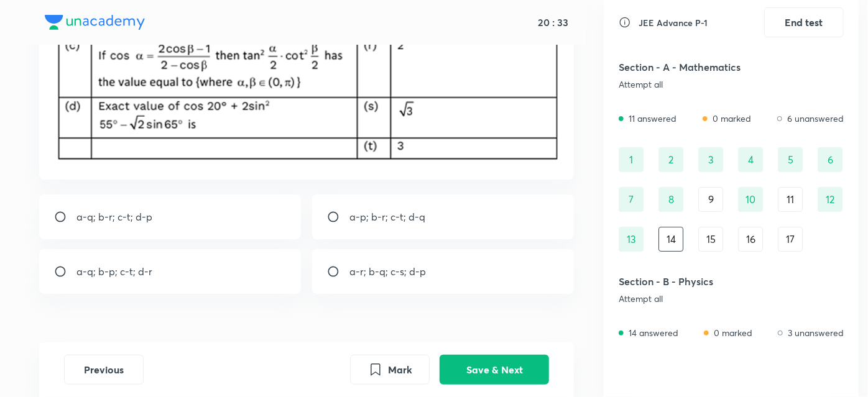
scroll to position [260, 0]
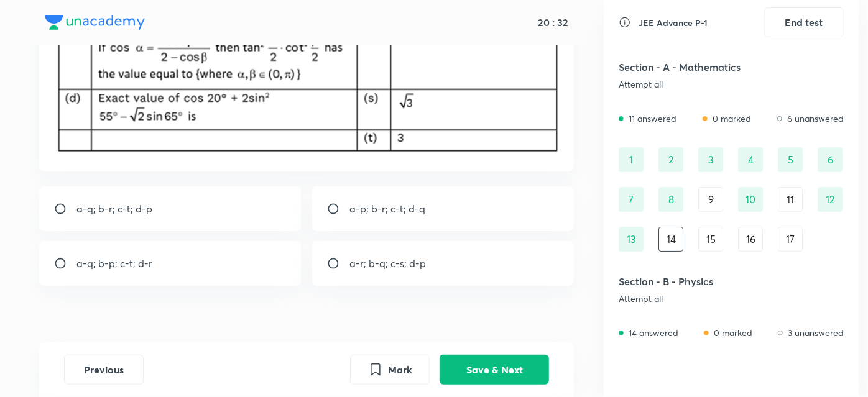
drag, startPoint x: 313, startPoint y: 192, endPoint x: 326, endPoint y: 175, distance: 20.8
click at [326, 175] on div "Question 14 +3 marks, -1 mark Report Match the following column a-q; b-r; c-t; …" at bounding box center [306, 88] width 595 height 546
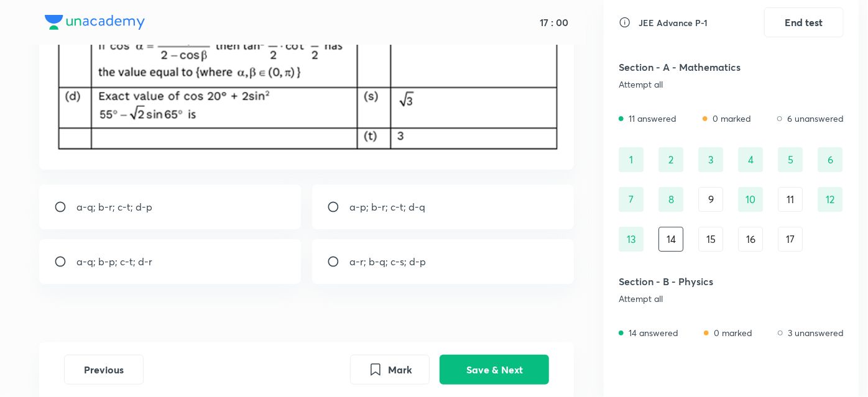
scroll to position [277, 0]
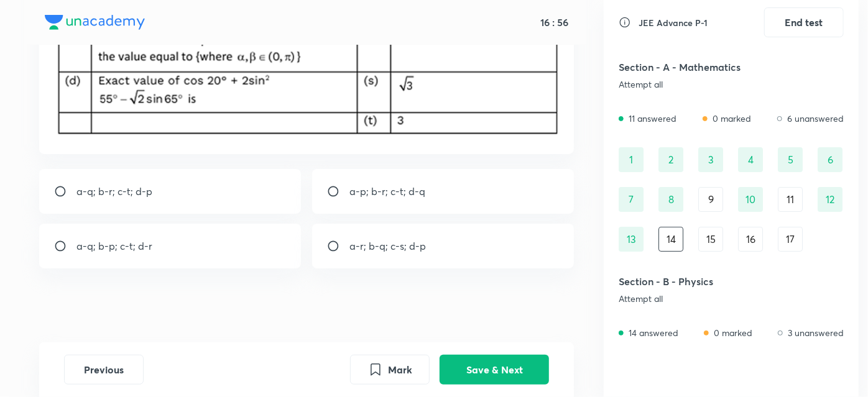
click at [76, 188] on input "radio" at bounding box center [65, 191] width 22 height 12
radio input "true"
click at [458, 368] on button "Save & Next" at bounding box center [494, 369] width 109 height 30
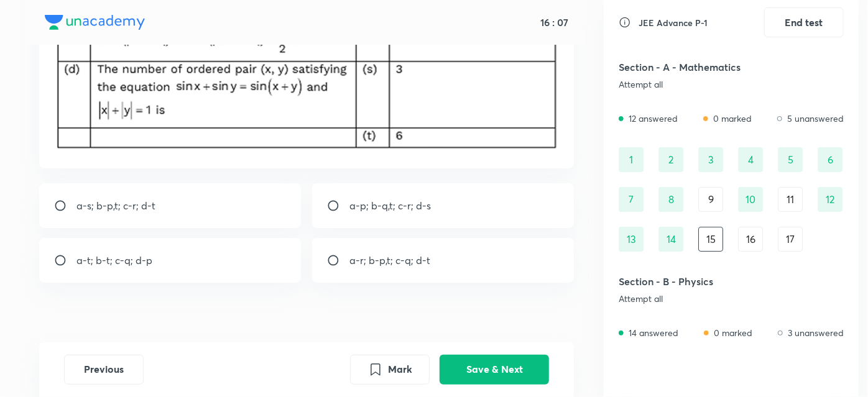
scroll to position [241, 0]
click at [335, 266] on input "radio" at bounding box center [338, 261] width 22 height 12
radio input "true"
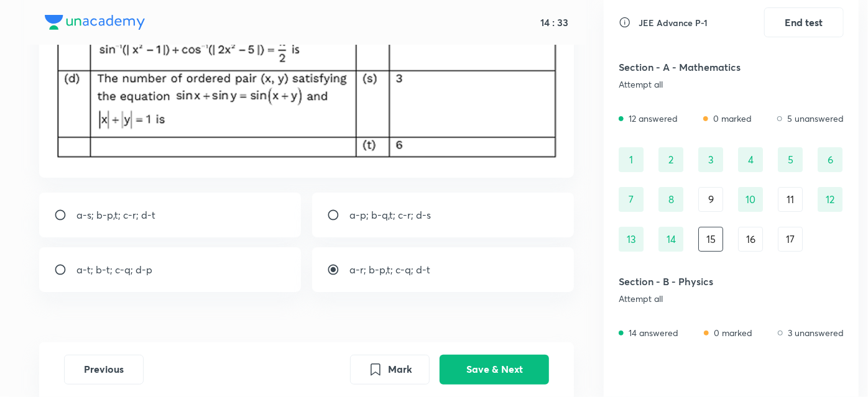
scroll to position [234, 0]
click at [60, 213] on input "radio" at bounding box center [65, 214] width 22 height 12
radio input "true"
radio input "false"
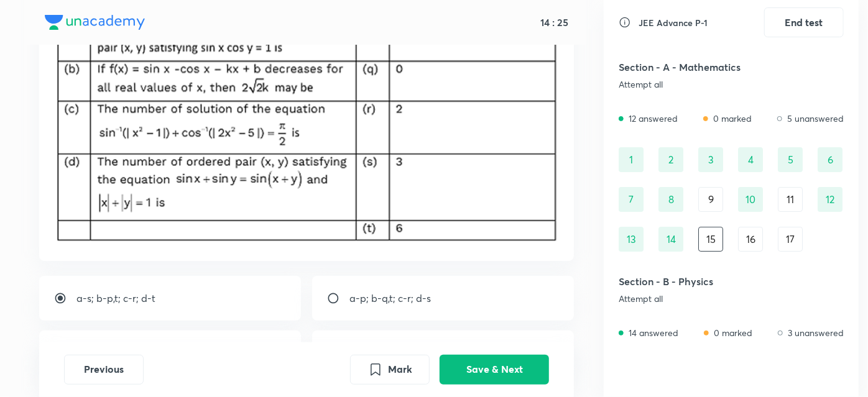
scroll to position [109, 0]
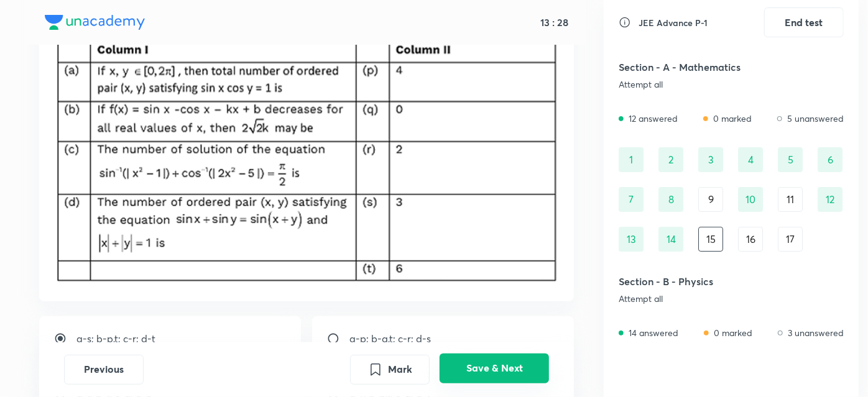
click at [469, 372] on button "Save & Next" at bounding box center [494, 369] width 109 height 30
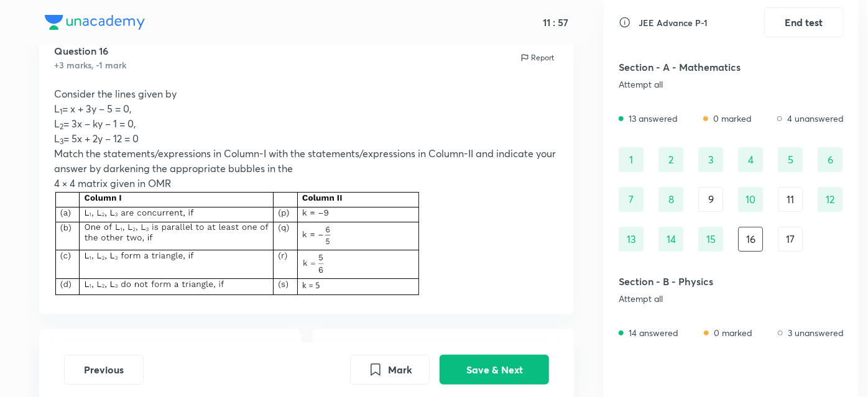
scroll to position [41, 0]
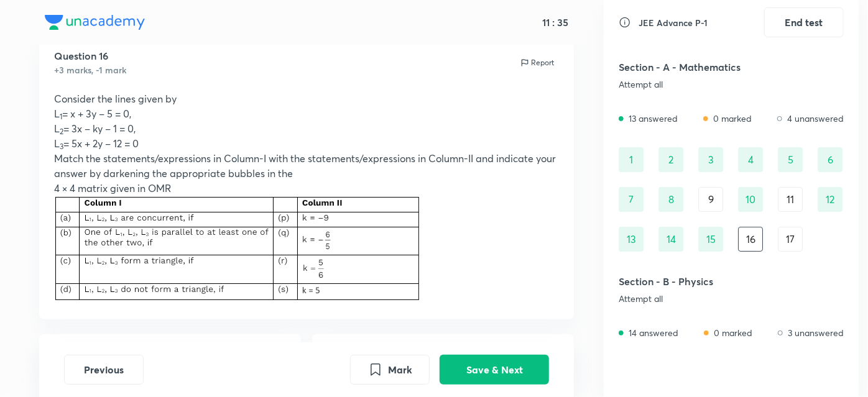
click at [787, 233] on div "17" at bounding box center [790, 239] width 25 height 25
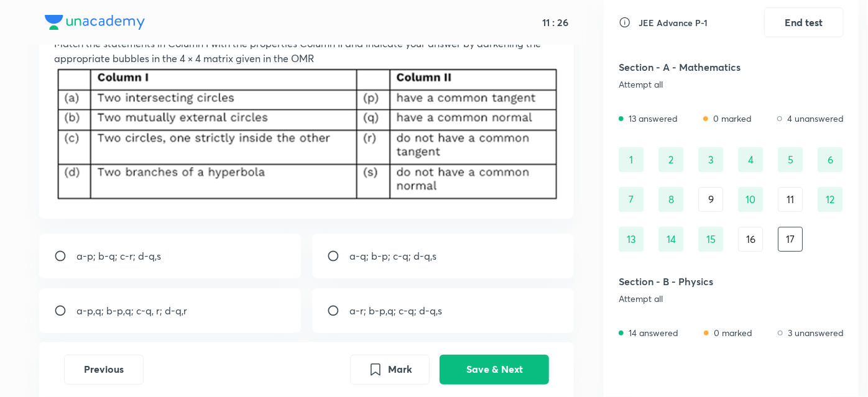
scroll to position [98, 0]
click at [66, 308] on input "radio" at bounding box center [65, 309] width 22 height 12
radio input "true"
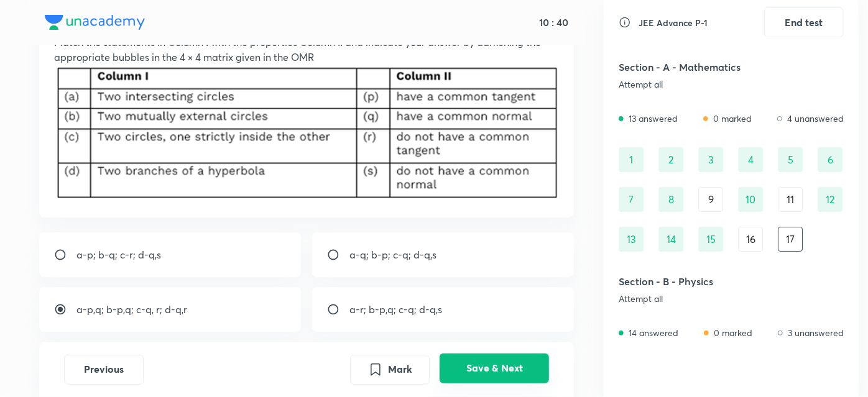
click at [509, 358] on button "Save & Next" at bounding box center [494, 369] width 109 height 30
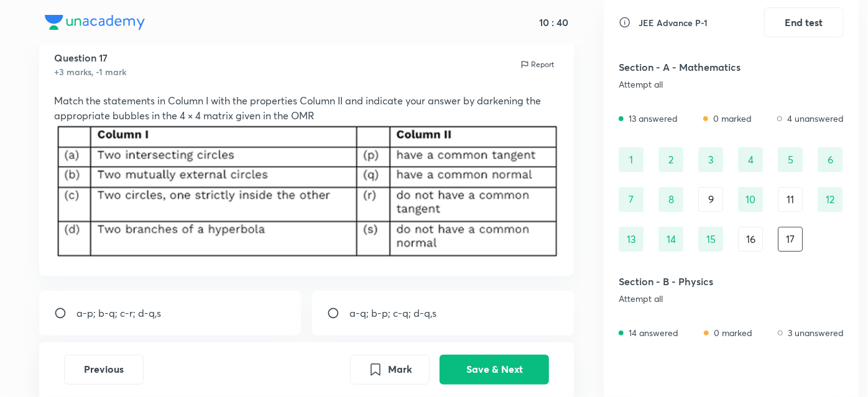
scroll to position [36, 0]
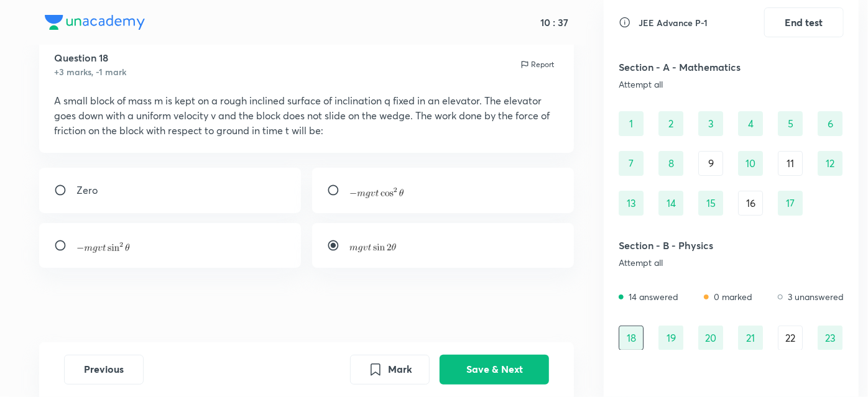
click at [749, 202] on div "16" at bounding box center [750, 203] width 25 height 25
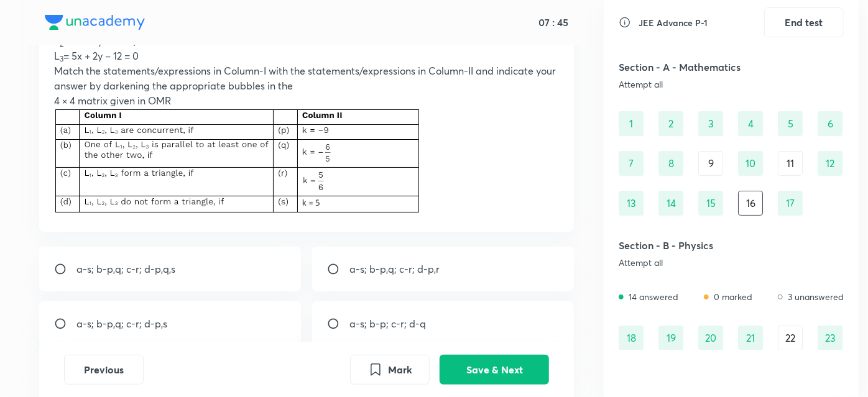
scroll to position [129, 0]
click at [435, 175] on p at bounding box center [307, 162] width 506 height 109
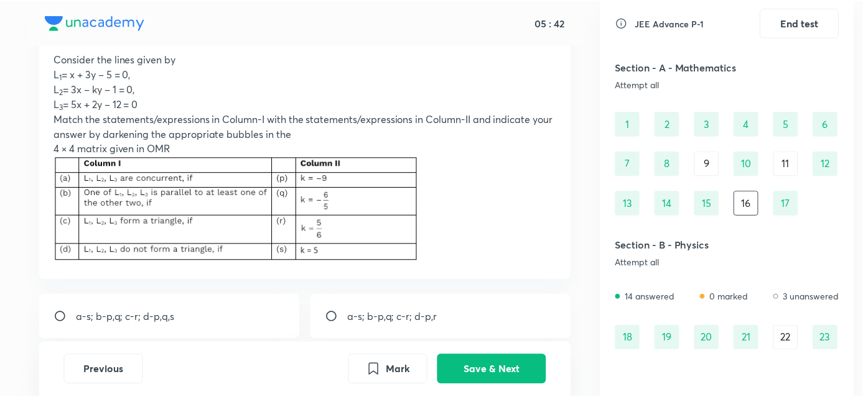
scroll to position [0, 0]
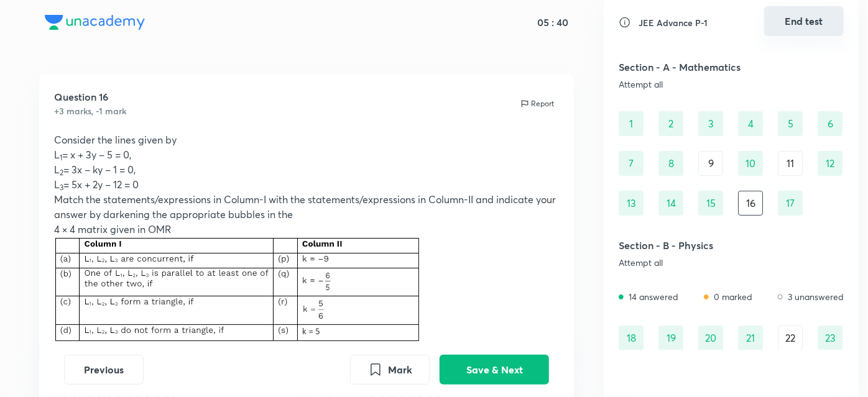
click at [793, 20] on button "End test" at bounding box center [804, 21] width 80 height 30
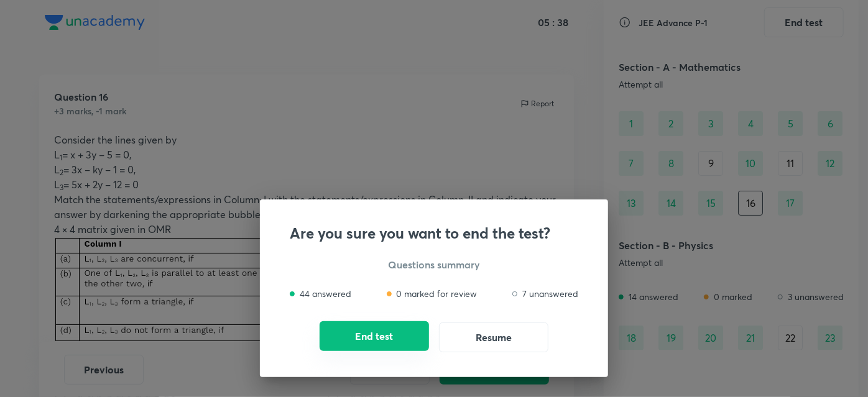
click at [415, 330] on button "End test" at bounding box center [374, 337] width 109 height 30
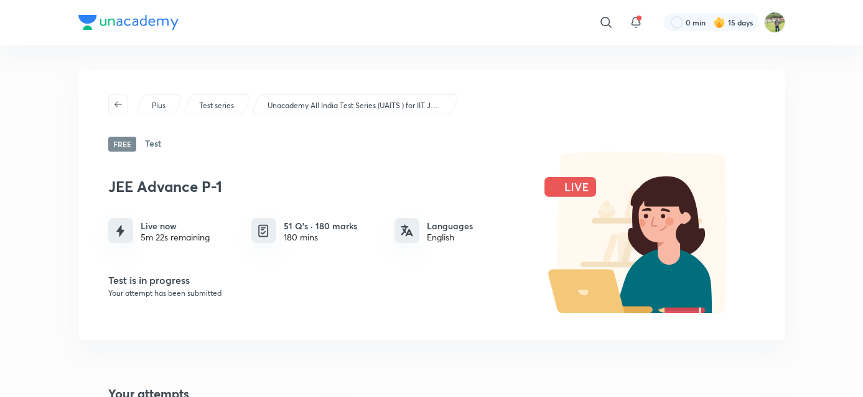
click at [133, 29] on img at bounding box center [128, 22] width 100 height 15
